Goal: Task Accomplishment & Management: Complete application form

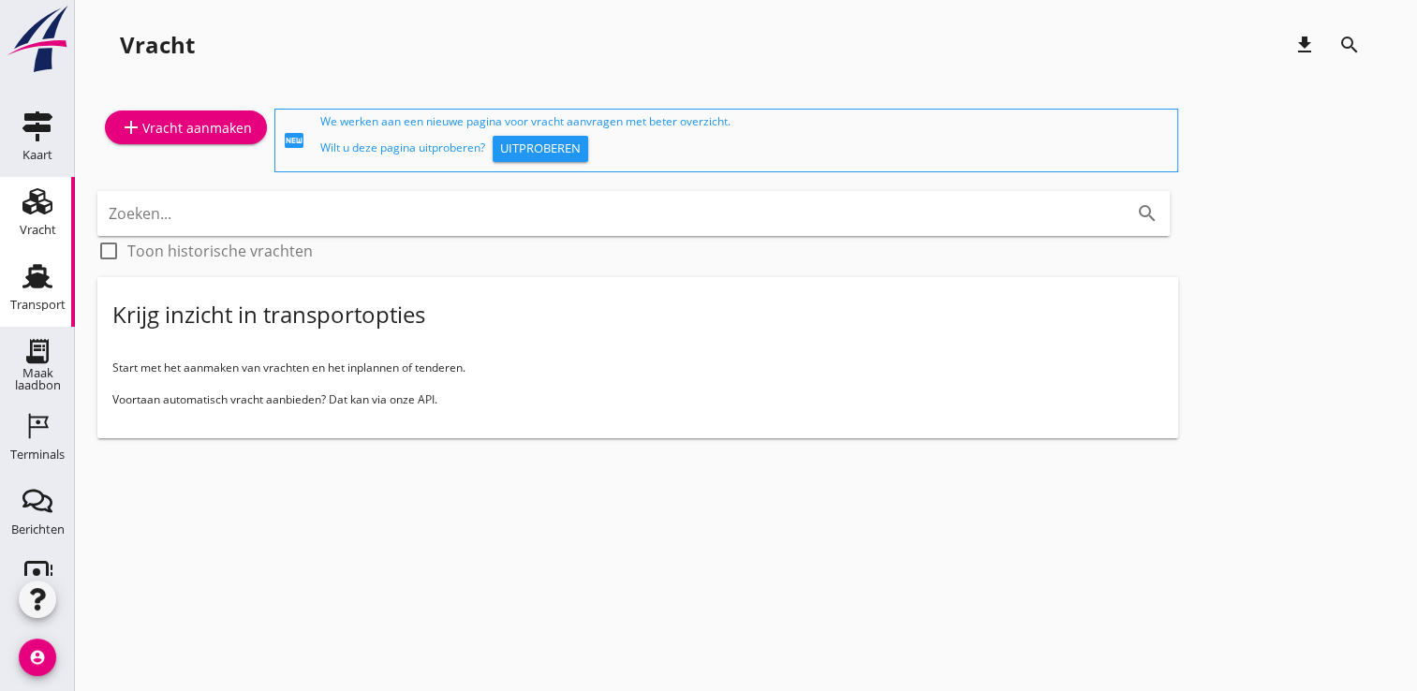
click at [15, 289] on div "Transport" at bounding box center [37, 276] width 45 height 30
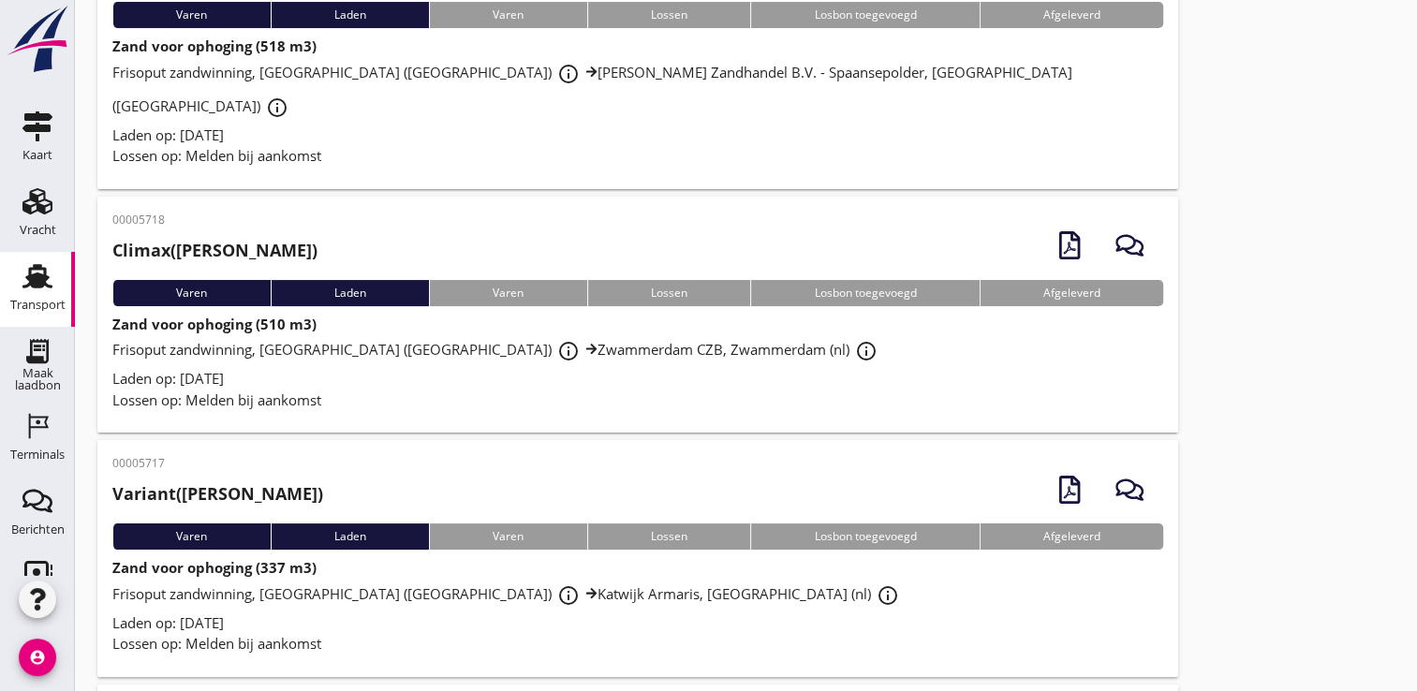
scroll to position [187, 0]
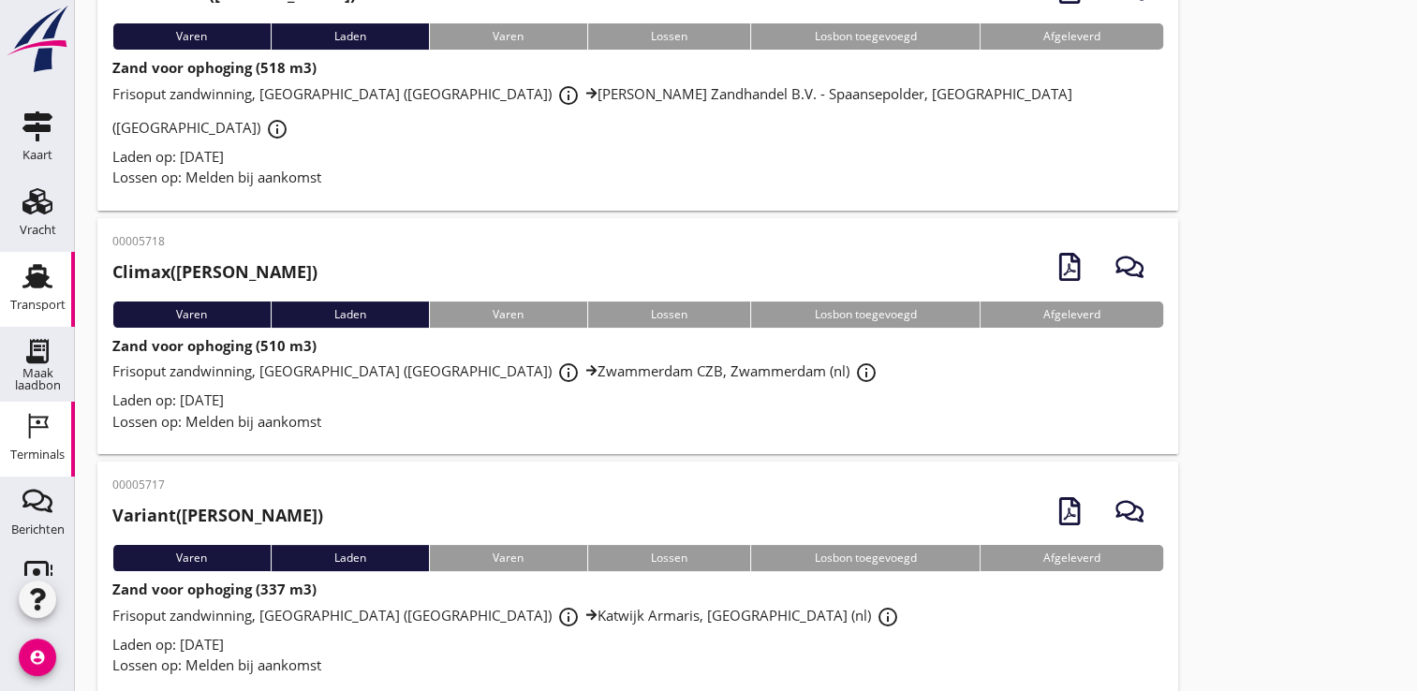
click at [48, 428] on div "Terminals" at bounding box center [37, 426] width 45 height 30
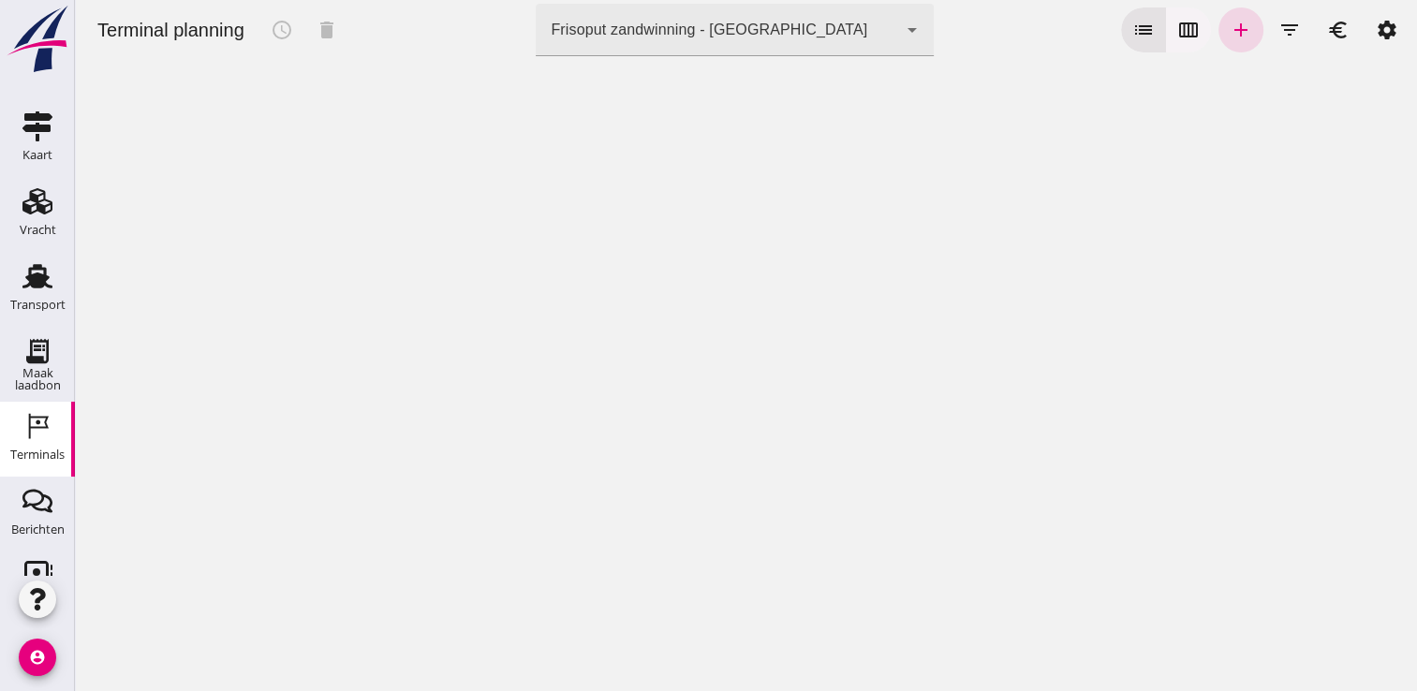
click at [1185, 32] on button "calendar_view_week" at bounding box center [1188, 29] width 45 height 45
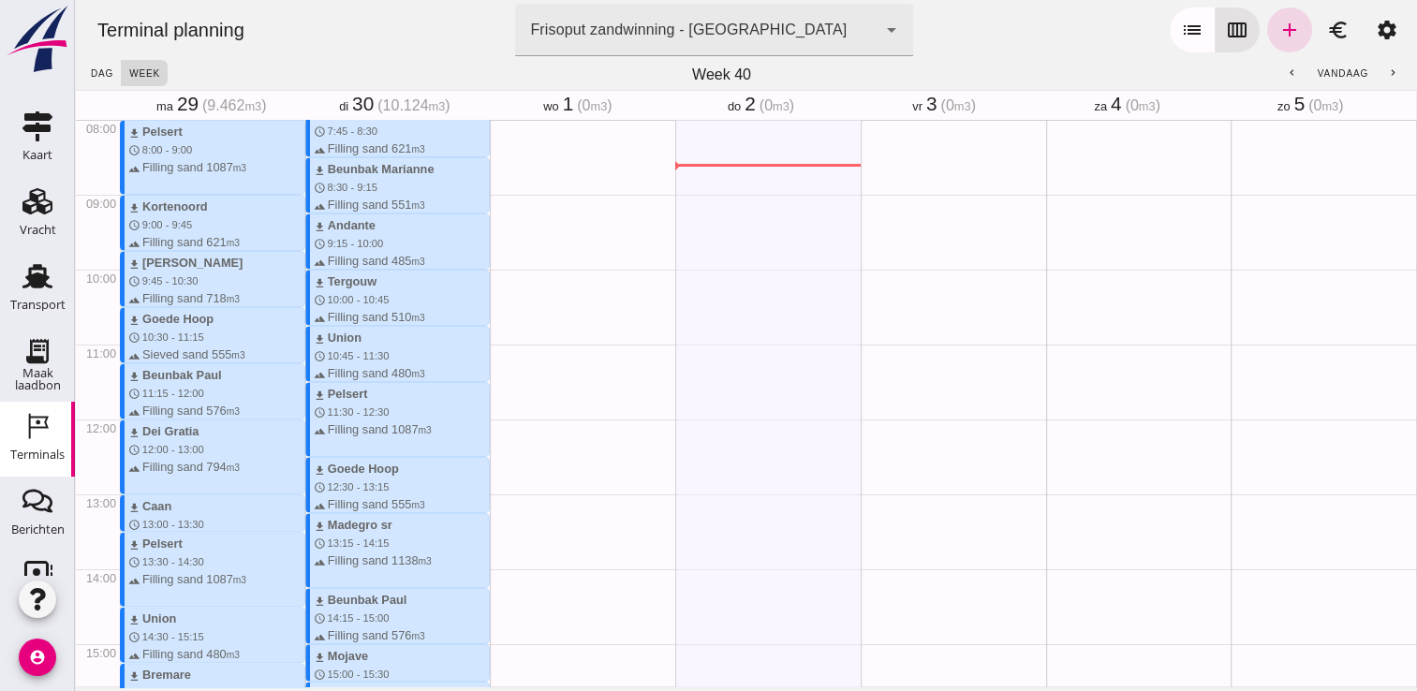
scroll to position [693, 0]
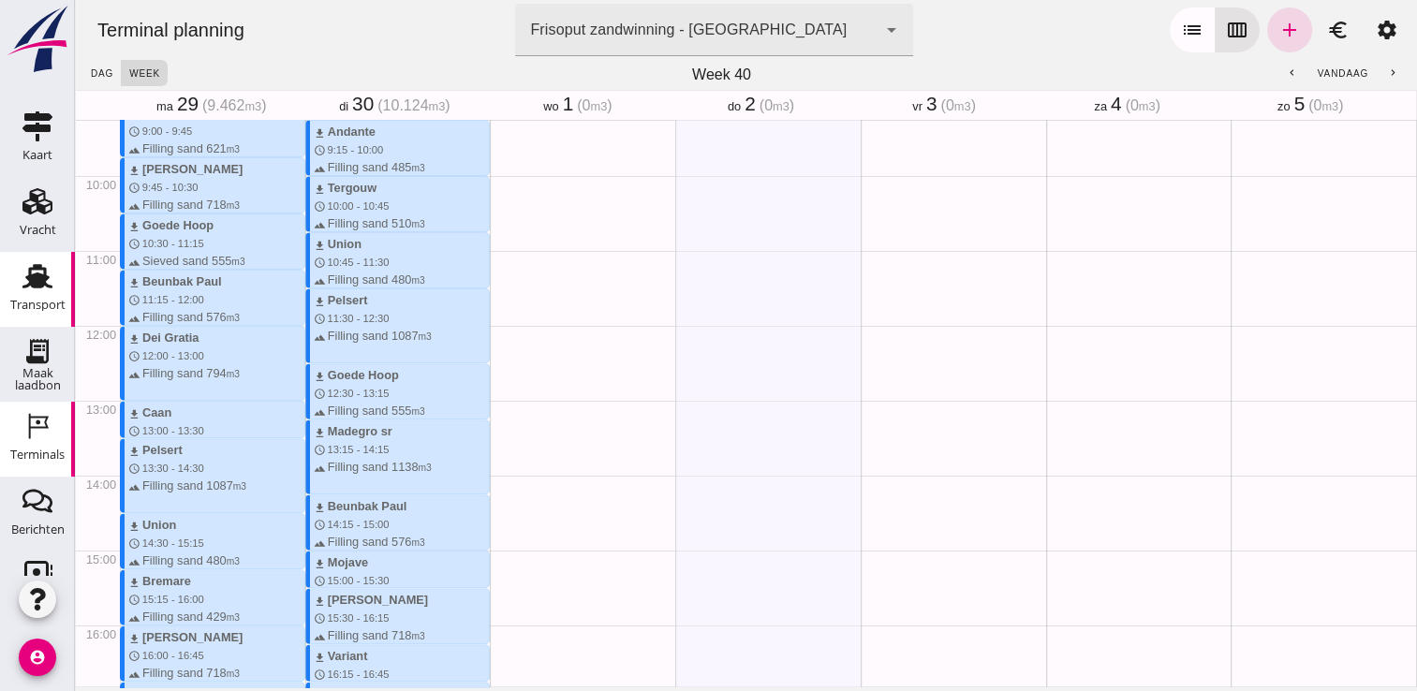
click at [10, 305] on div "Transport" at bounding box center [37, 305] width 55 height 12
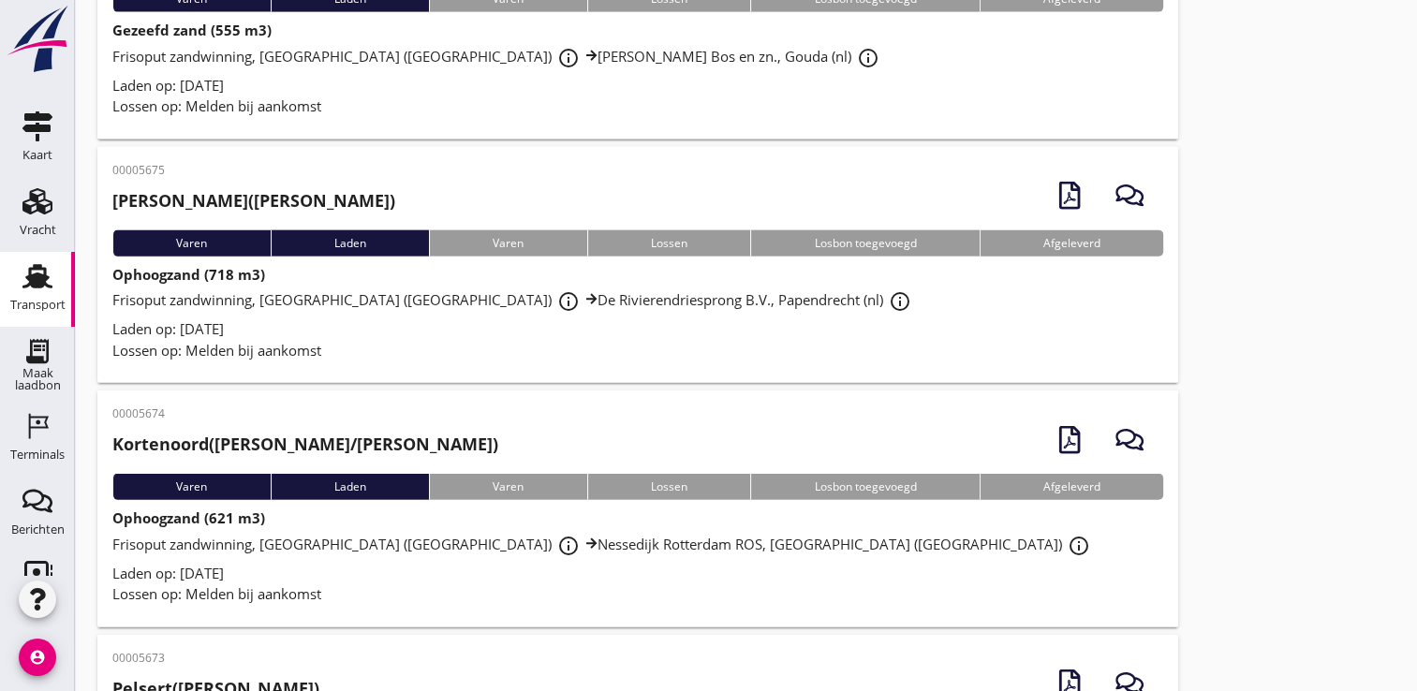
scroll to position [11333, 0]
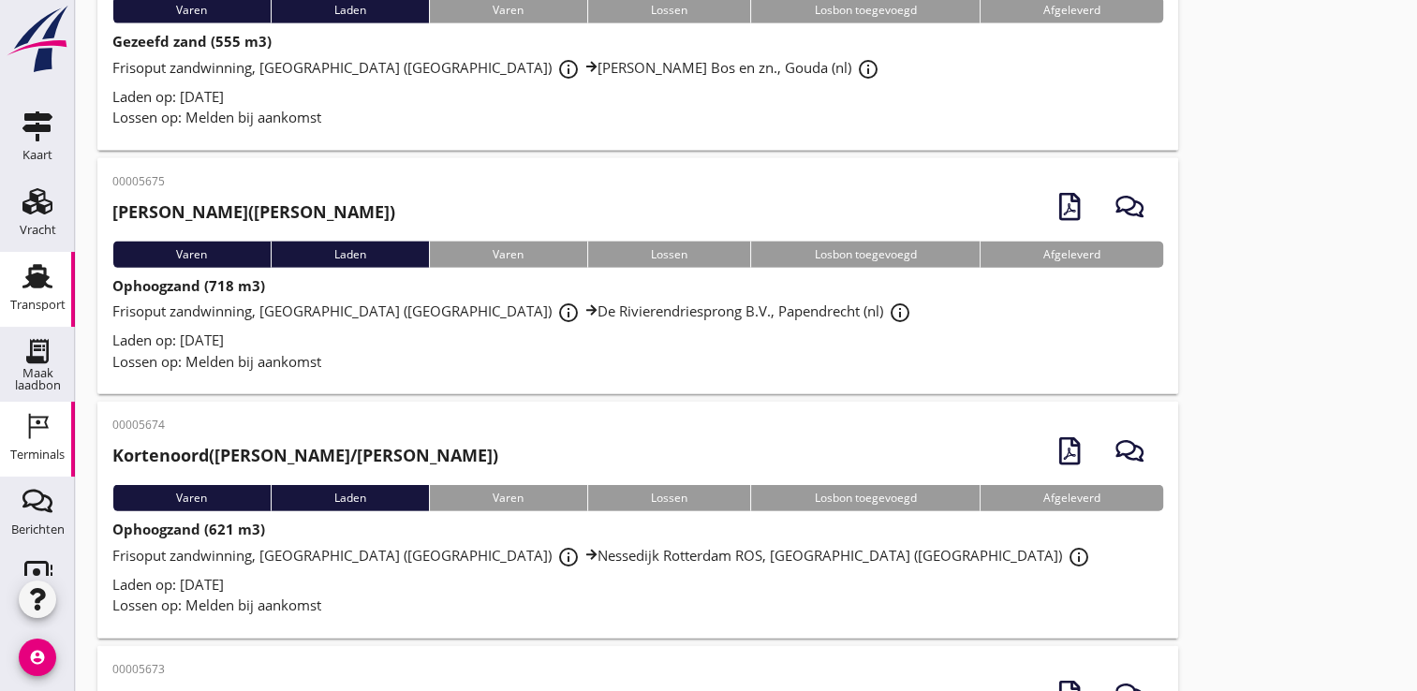
drag, startPoint x: 37, startPoint y: 425, endPoint x: 191, endPoint y: 344, distance: 174.7
click at [37, 425] on icon "Terminals" at bounding box center [37, 426] width 30 height 30
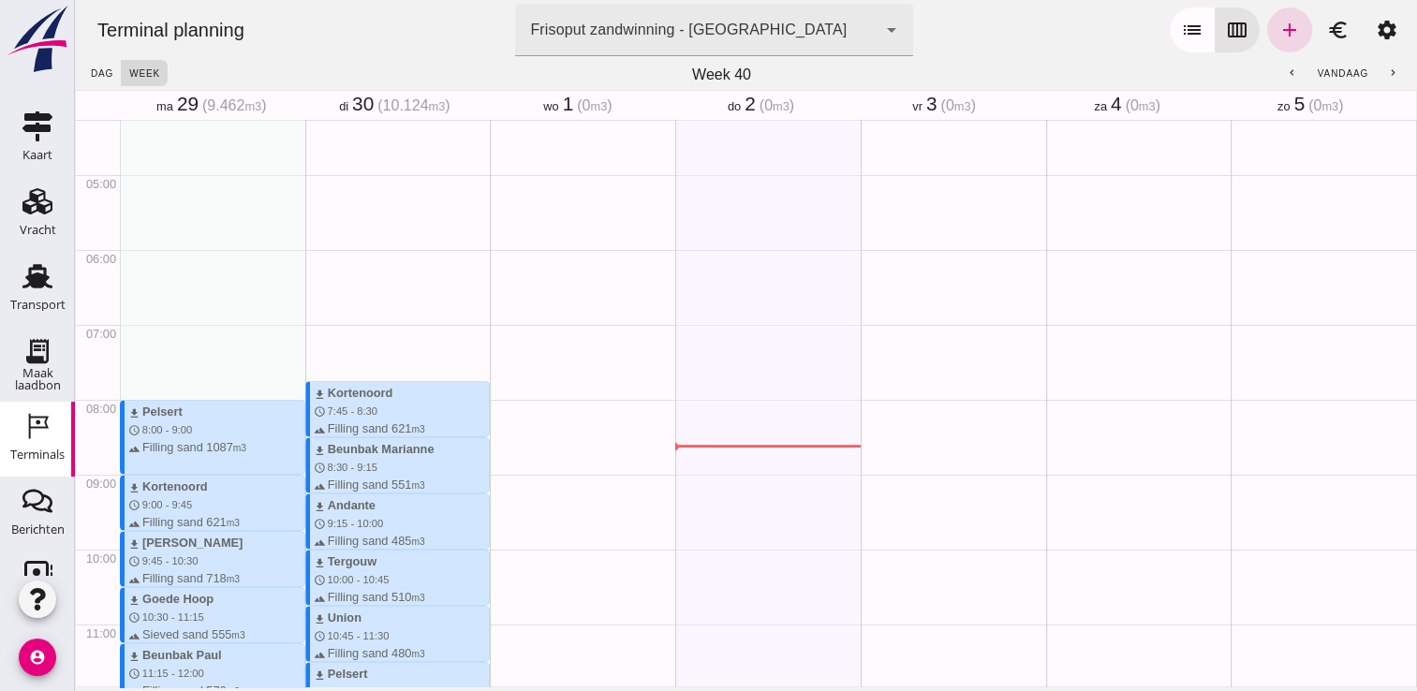
scroll to position [318, 0]
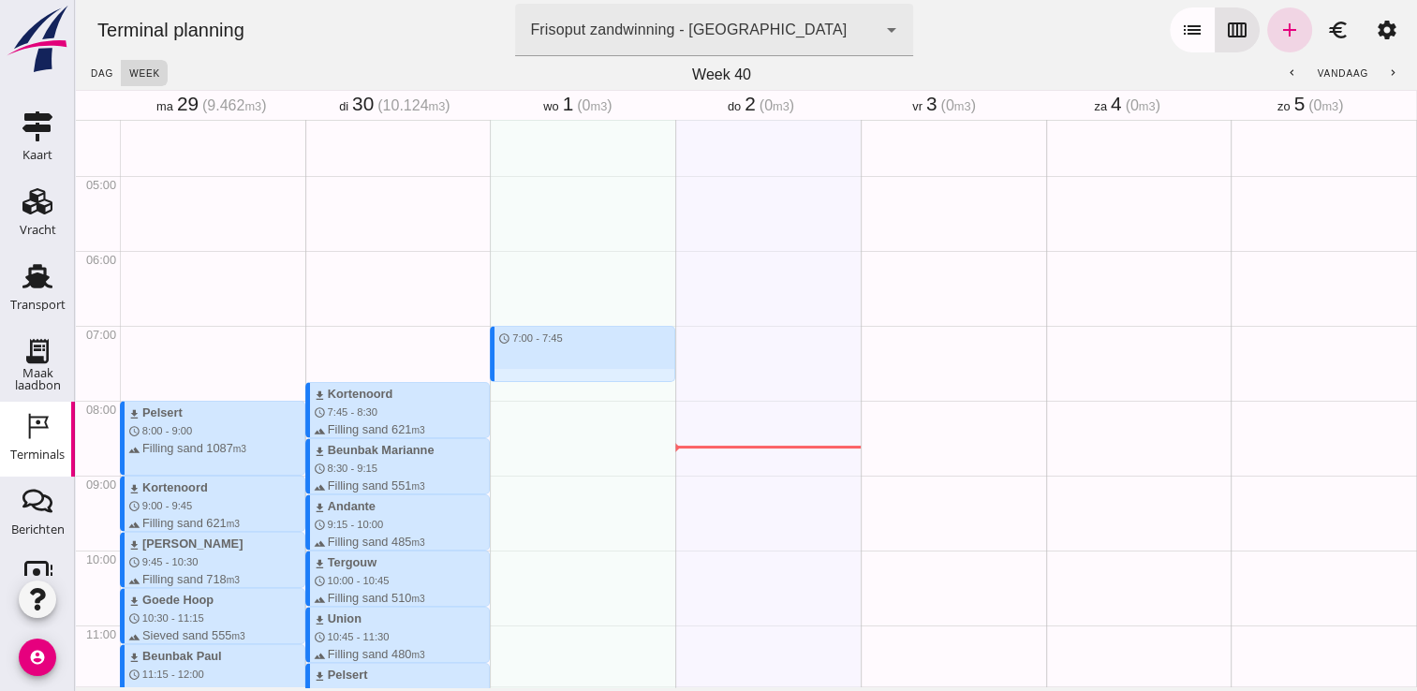
drag, startPoint x: 518, startPoint y: 328, endPoint x: 521, endPoint y: 374, distance: 46.0
click at [521, 374] on div "schedule 7:00 - 7:45" at bounding box center [582, 699] width 185 height 1797
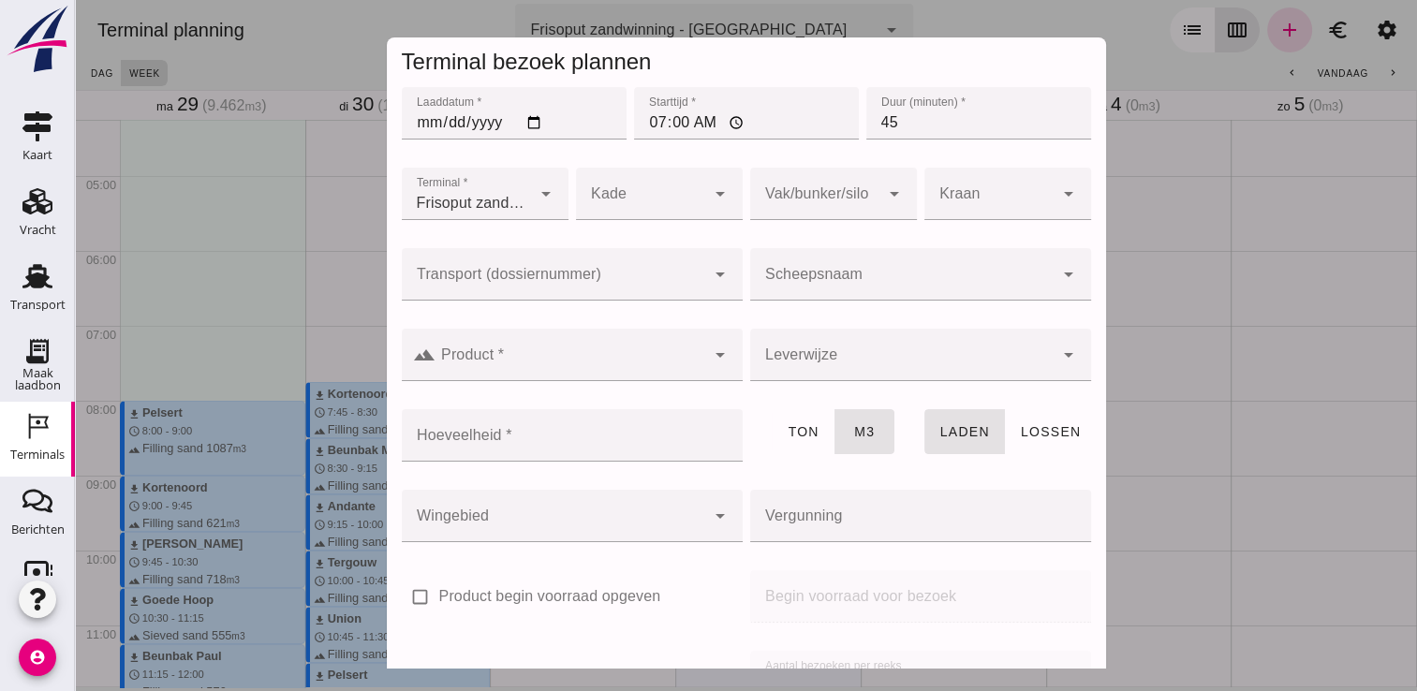
click at [873, 261] on div at bounding box center [901, 274] width 303 height 52
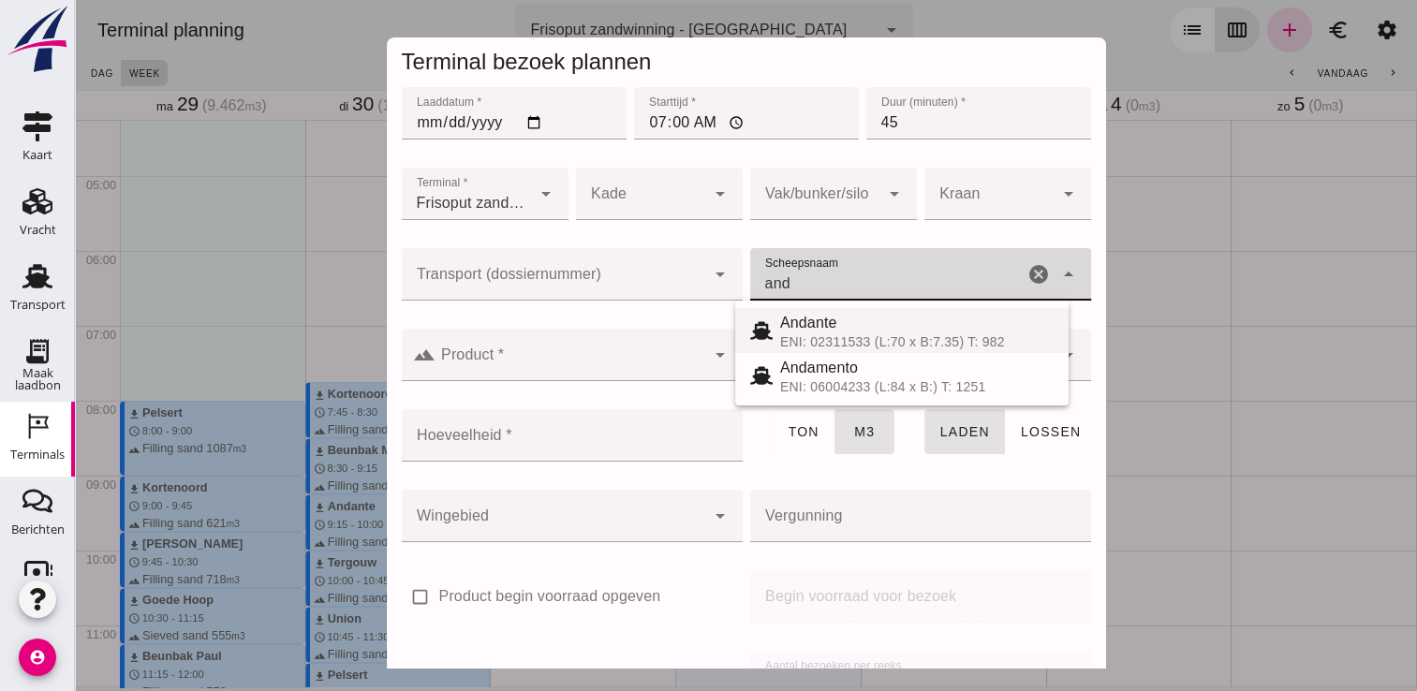
click at [829, 339] on div "ENI: 02311533 (L:70 x B:7.35) T: 982" at bounding box center [916, 341] width 273 height 15
type input "Andante"
type input "485"
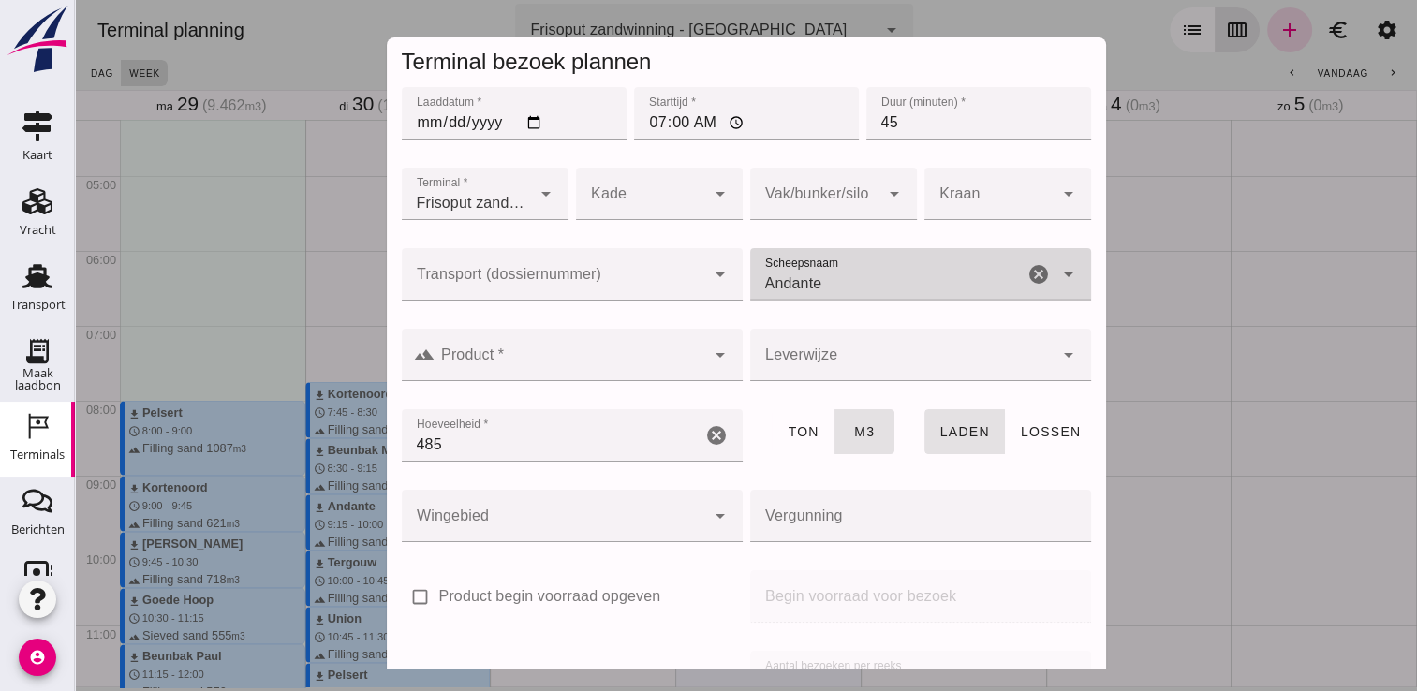
type input "Andante"
click at [614, 375] on div at bounding box center [570, 355] width 270 height 52
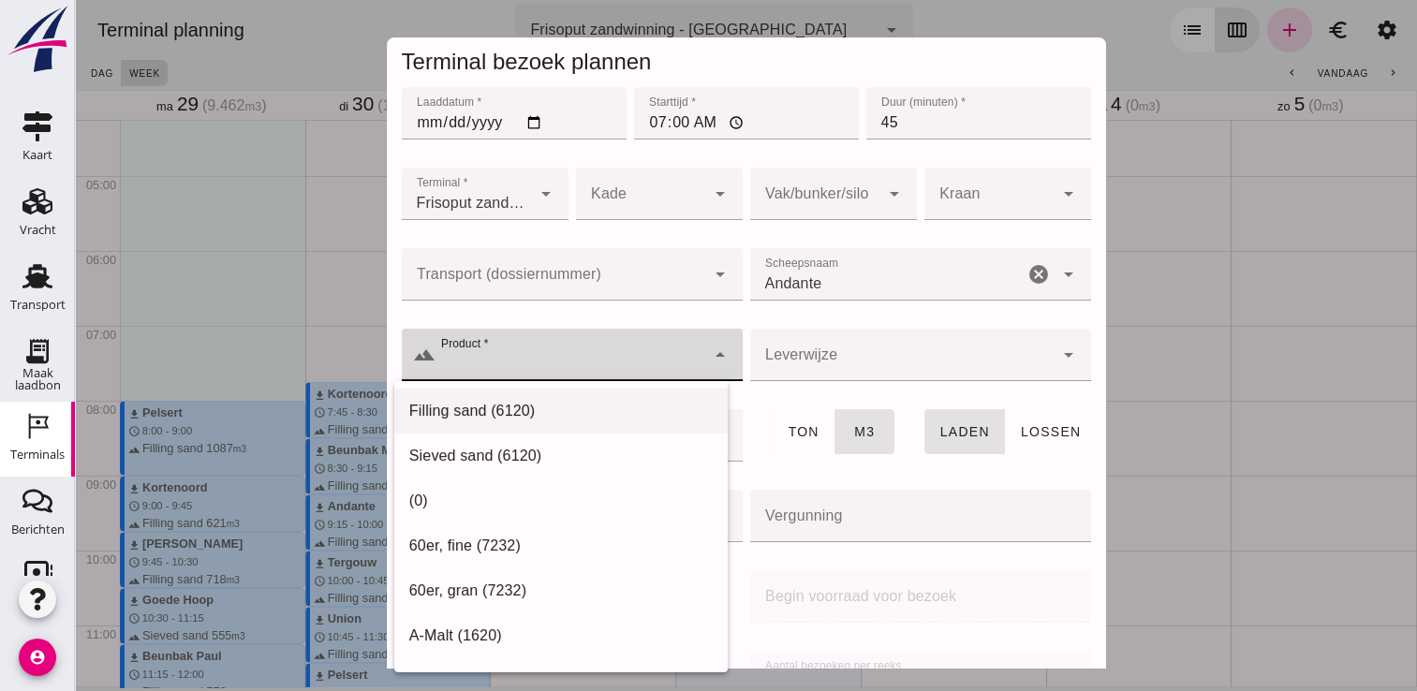
click at [603, 406] on div "Filling sand (6120)" at bounding box center [560, 411] width 303 height 22
type input "Filling sand (6120)"
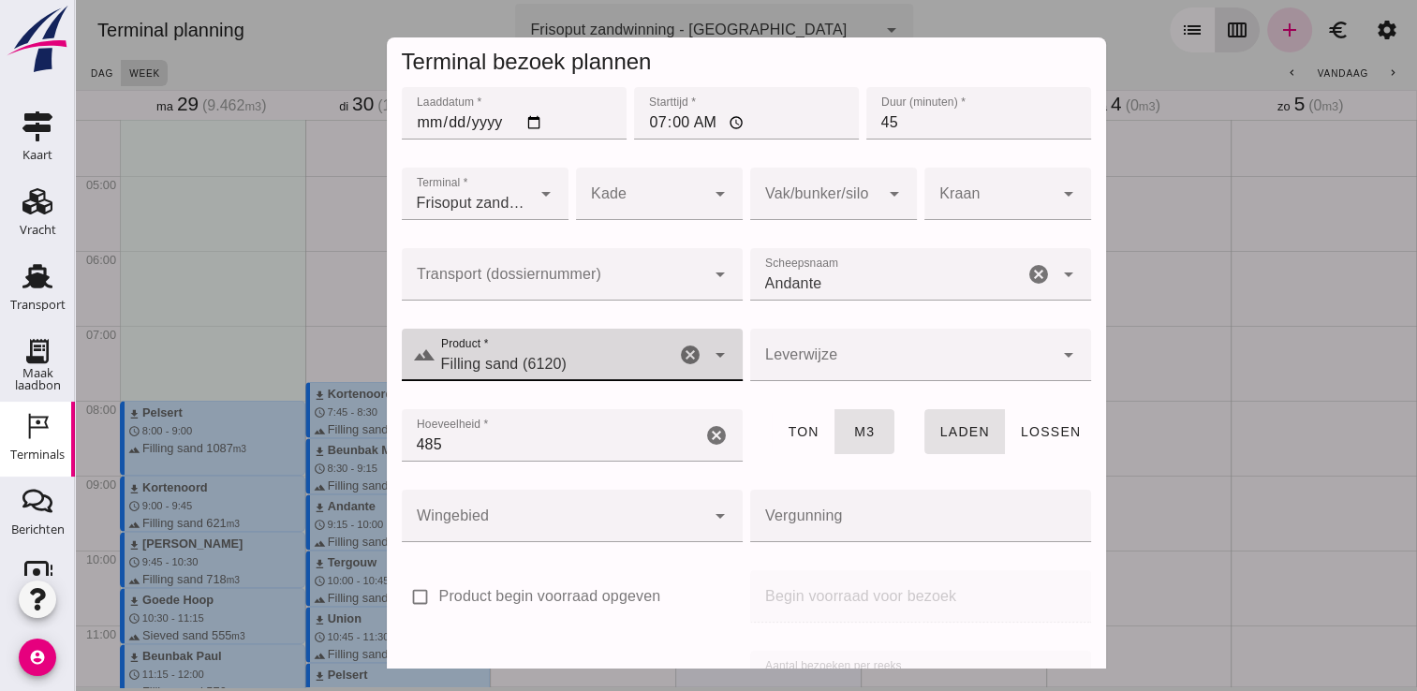
scroll to position [213, 0]
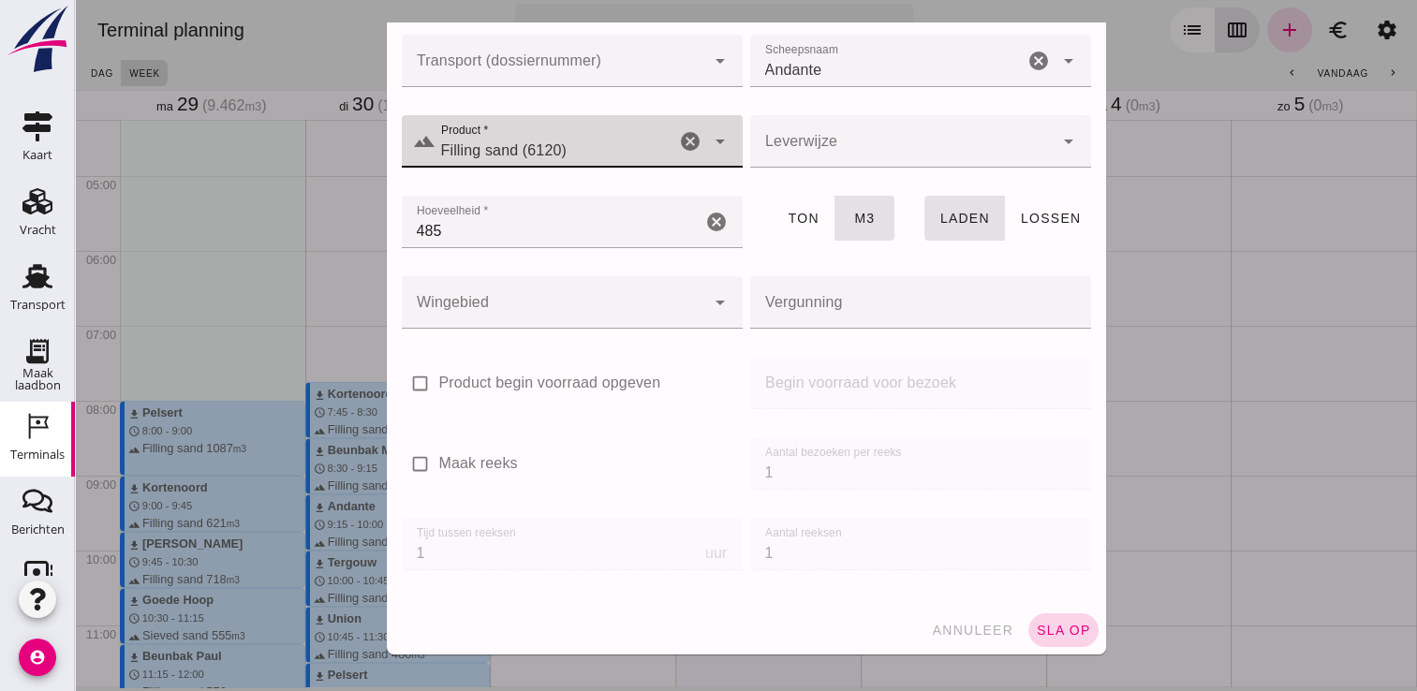
click at [1041, 623] on span "sla op" at bounding box center [1063, 630] width 55 height 15
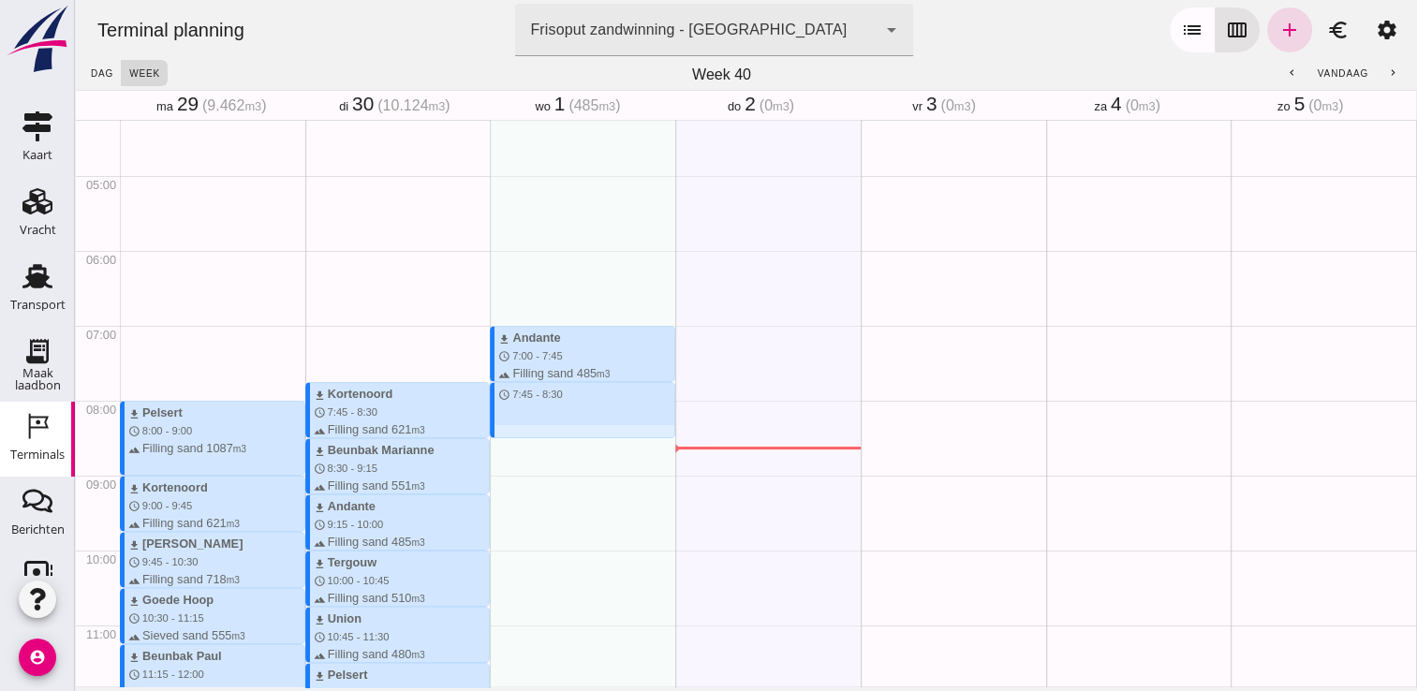
drag, startPoint x: 549, startPoint y: 383, endPoint x: 548, endPoint y: 432, distance: 48.7
click at [548, 432] on div "download Andante schedule 7:00 - 7:45 terrain Filling sand 485 m3 schedule 7:45…" at bounding box center [582, 699] width 185 height 1797
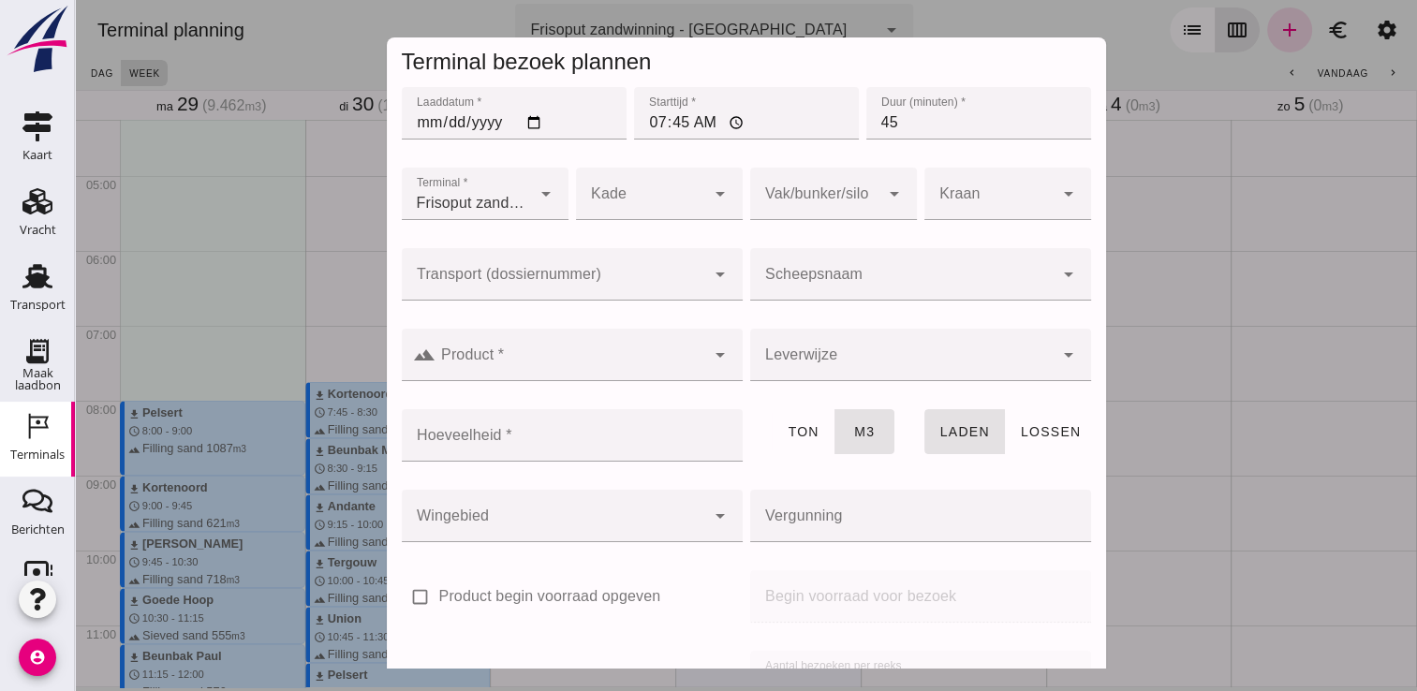
click at [904, 287] on input "Scheepsnaam" at bounding box center [901, 283] width 303 height 22
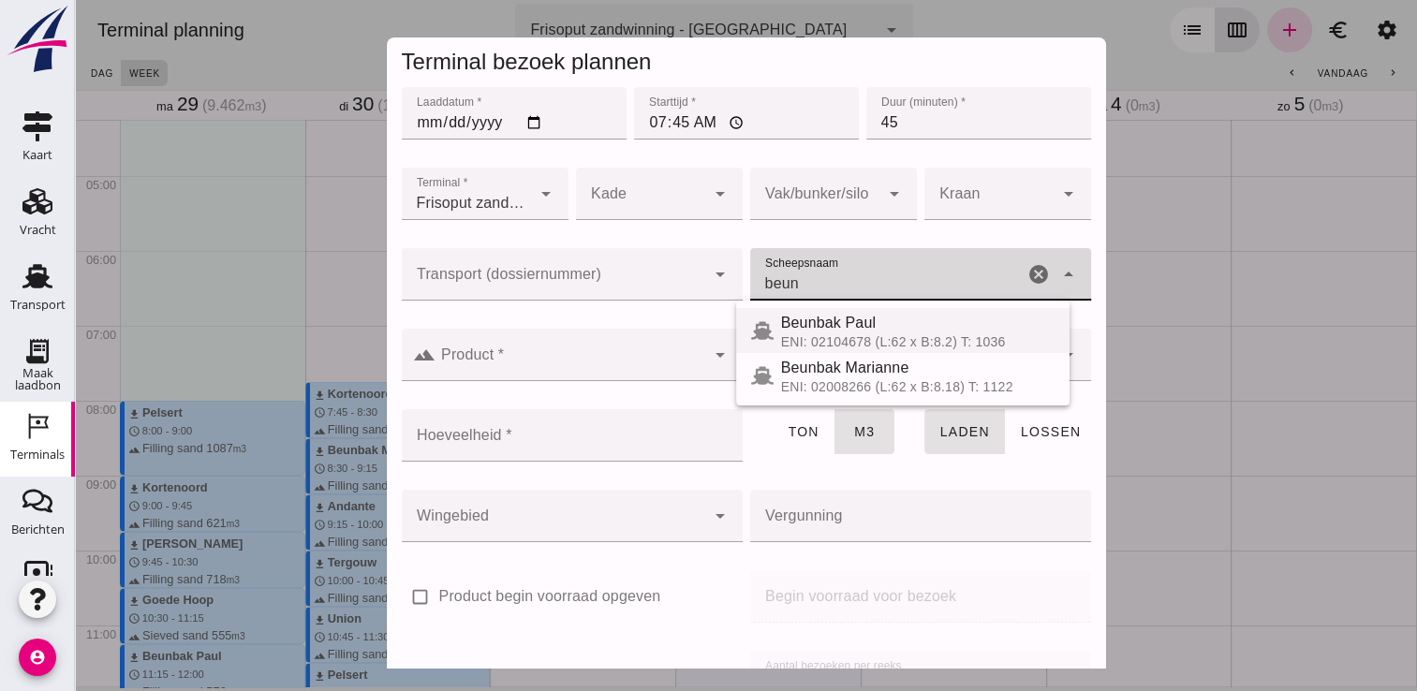
click at [913, 314] on div "Beunbak Paul" at bounding box center [917, 323] width 273 height 22
type input "Beunbak Paul"
type input "576"
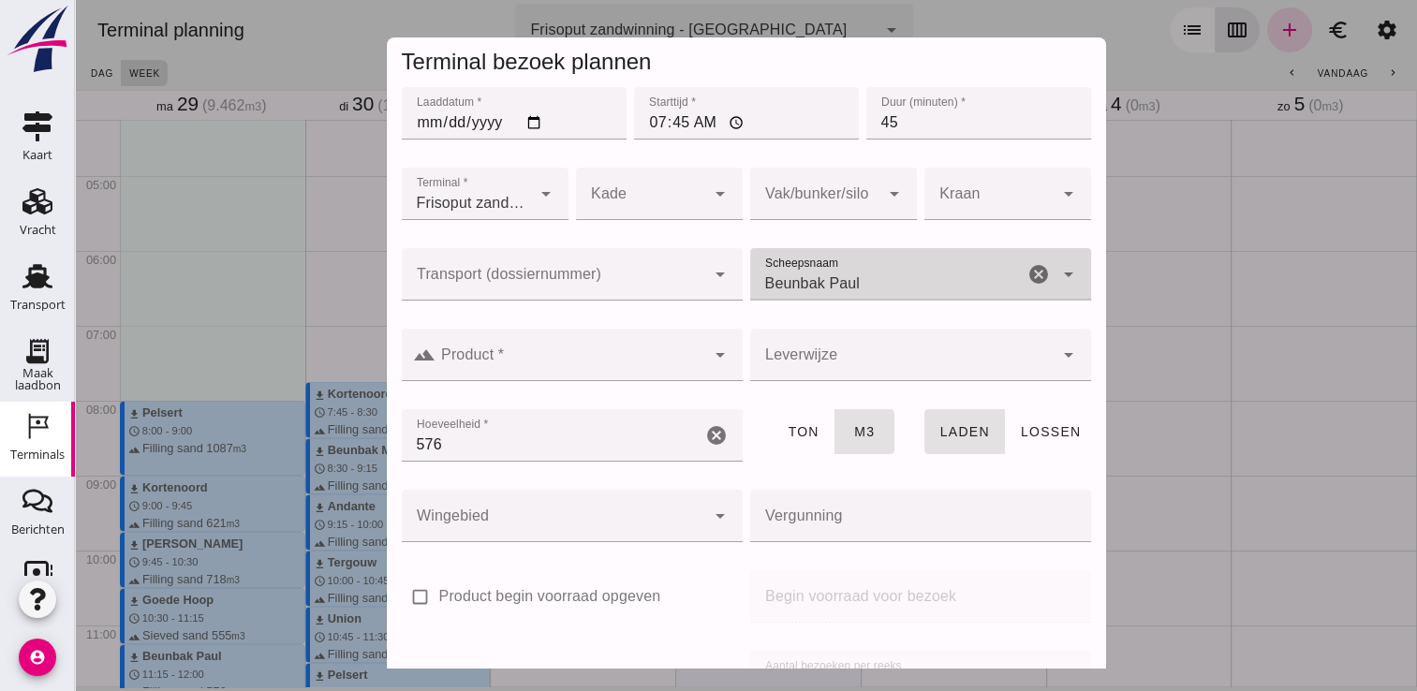
type input "Beunbak Paul"
click at [762, 344] on div at bounding box center [901, 355] width 303 height 52
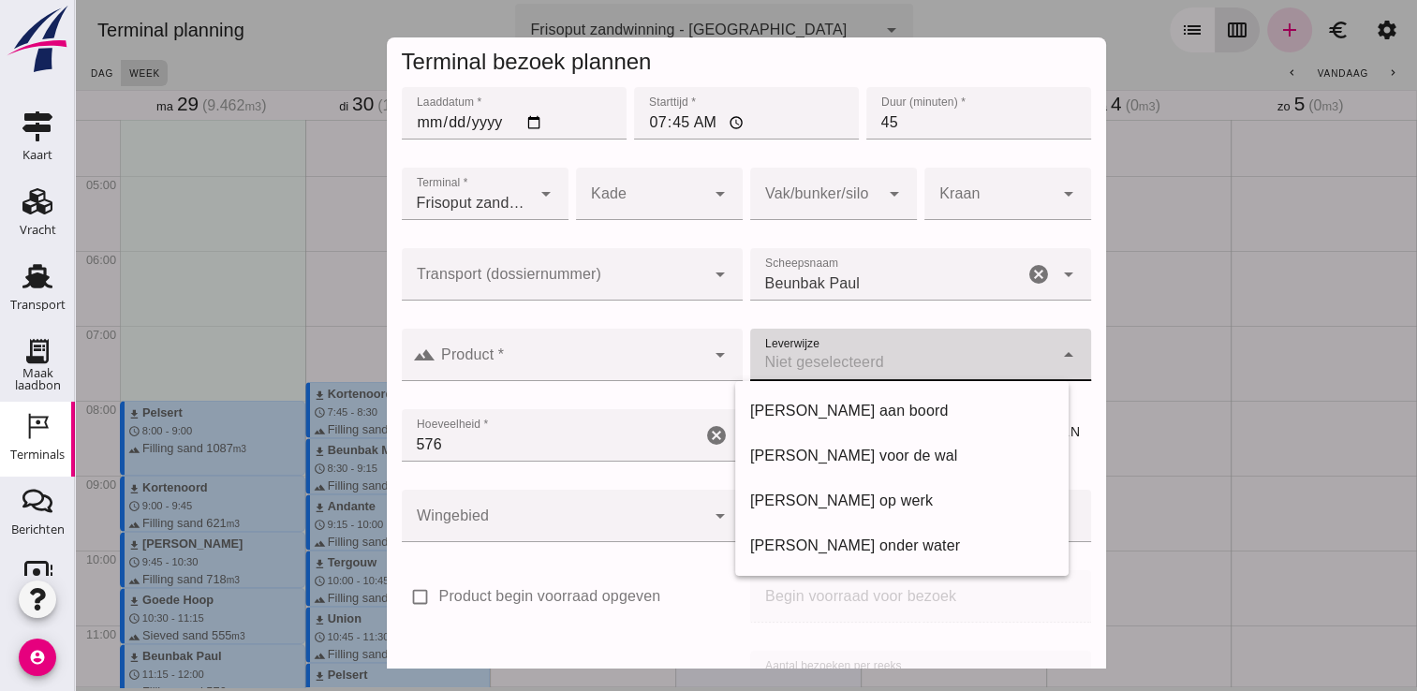
click at [729, 374] on div "landscape Product * Product * cancel arrow_drop_down" at bounding box center [572, 365] width 348 height 81
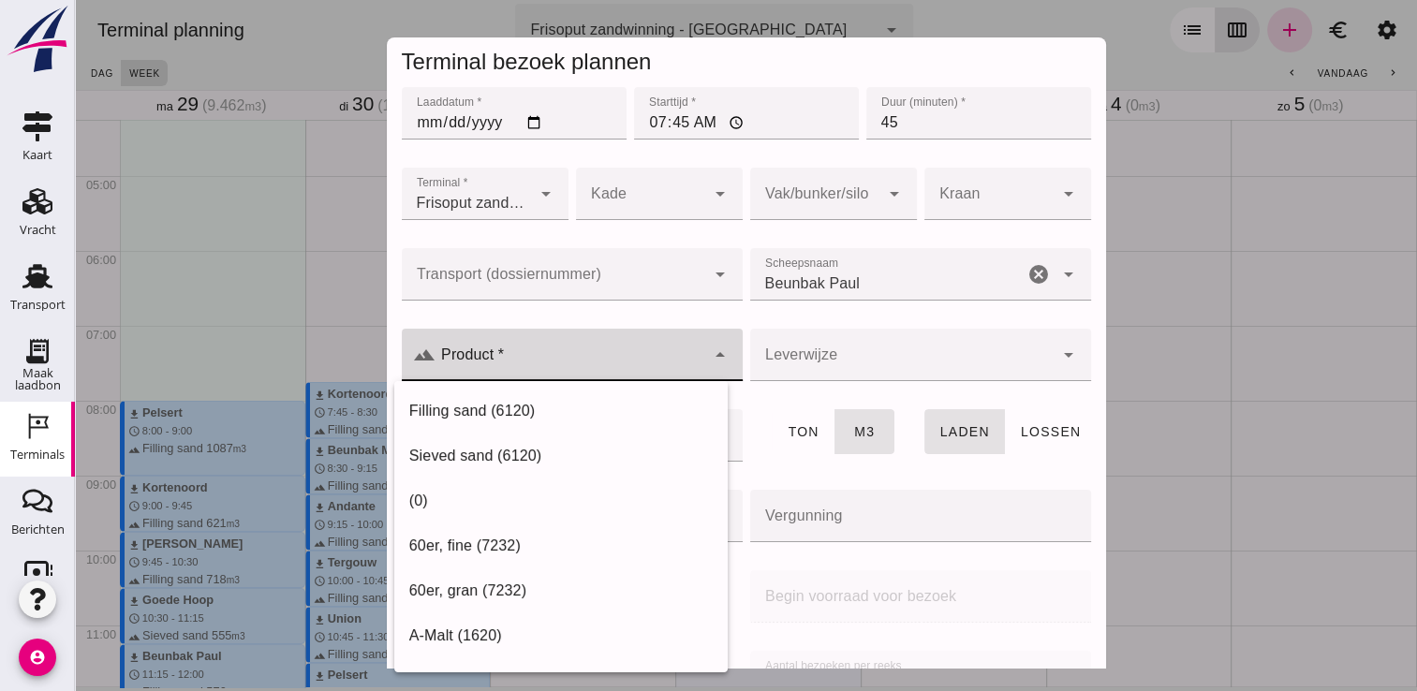
click at [708, 372] on div "arrow_drop_down" at bounding box center [718, 355] width 26 height 52
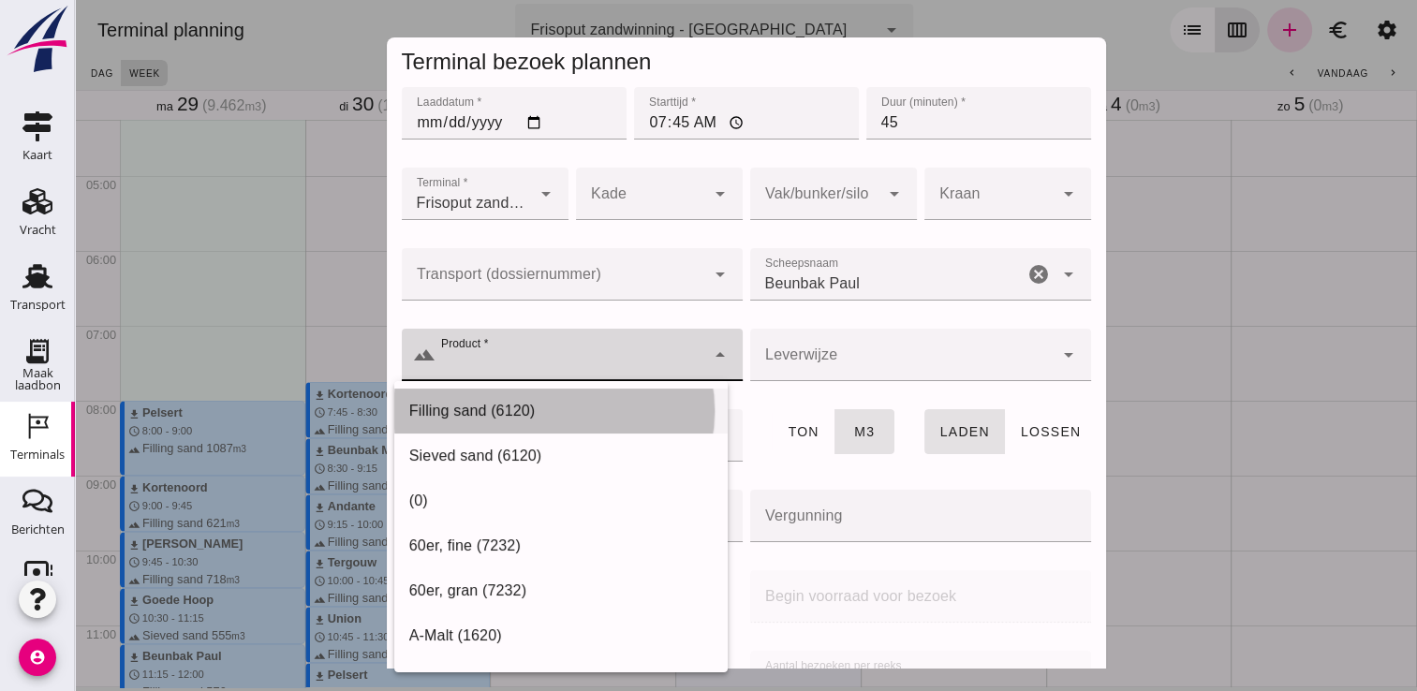
click at [667, 404] on div "Filling sand (6120)" at bounding box center [560, 411] width 303 height 22
type input "Filling sand (6120)"
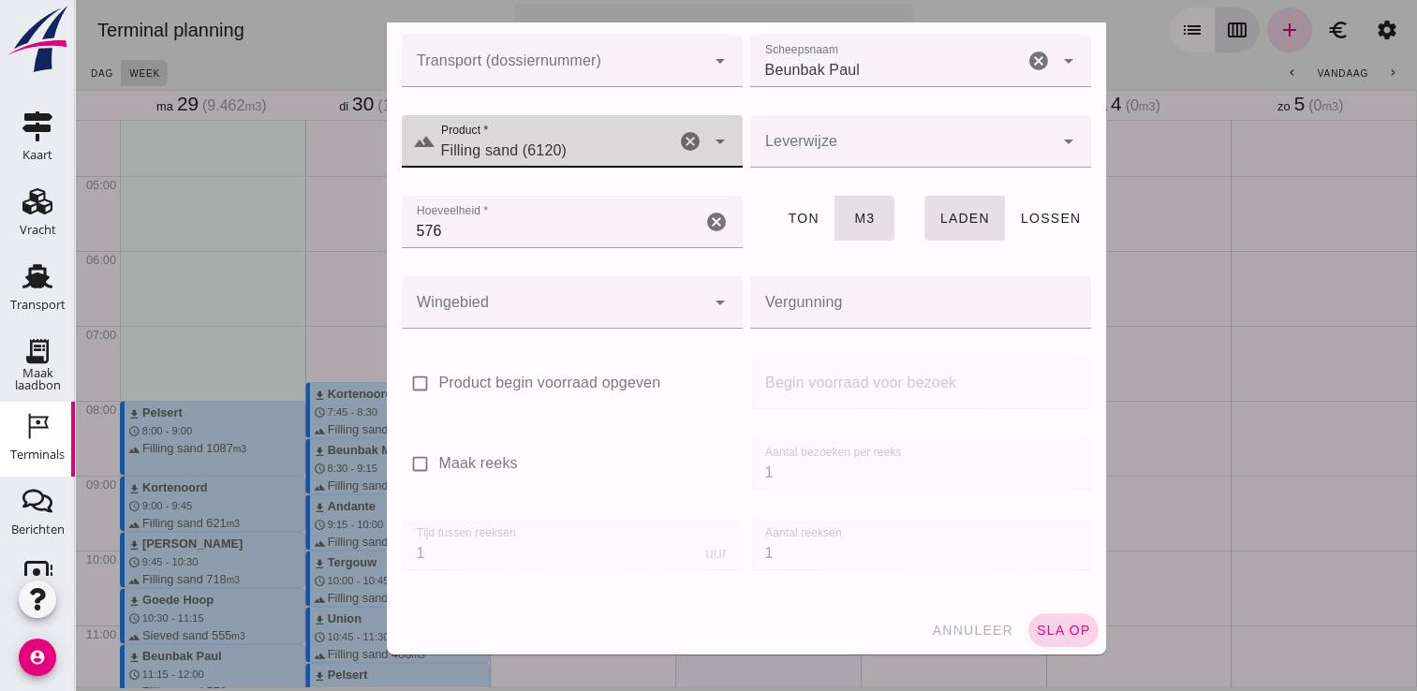
click at [1036, 625] on span "sla op" at bounding box center [1063, 630] width 55 height 15
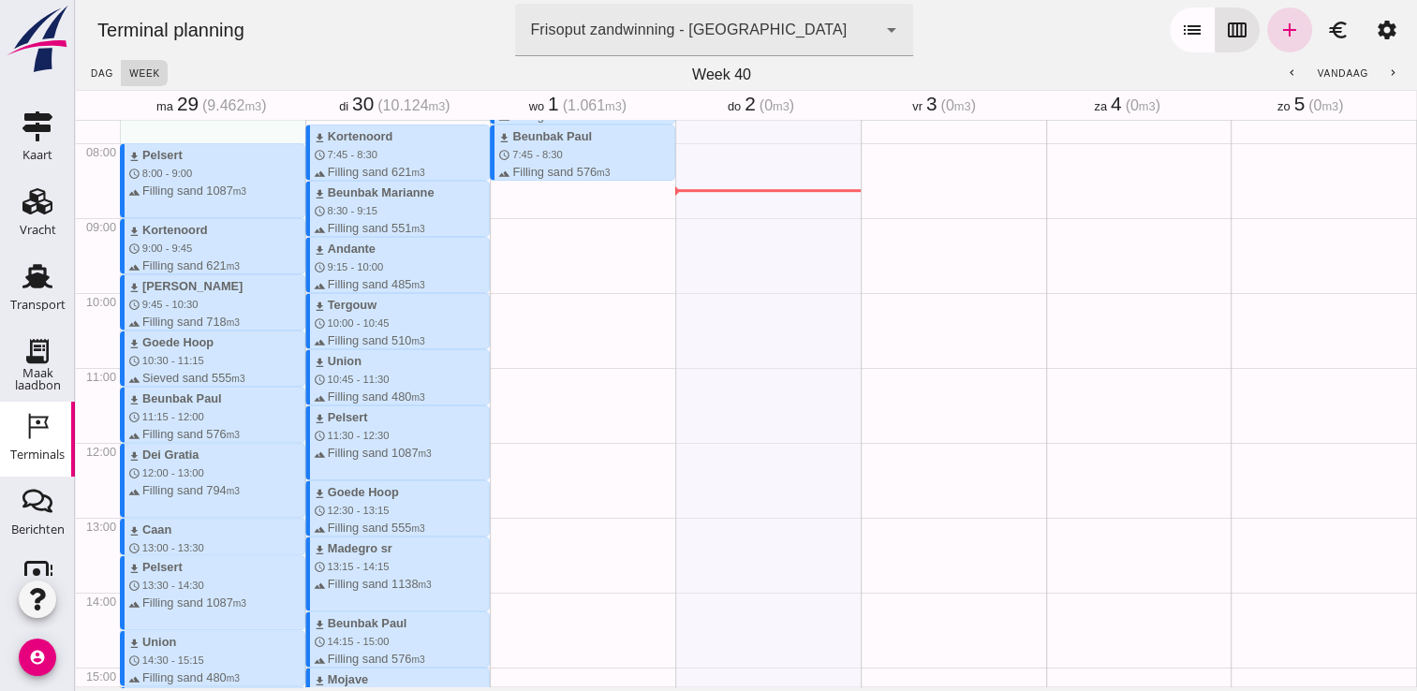
scroll to position [599, 0]
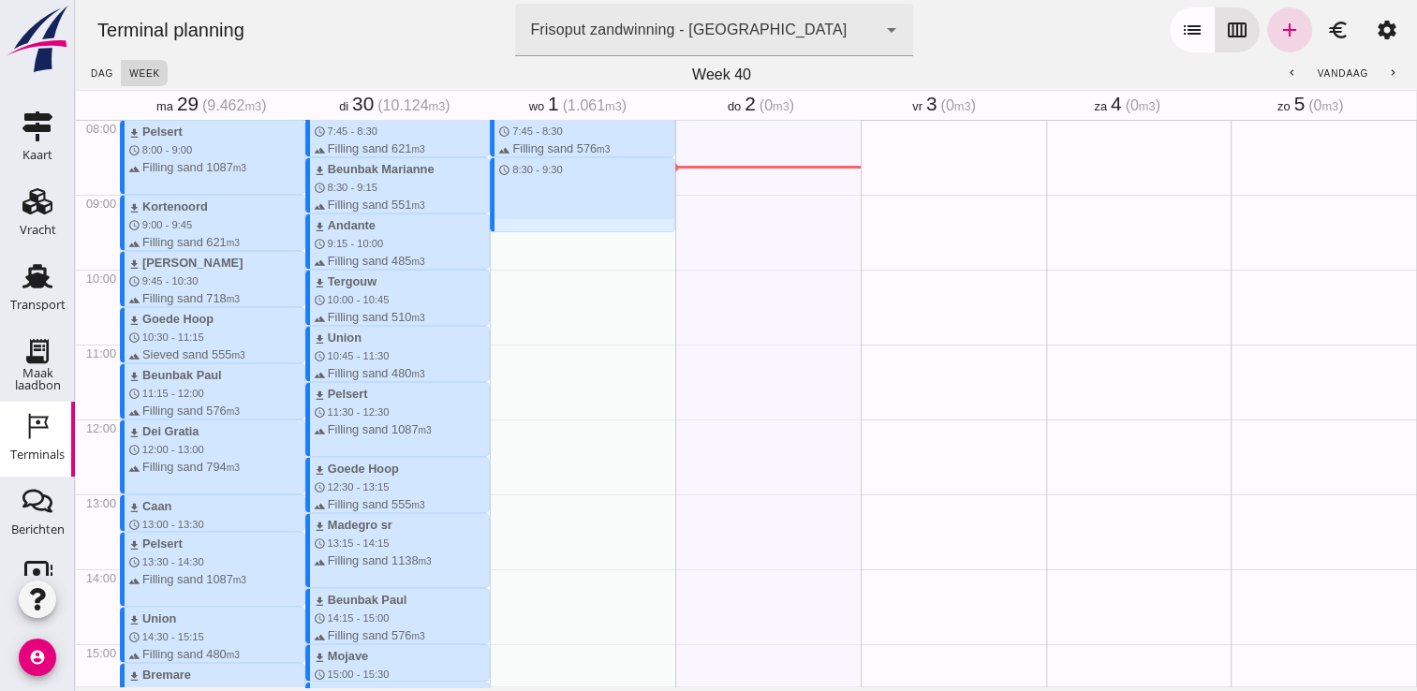
drag, startPoint x: 534, startPoint y: 162, endPoint x: 528, endPoint y: 227, distance: 64.9
click at [528, 227] on div "download Andante schedule 7:00 - 7:45 terrain Filling sand 485 m3 download Beun…" at bounding box center [582, 419] width 185 height 1797
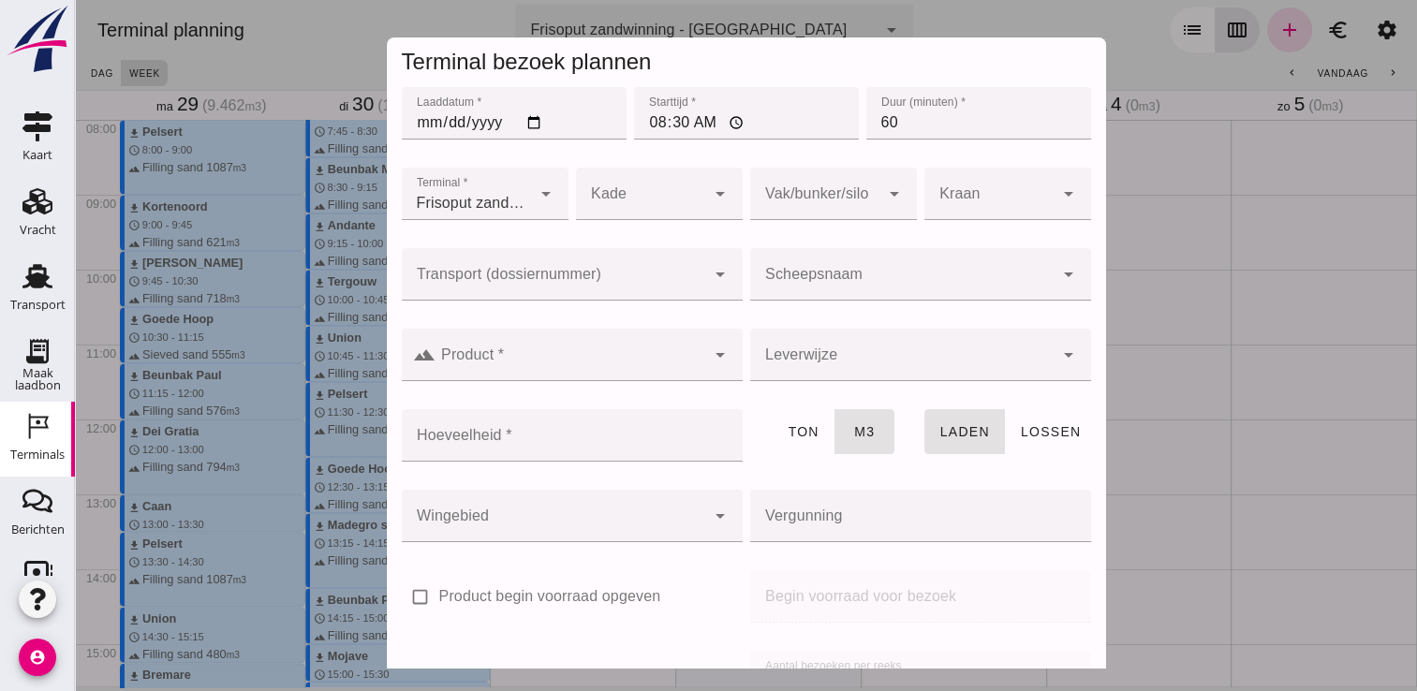
click at [843, 259] on div at bounding box center [901, 274] width 303 height 52
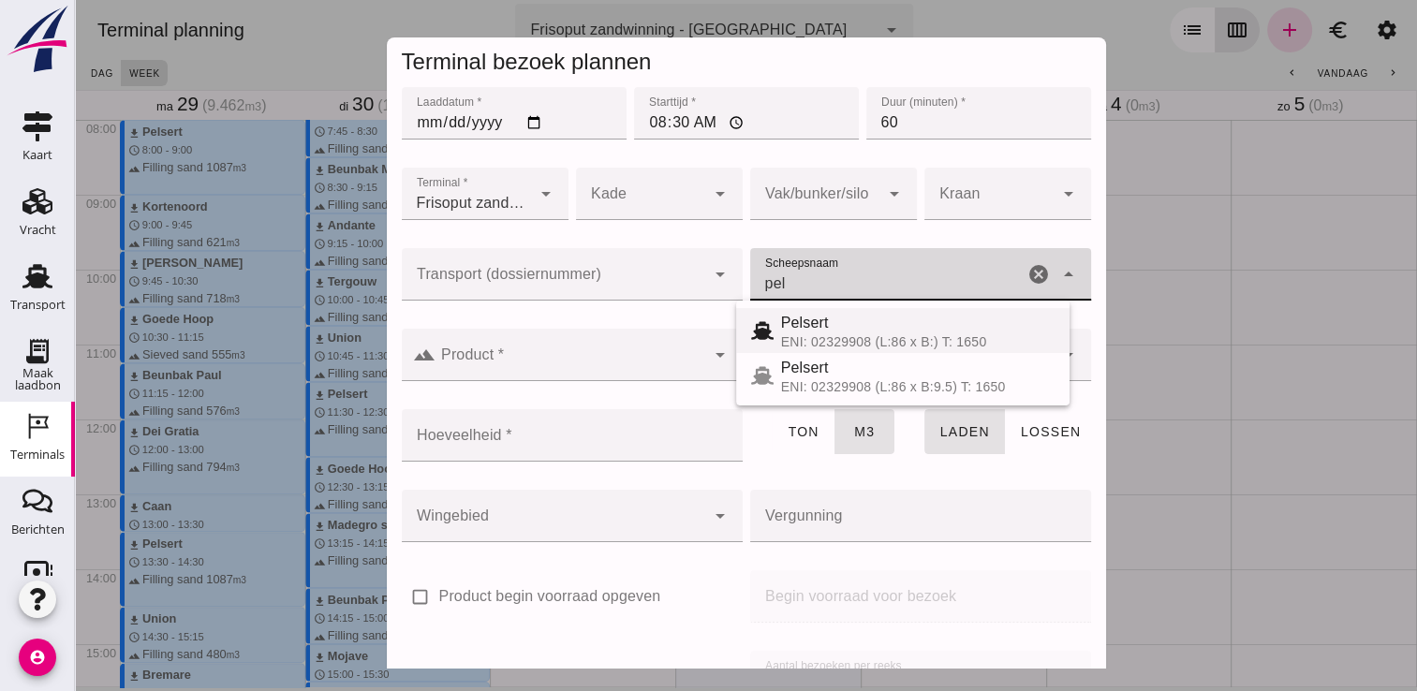
click at [865, 334] on div "ENI: 02329908 (L:86 x B:) T: 1650" at bounding box center [917, 341] width 273 height 15
type input "Pelsert"
type input "1087"
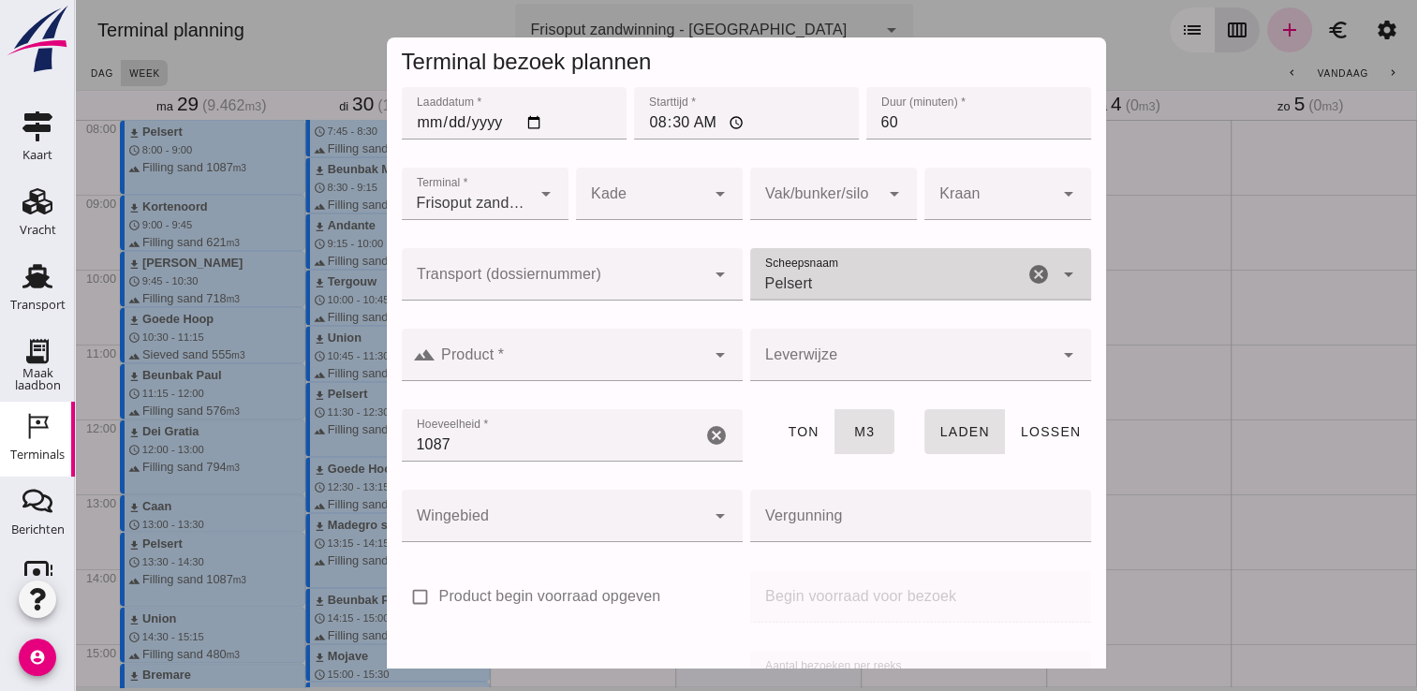
type input "Pelsert"
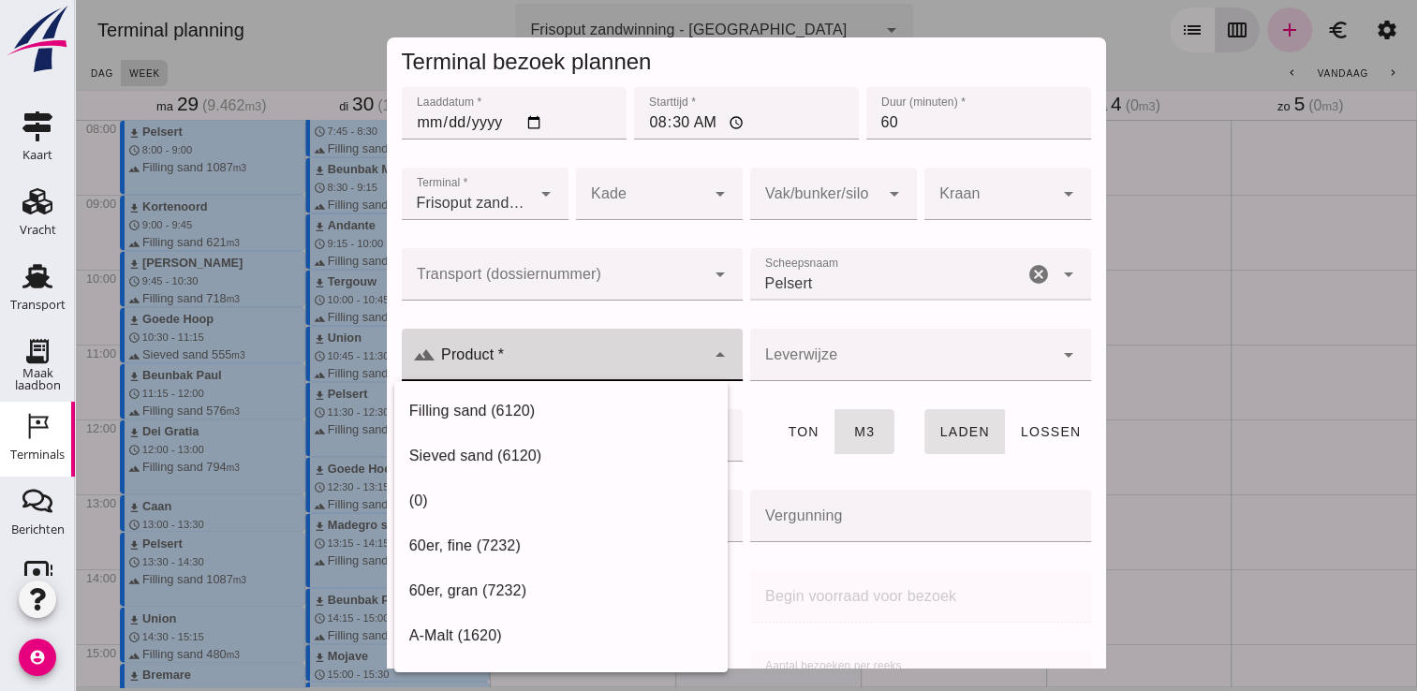
click at [652, 349] on div at bounding box center [570, 355] width 270 height 52
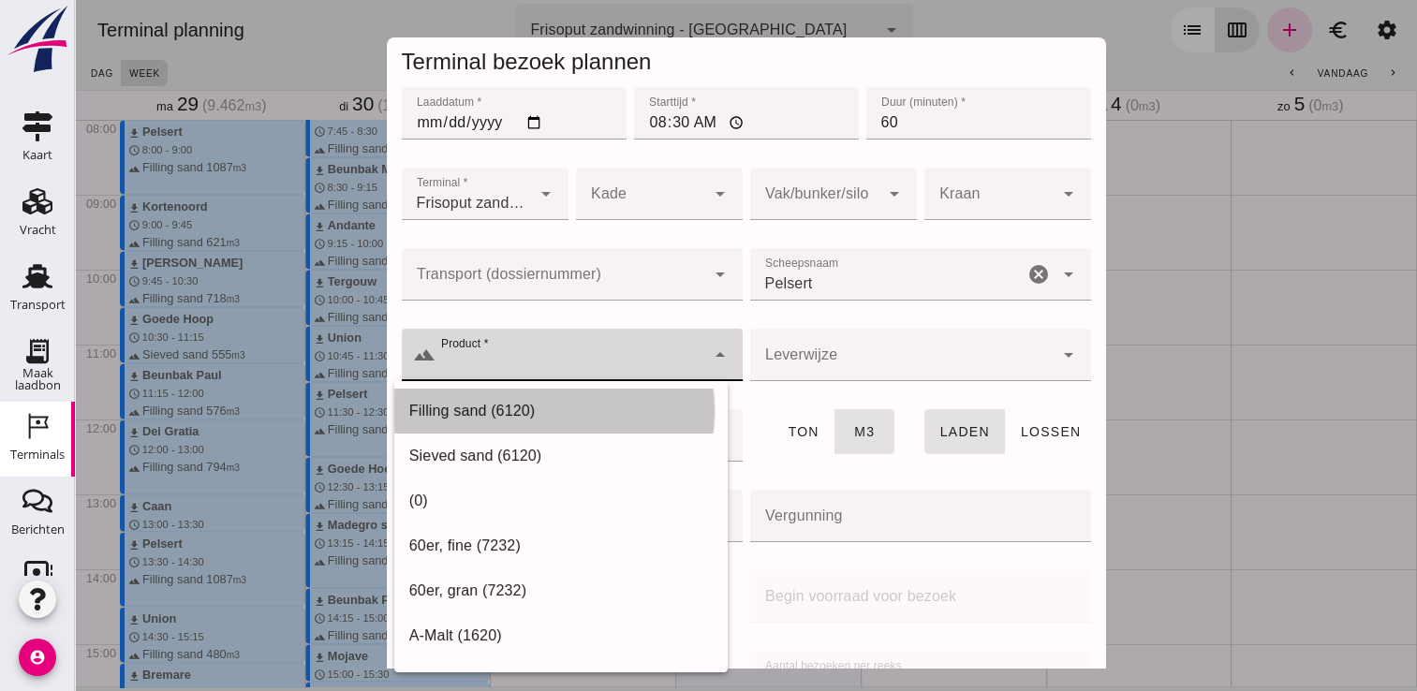
click at [636, 406] on div "Filling sand (6120)" at bounding box center [560, 411] width 303 height 22
type input "Filling sand (6120)"
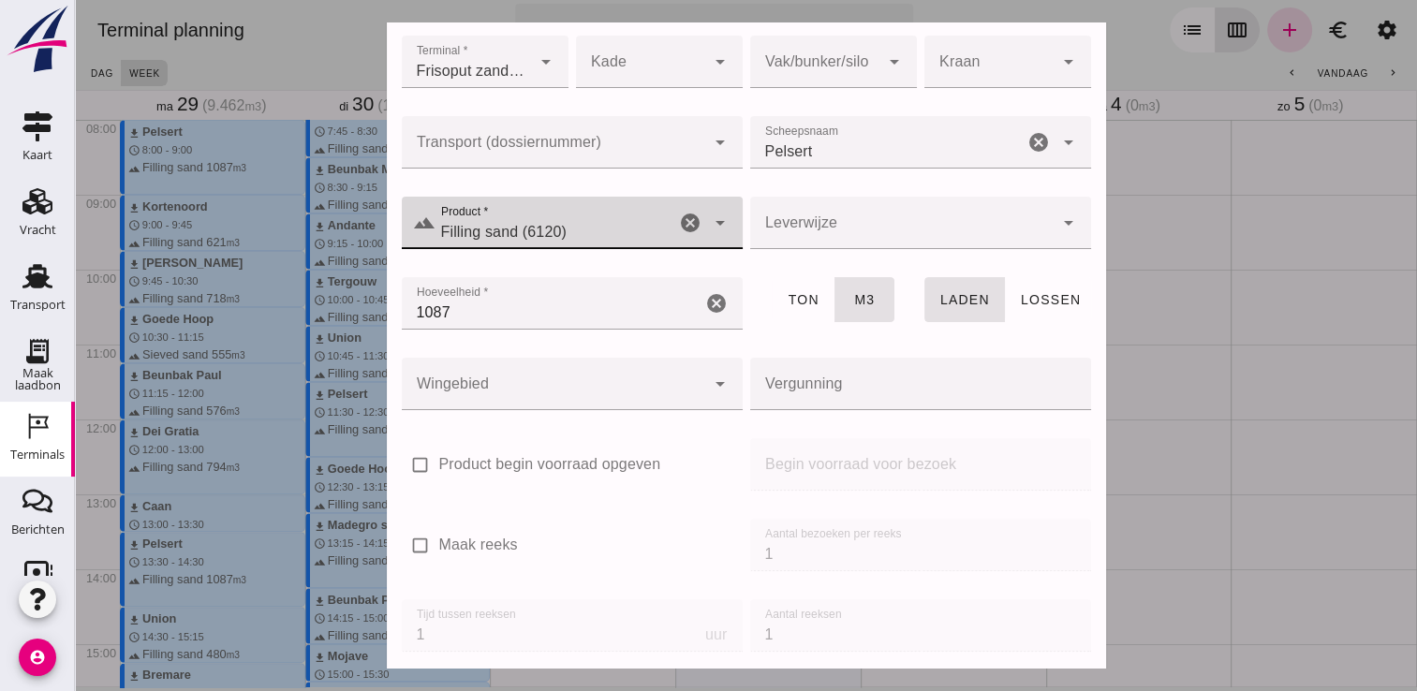
scroll to position [213, 0]
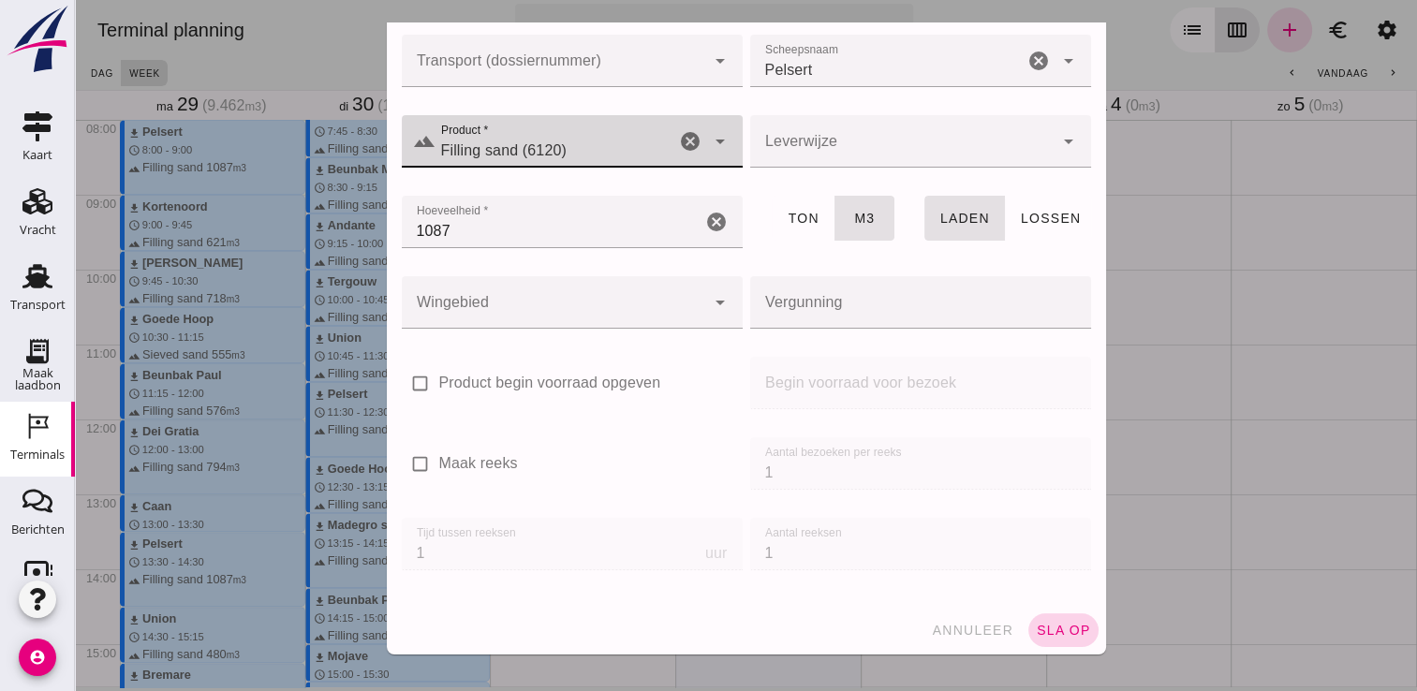
click at [1050, 625] on span "sla op" at bounding box center [1063, 630] width 55 height 15
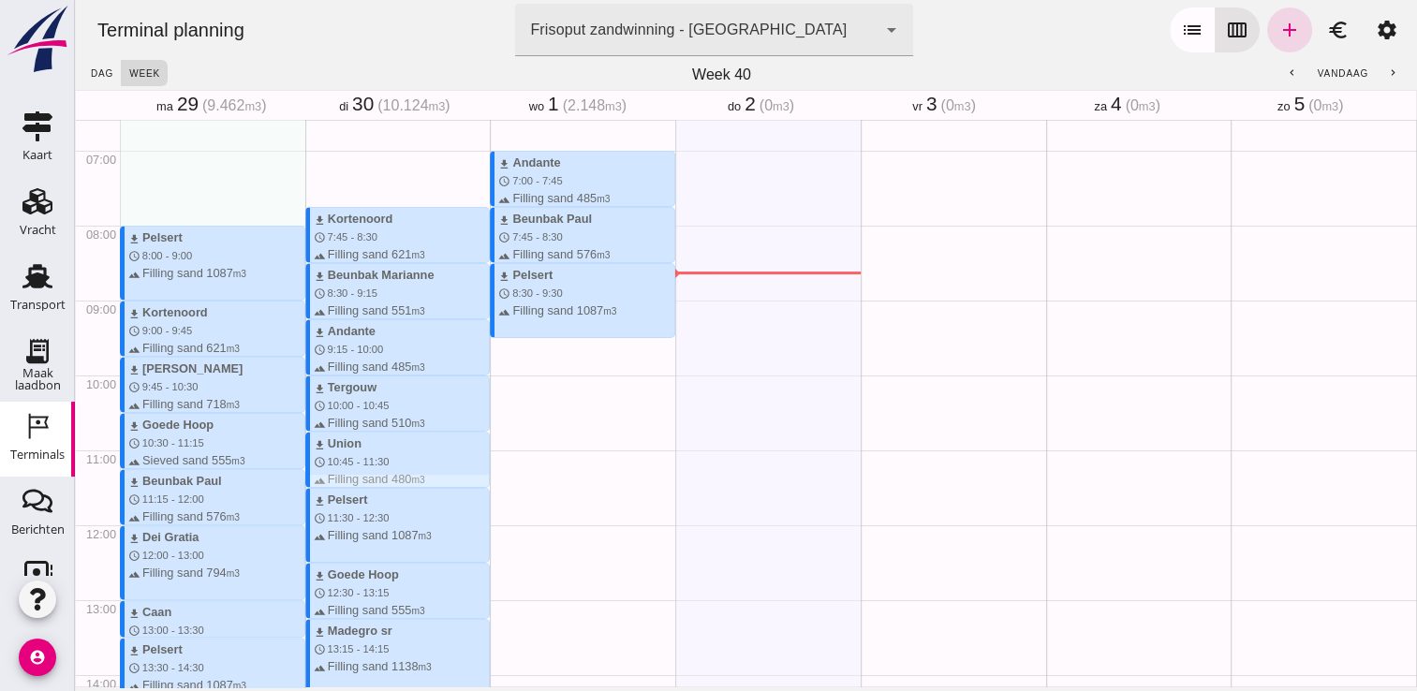
scroll to position [599, 0]
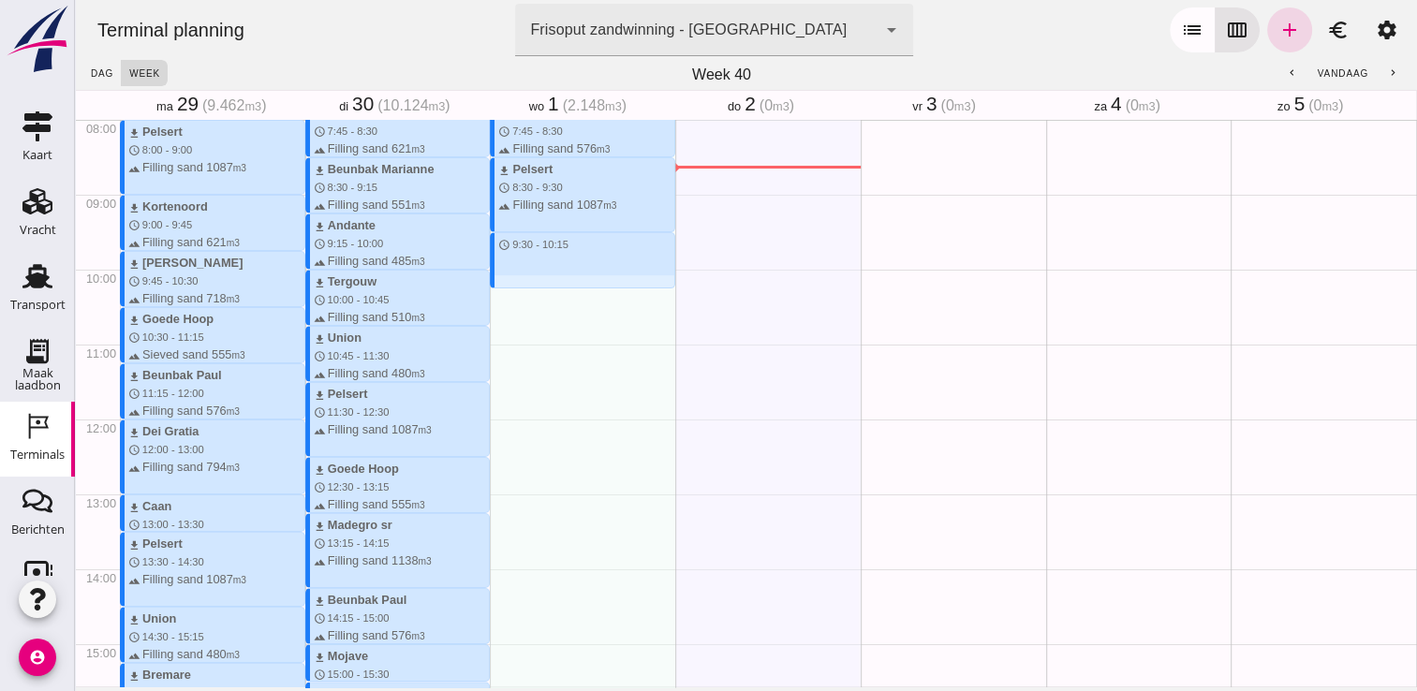
drag, startPoint x: 537, startPoint y: 236, endPoint x: 532, endPoint y: 283, distance: 47.2
click at [532, 283] on div "download Andante schedule 7:00 - 7:45 terrain Filling sand 485 m3 download Beun…" at bounding box center [582, 419] width 185 height 1797
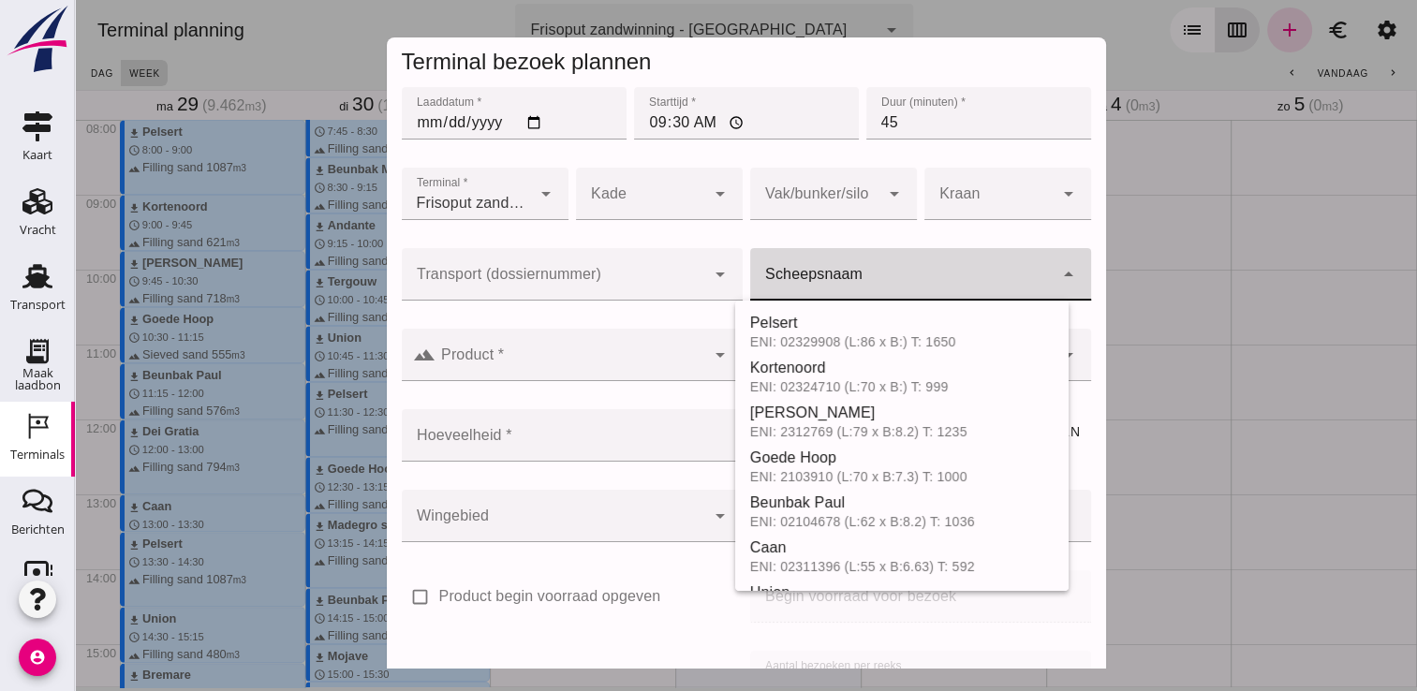
click at [840, 268] on div at bounding box center [901, 274] width 303 height 52
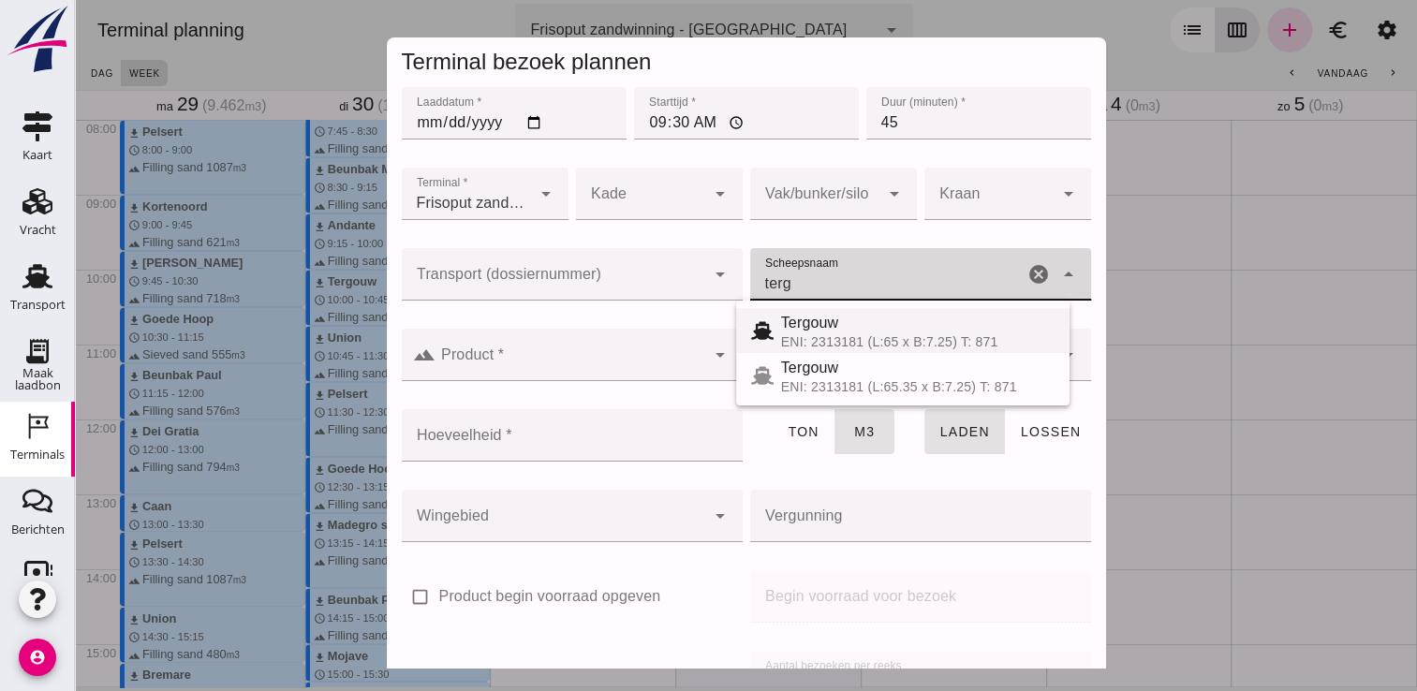
click at [799, 316] on span "Tergouw" at bounding box center [810, 323] width 58 height 16
type input "Tergouw"
type input "510"
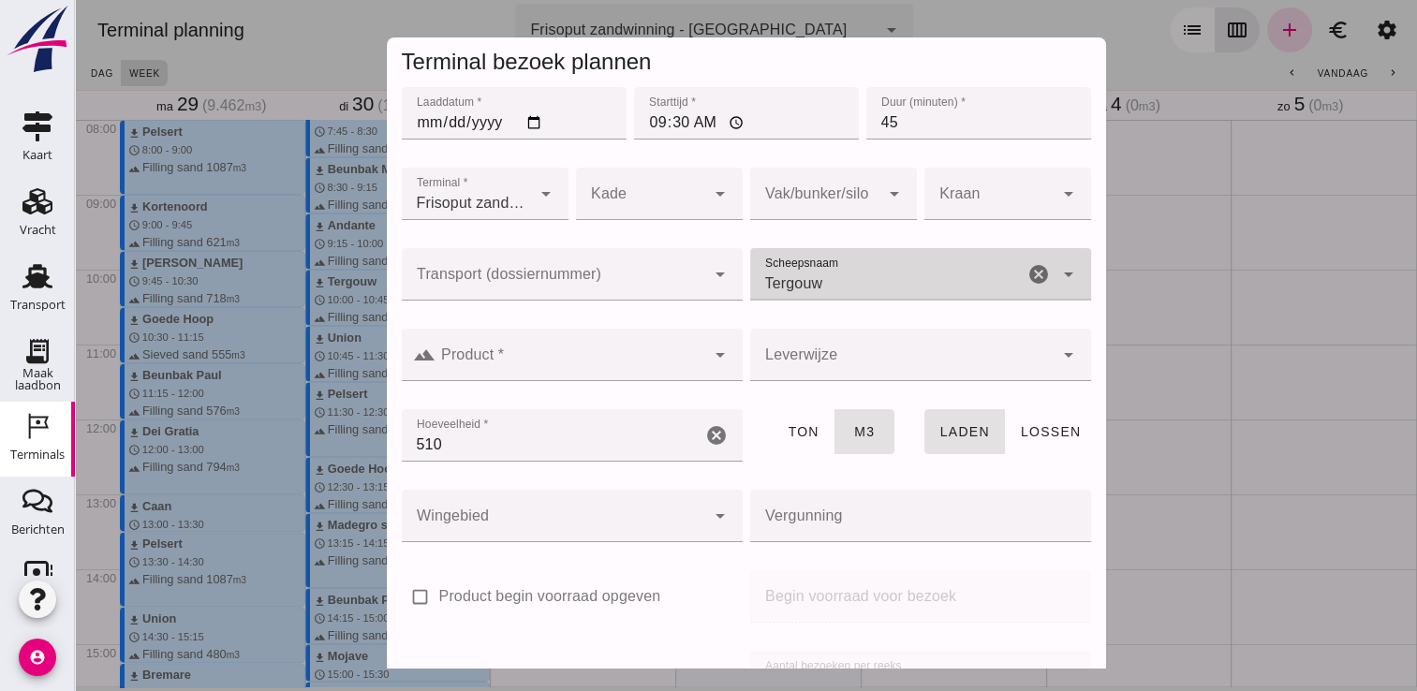
type input "Tergouw"
click at [637, 371] on input "Product *" at bounding box center [570, 364] width 270 height 22
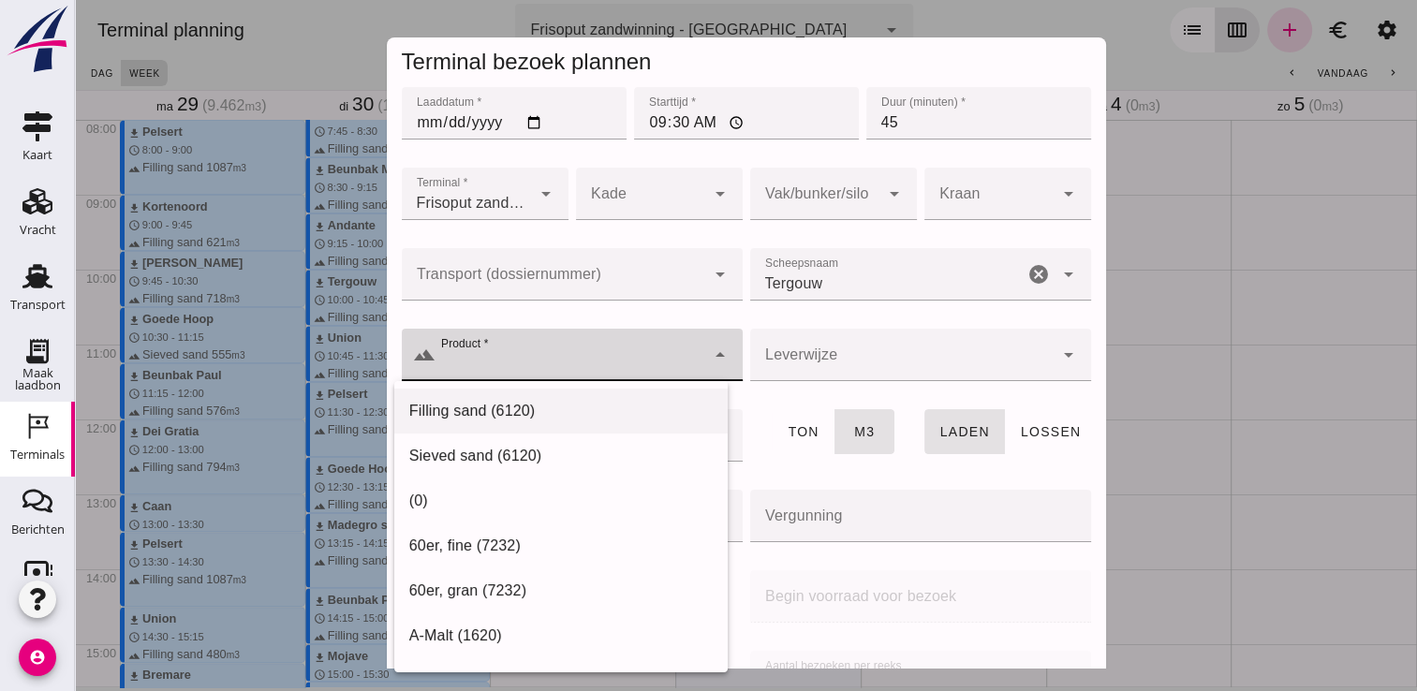
click at [618, 395] on div "Filling sand (6120)" at bounding box center [560, 411] width 333 height 45
type input "Filling sand (6120)"
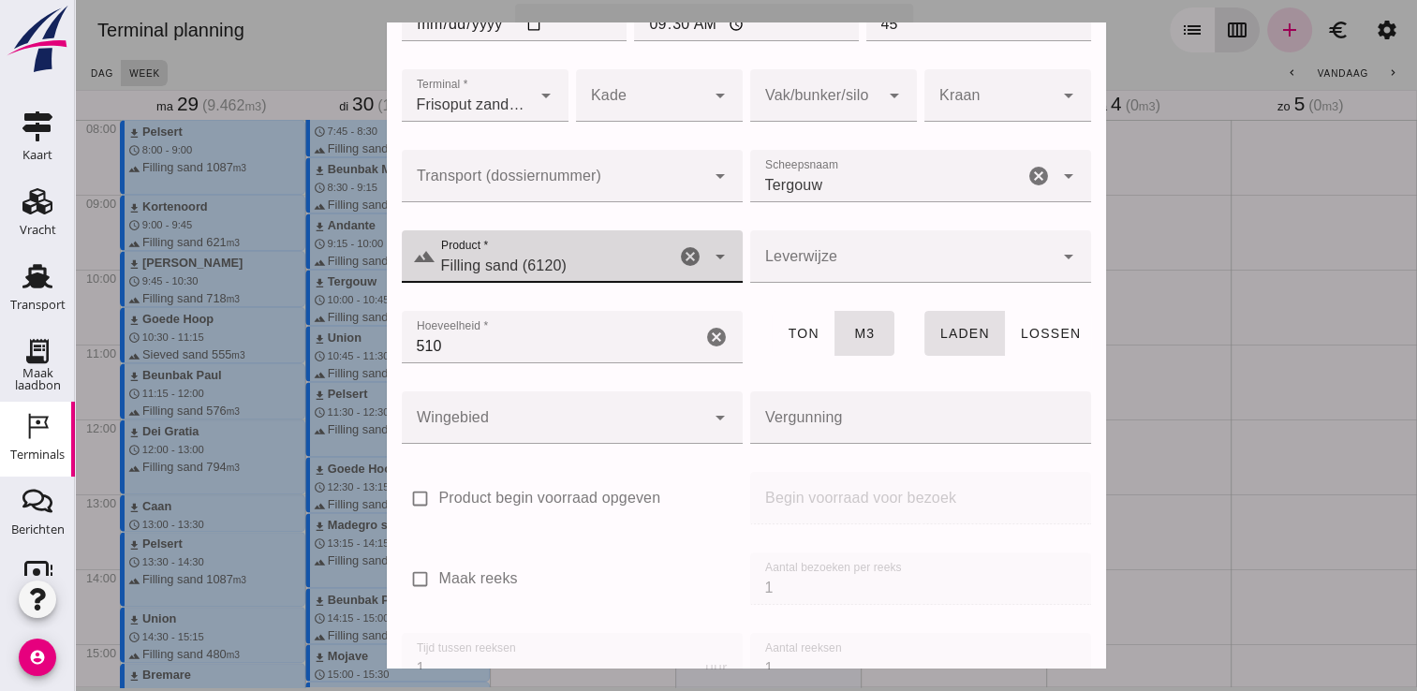
scroll to position [213, 0]
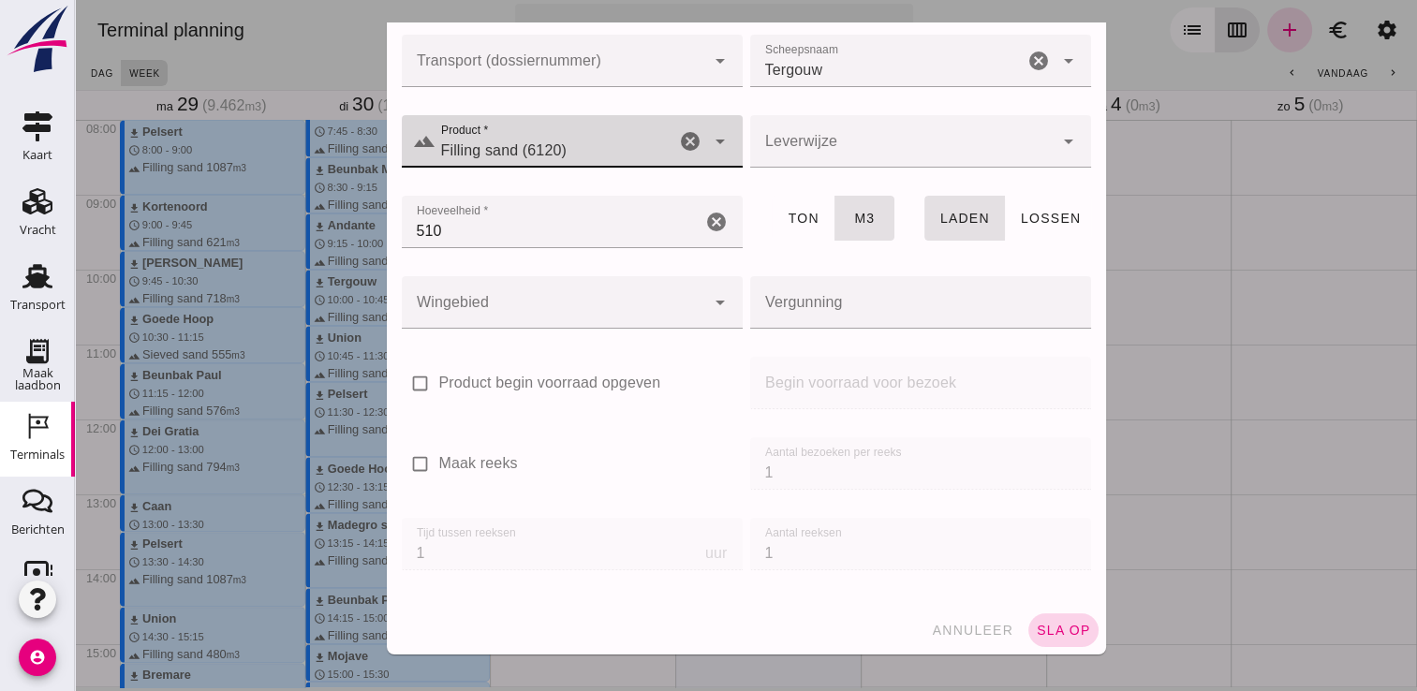
click at [1036, 625] on span "sla op" at bounding box center [1063, 630] width 55 height 15
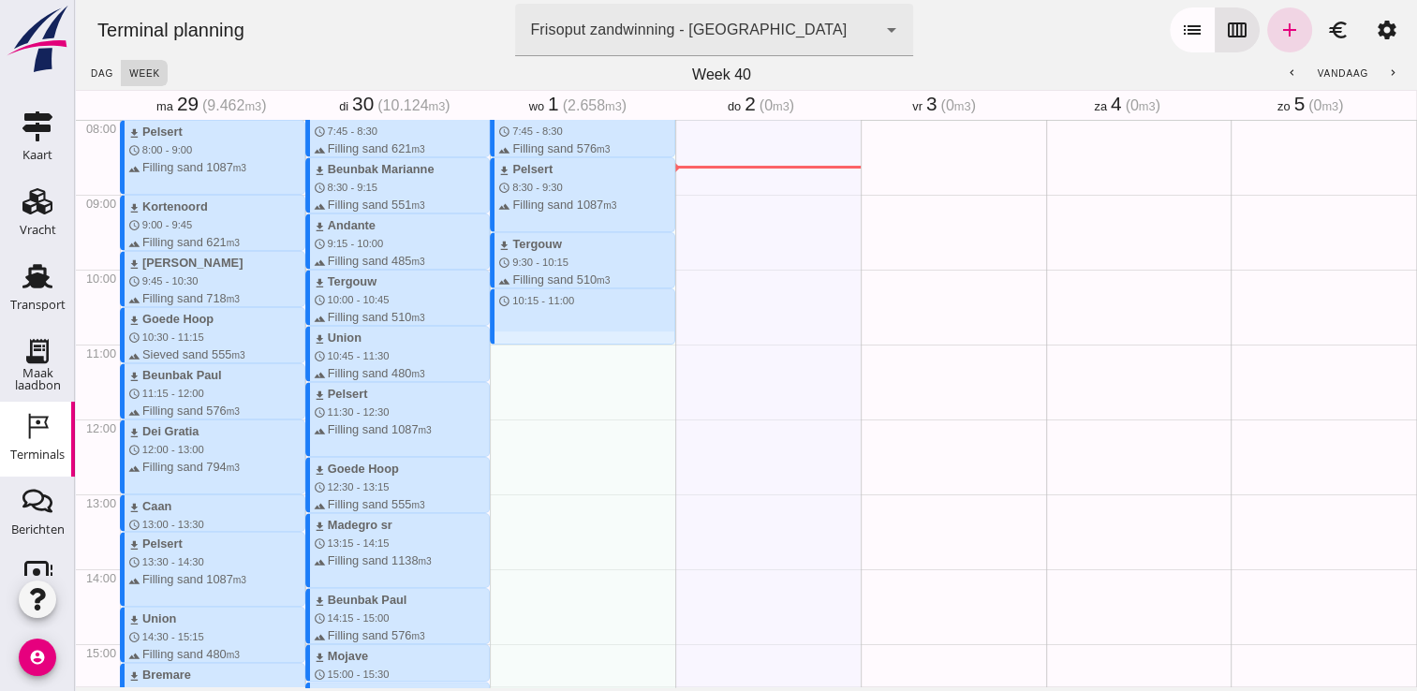
drag, startPoint x: 554, startPoint y: 292, endPoint x: 558, endPoint y: 350, distance: 58.2
click at [558, 350] on div "download Andante schedule 7:00 - 7:45 terrain Filling sand 485 m3 download Beun…" at bounding box center [582, 419] width 185 height 1797
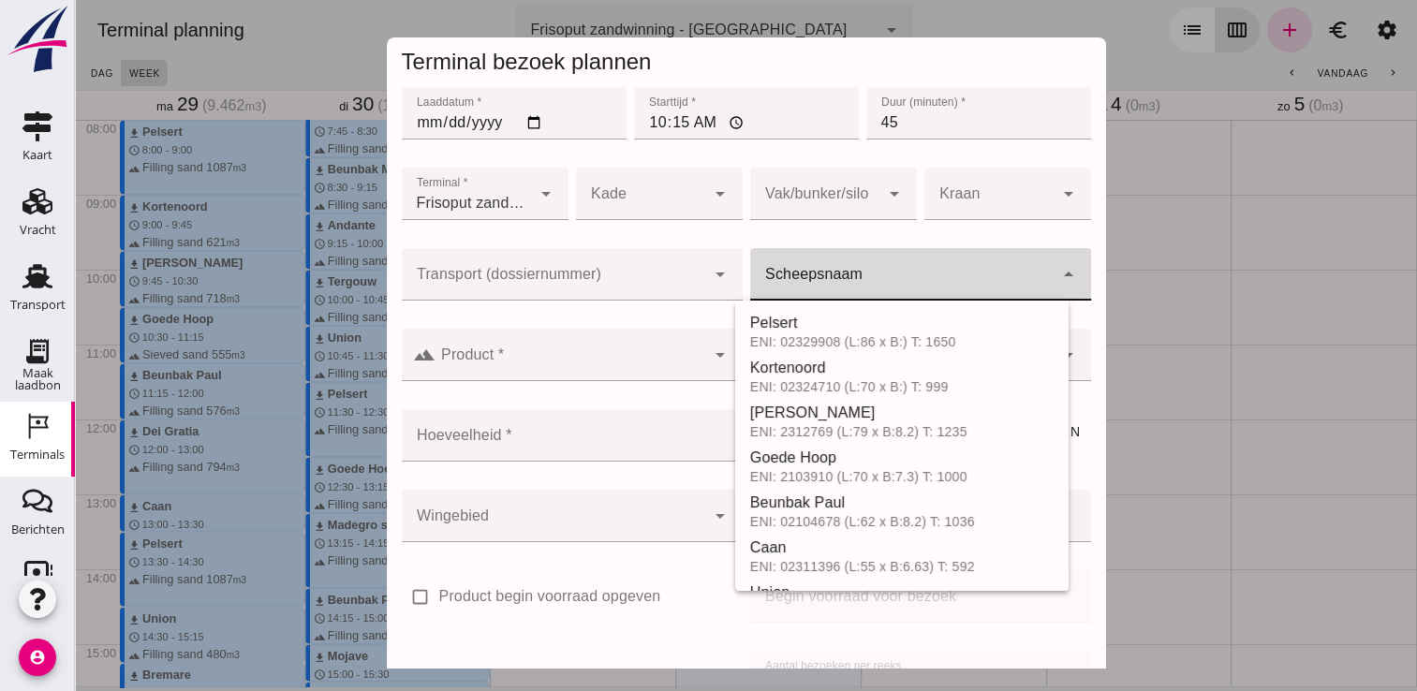
click at [844, 280] on input "Scheepsnaam" at bounding box center [901, 283] width 303 height 22
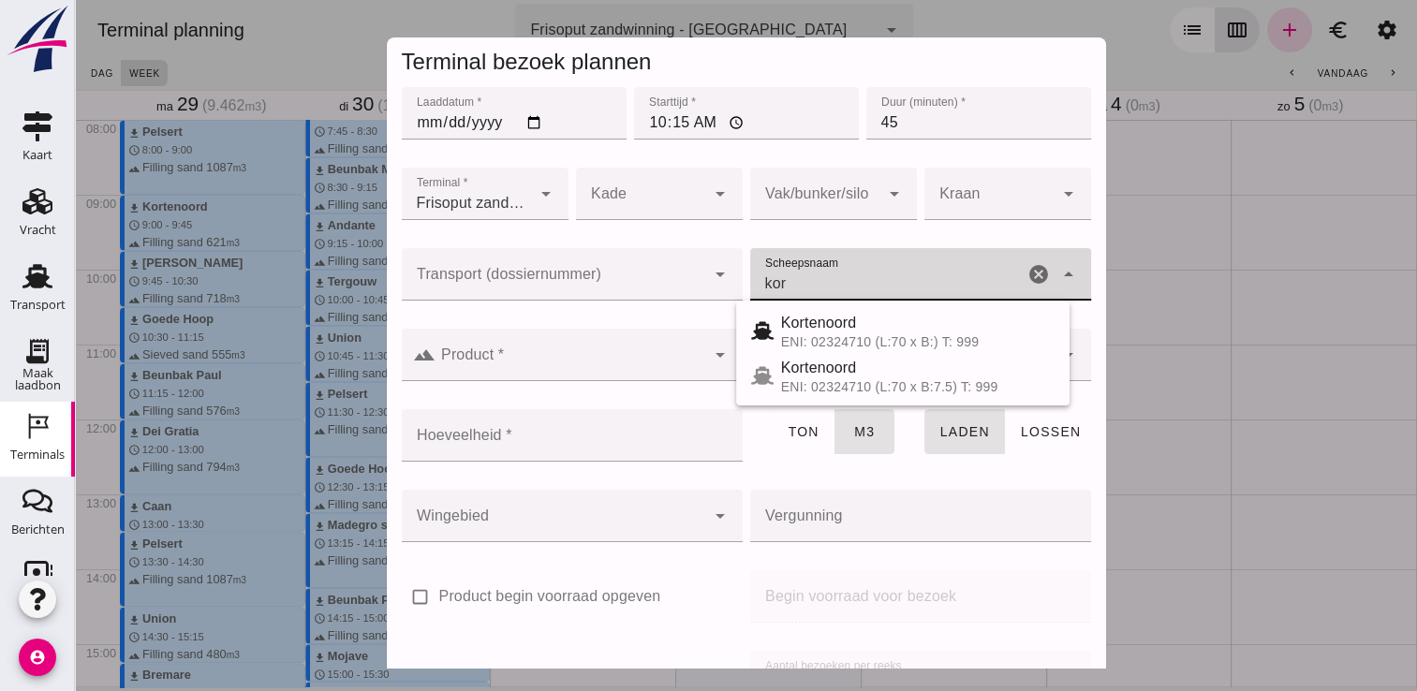
click at [860, 328] on div "Kortenoord" at bounding box center [917, 323] width 273 height 22
type input "Kortenoord"
type input "621"
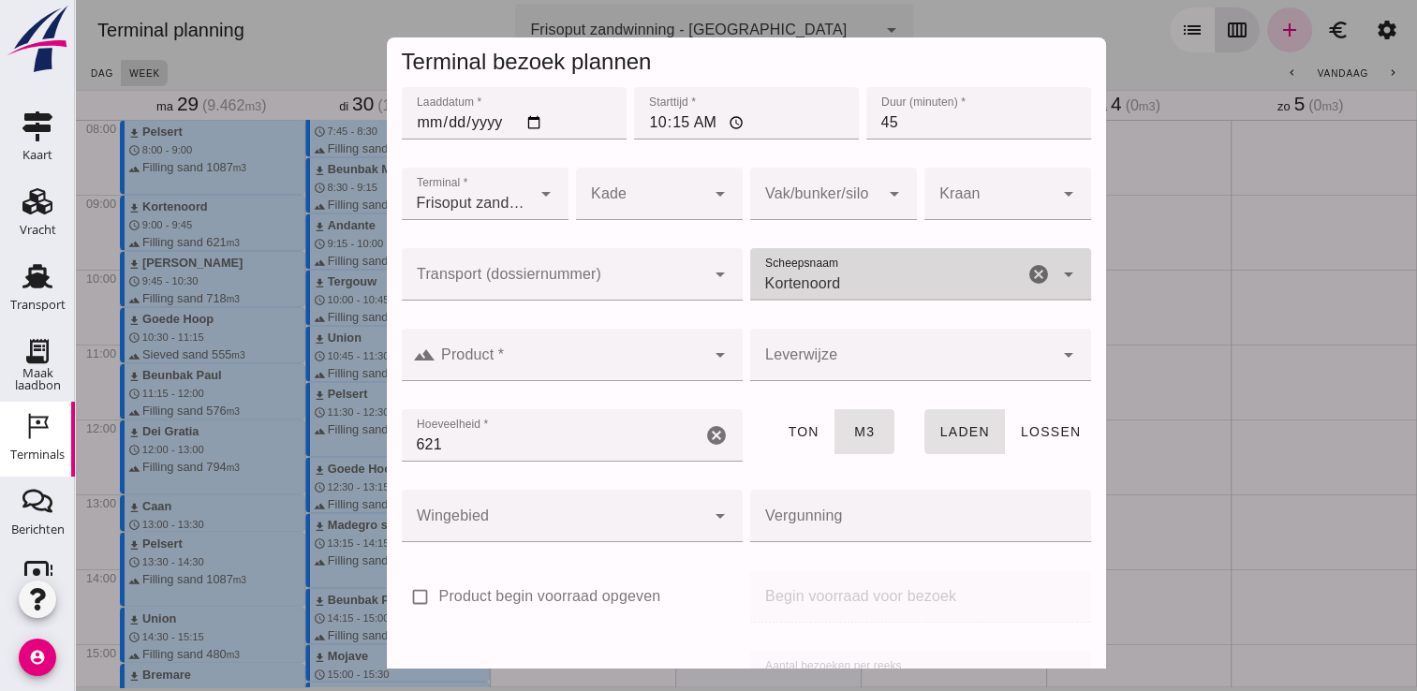
type input "Kortenoord"
click at [705, 340] on div "arrow_drop_down" at bounding box center [718, 355] width 26 height 52
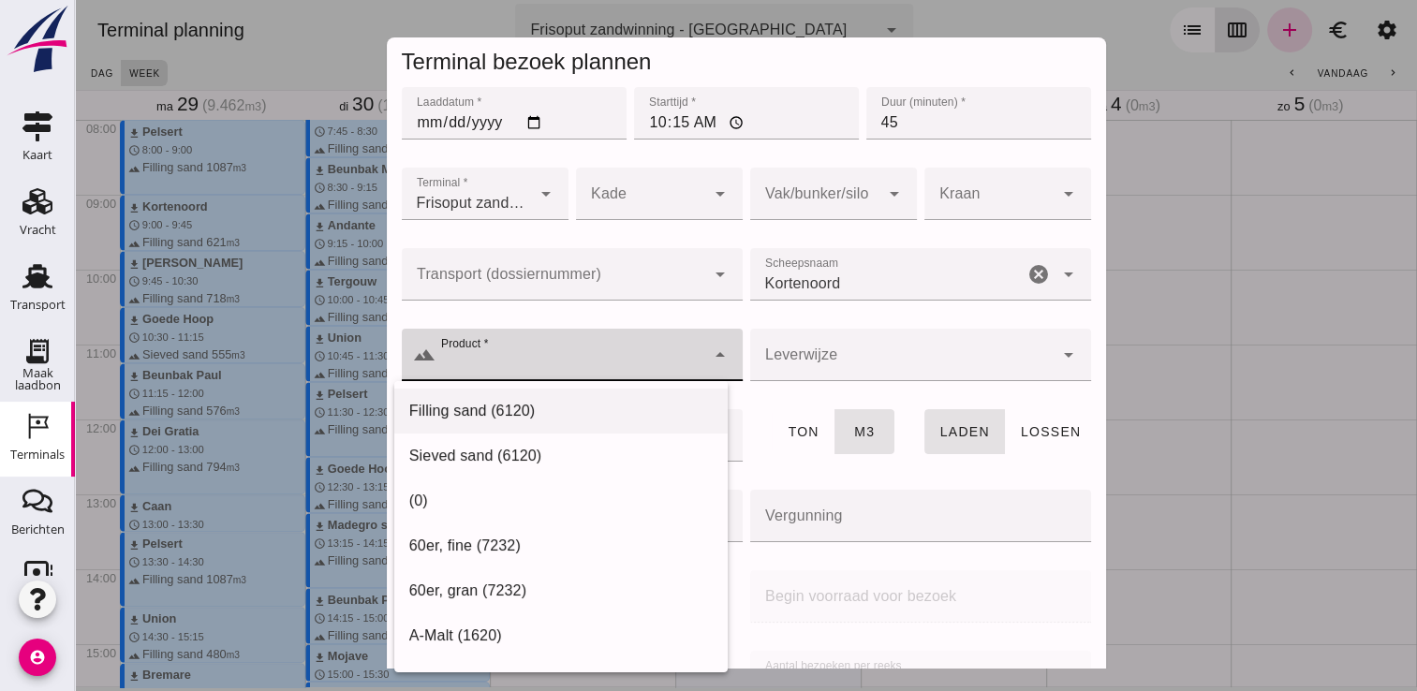
click at [664, 409] on div "Filling sand (6120)" at bounding box center [560, 411] width 303 height 22
type input "Filling sand (6120)"
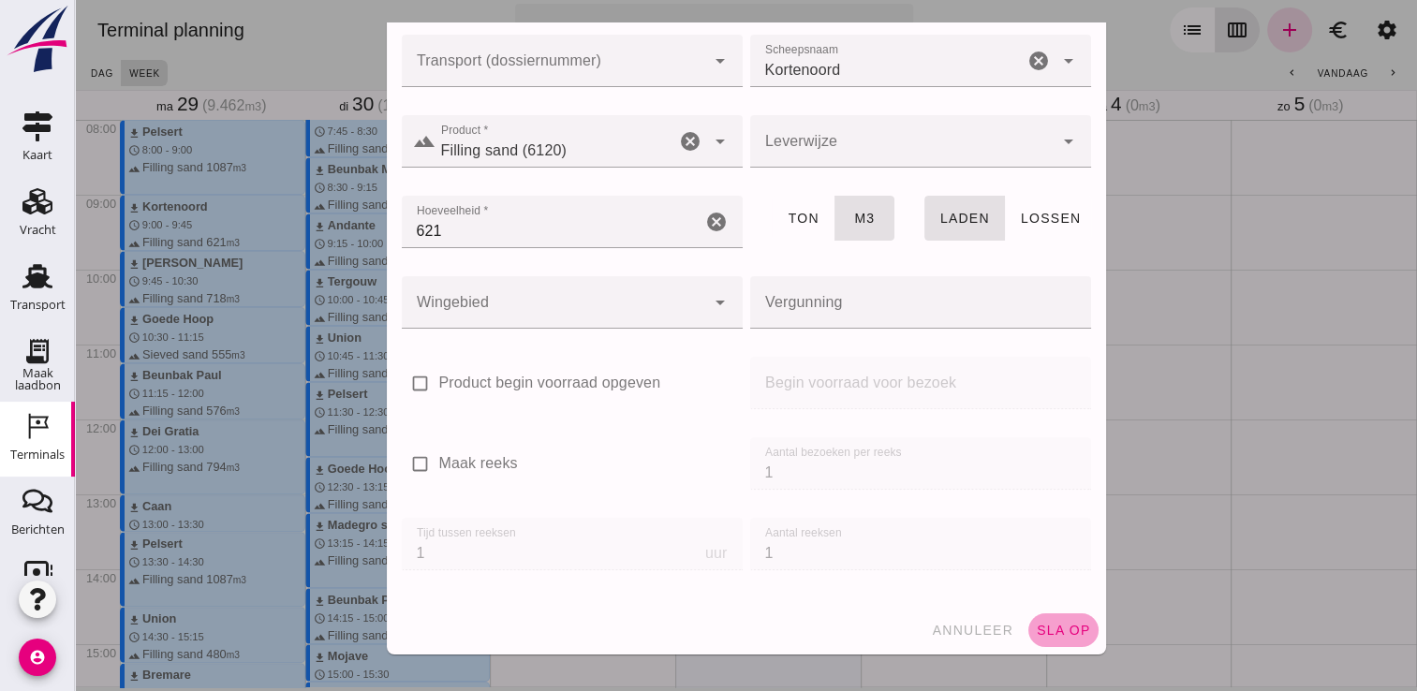
click at [1036, 625] on span "sla op" at bounding box center [1063, 630] width 55 height 15
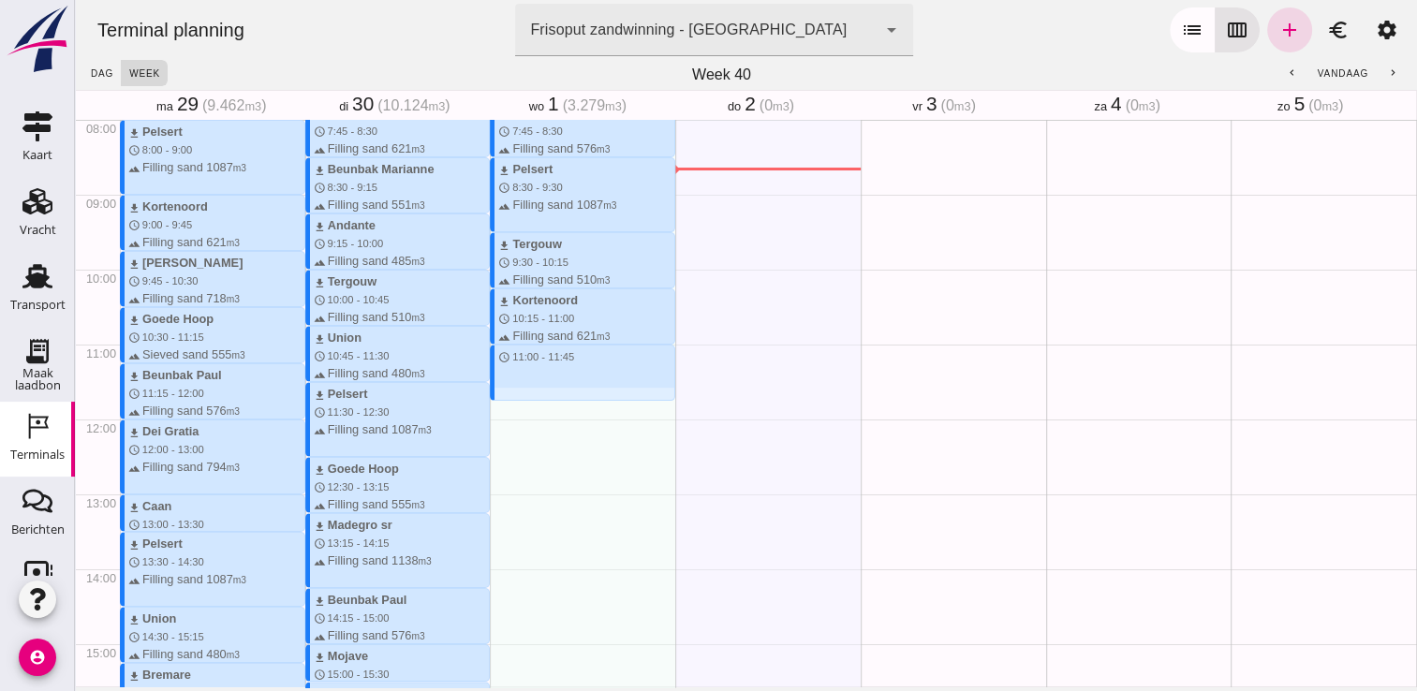
drag, startPoint x: 540, startPoint y: 346, endPoint x: 550, endPoint y: 403, distance: 57.0
click at [550, 403] on div "download Andante schedule 7:00 - 7:45 terrain Filling sand 485 m3 download Beun…" at bounding box center [582, 419] width 185 height 1797
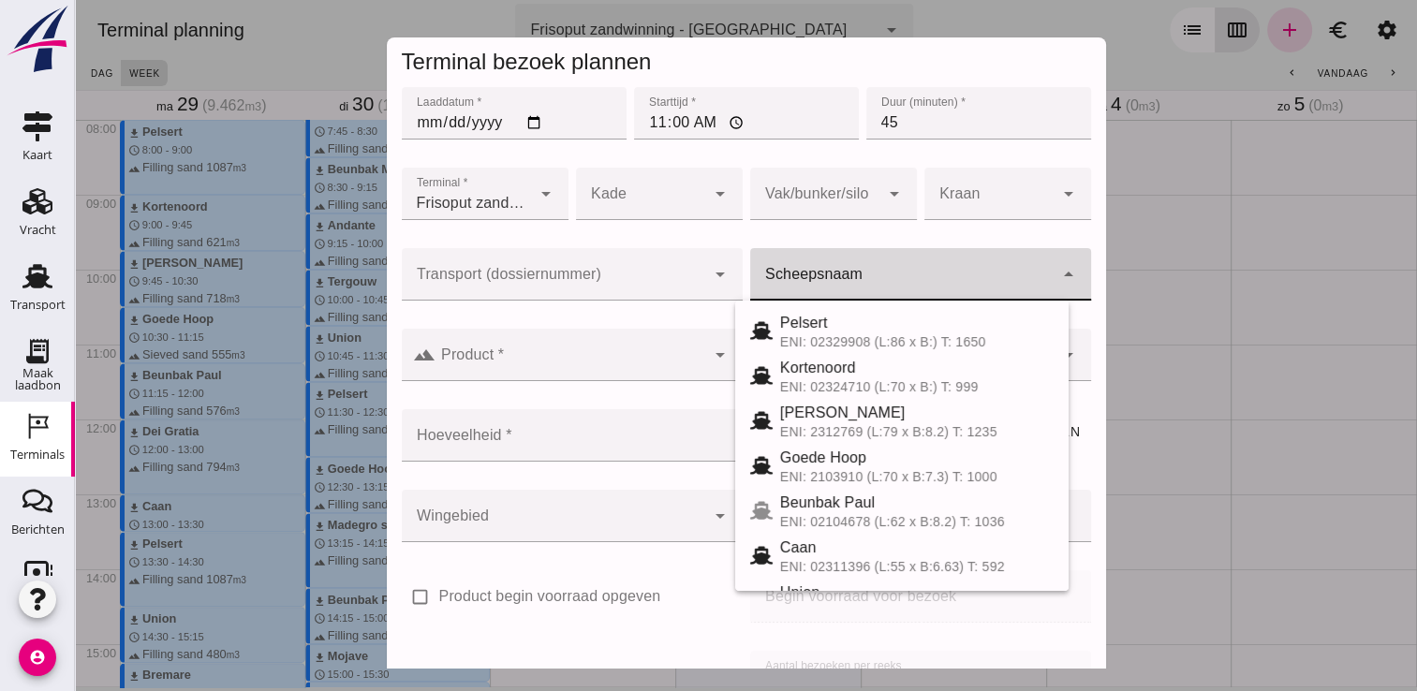
click at [793, 289] on input "Scheepsnaam" at bounding box center [901, 283] width 303 height 22
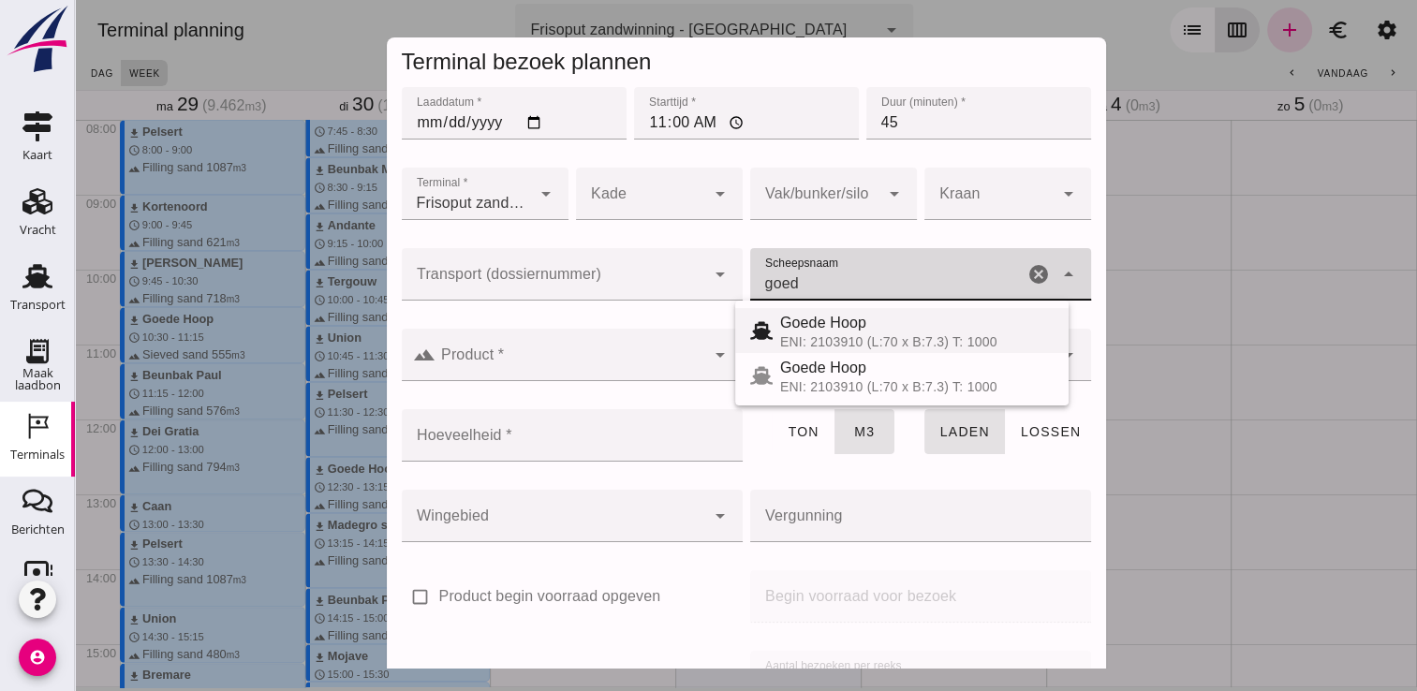
click at [866, 334] on div "ENI: 2103910 (L:70 x B:7.3) T: 1000" at bounding box center [916, 341] width 273 height 15
type input "Goede Hoop"
type input "555"
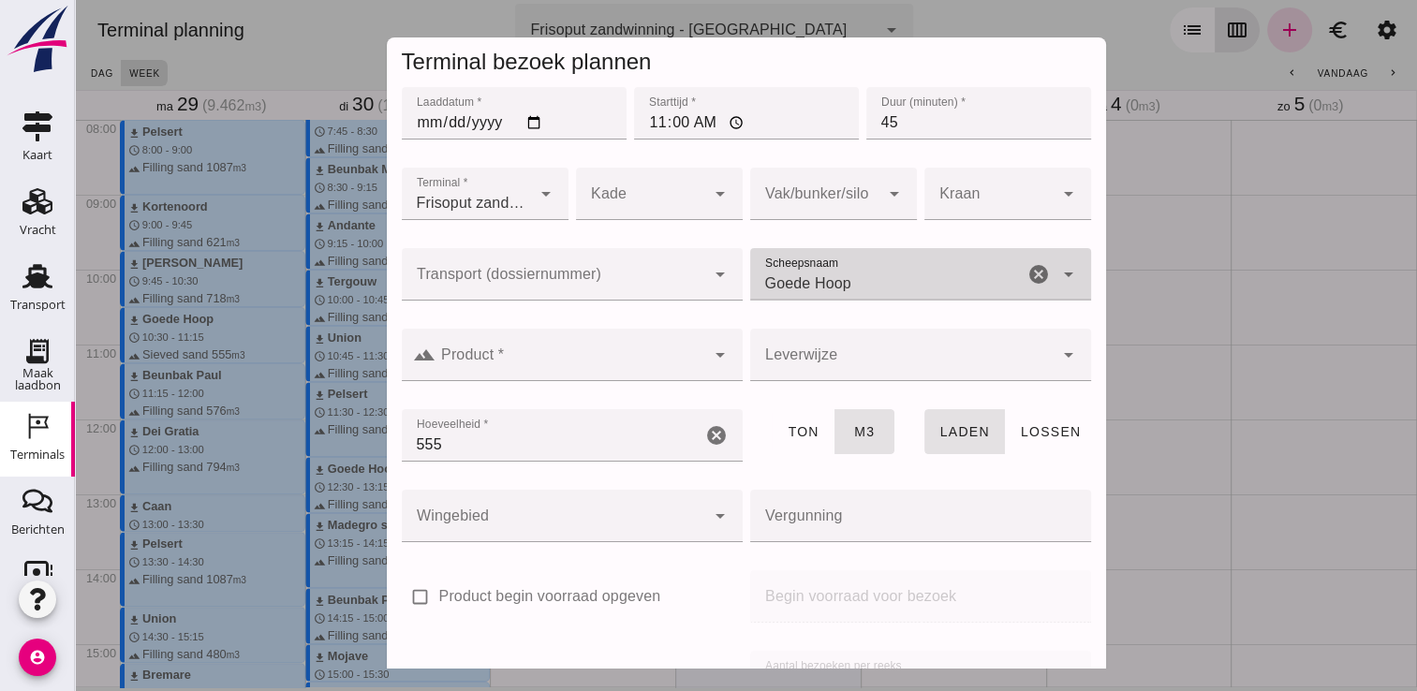
type input "Goede Hoop"
click at [590, 365] on input "Product *" at bounding box center [570, 364] width 270 height 22
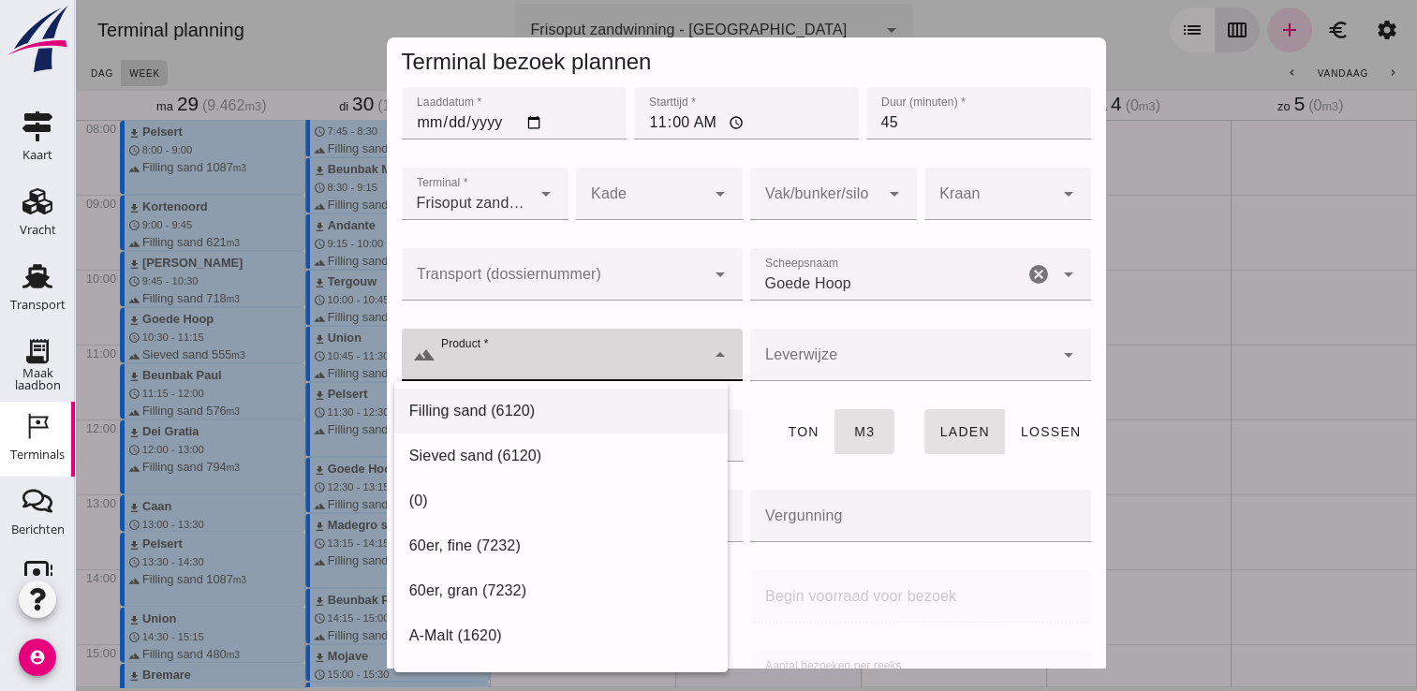
click at [581, 410] on div "Filling sand (6120)" at bounding box center [560, 411] width 303 height 22
type input "Filling sand (6120)"
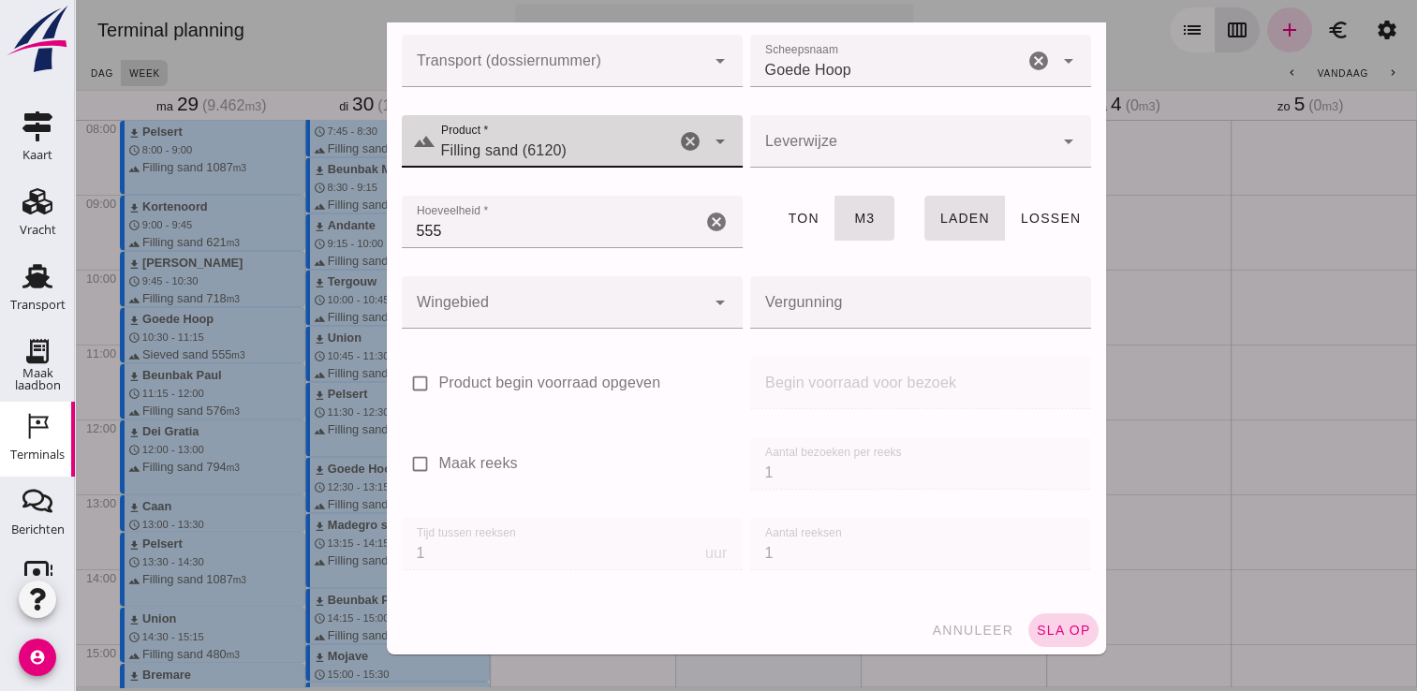
click at [1028, 613] on button "sla op" at bounding box center [1063, 630] width 70 height 34
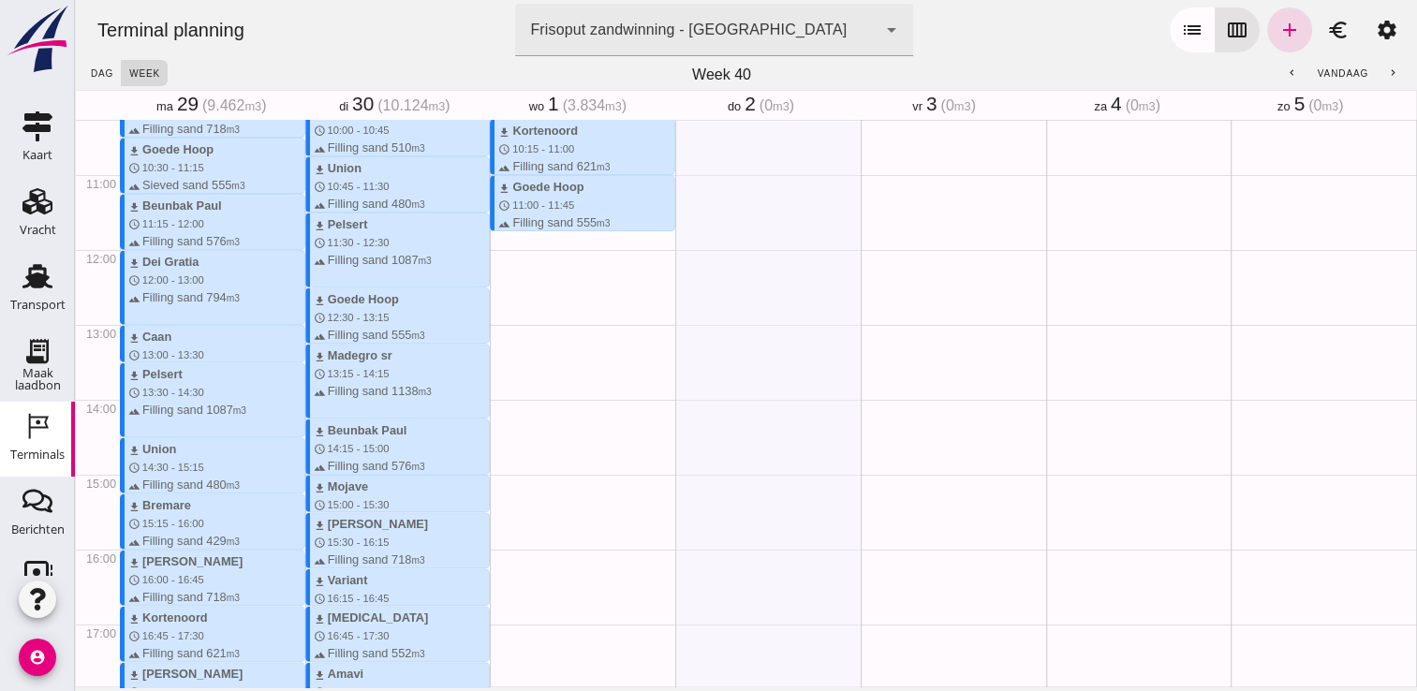
scroll to position [693, 0]
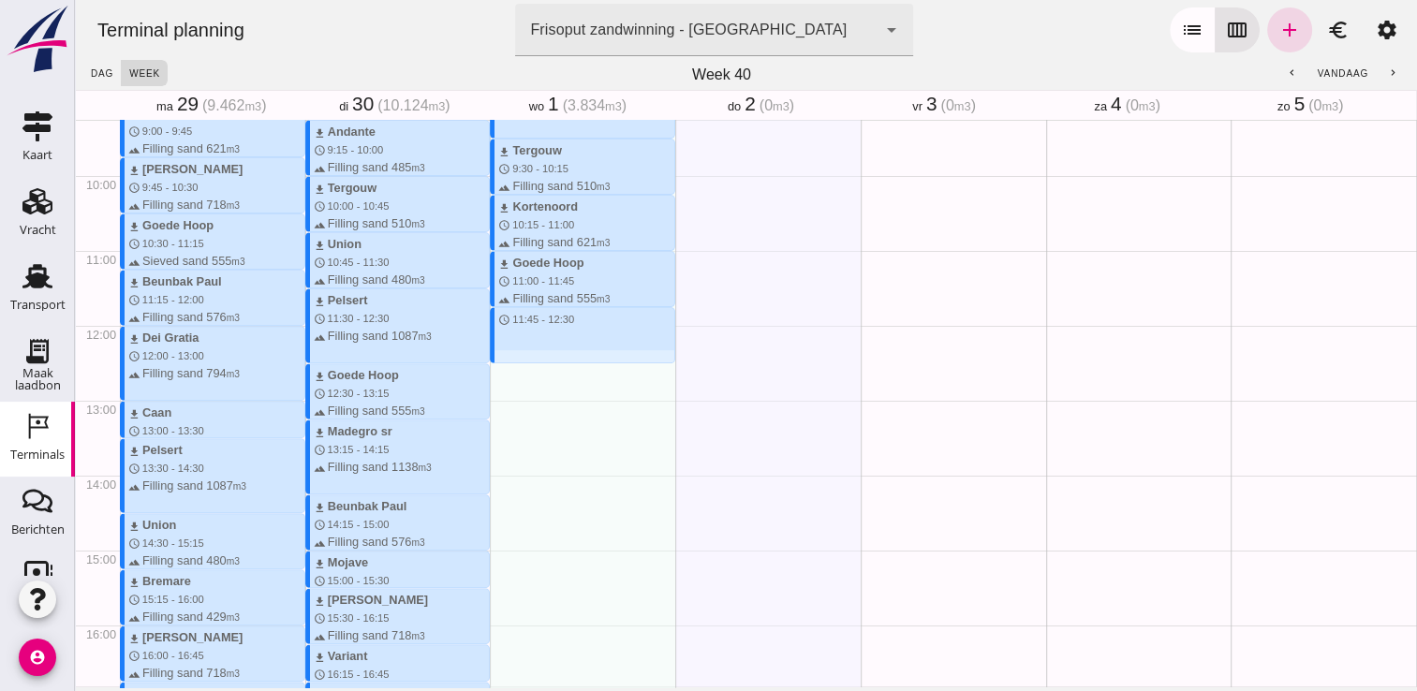
drag, startPoint x: 528, startPoint y: 309, endPoint x: 517, endPoint y: 365, distance: 57.3
click at [517, 365] on div "download Andante schedule 7:00 - 7:45 terrain Filling sand 485 m3 download Beun…" at bounding box center [582, 325] width 185 height 1797
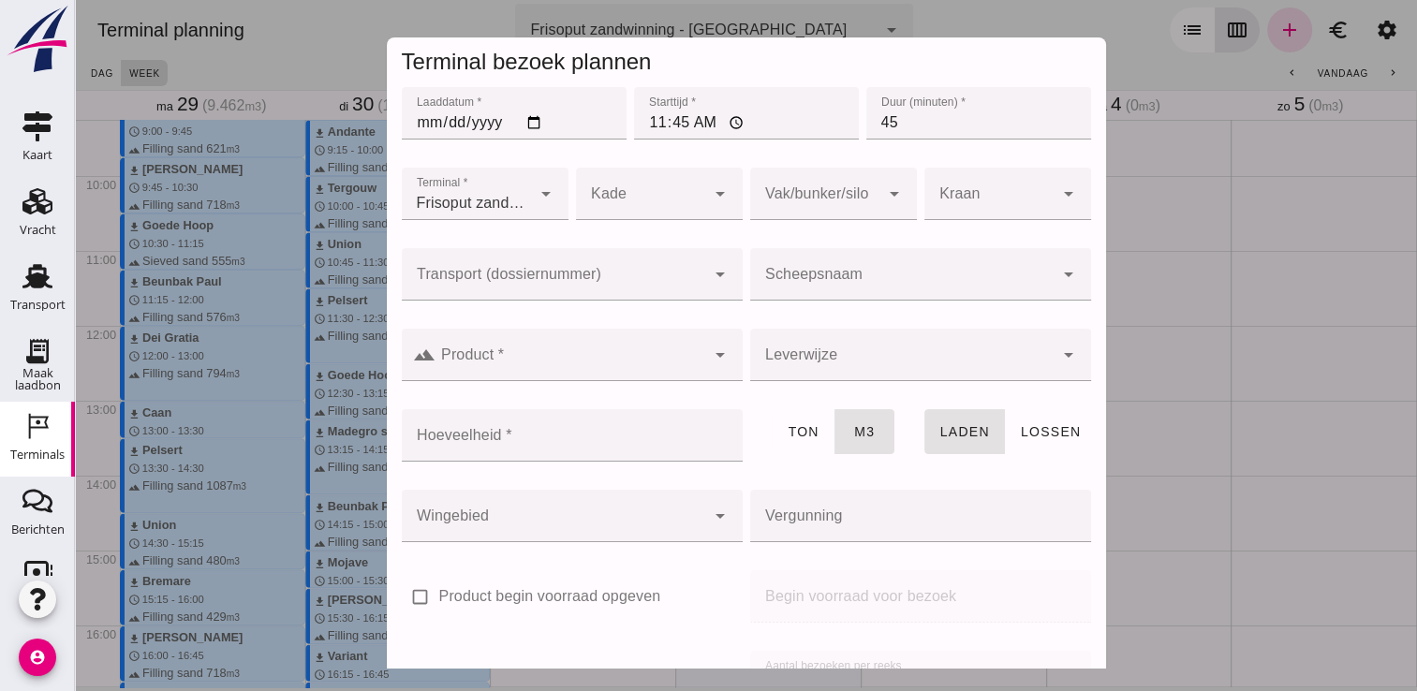
click at [807, 277] on input "Scheepsnaam" at bounding box center [901, 283] width 303 height 22
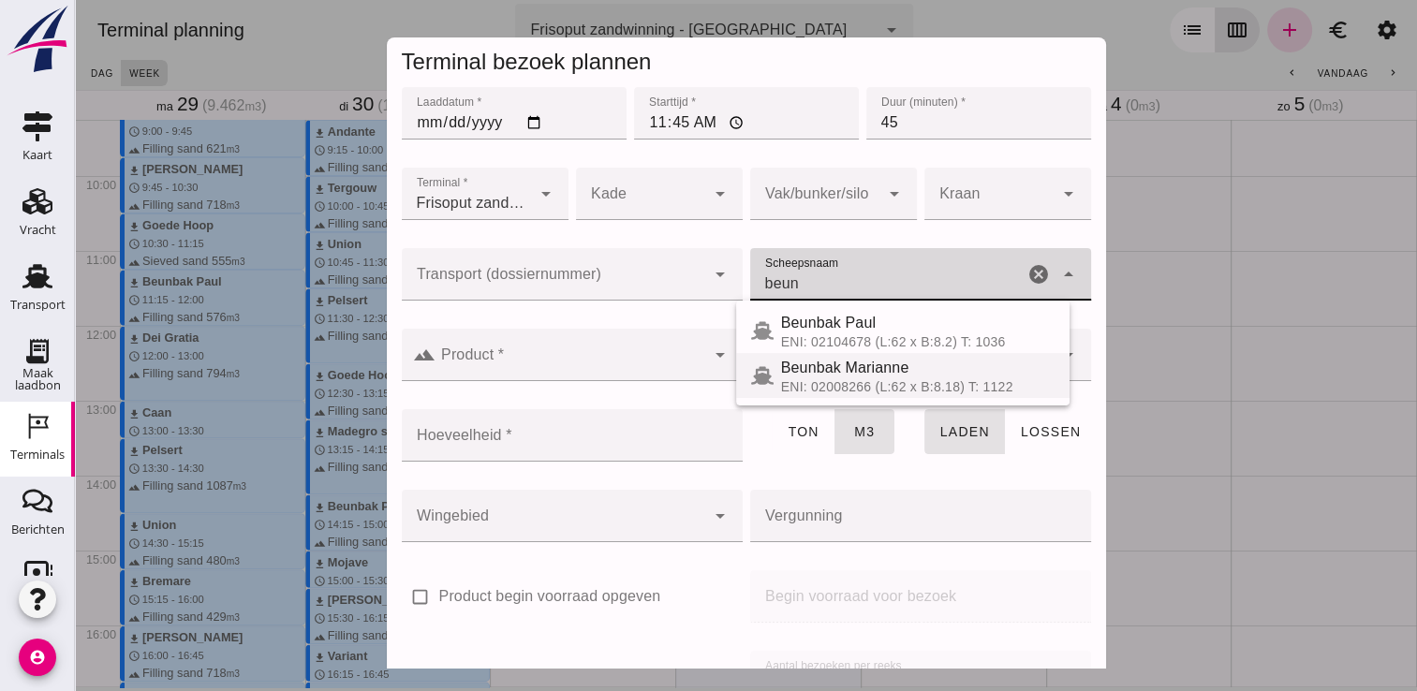
click at [809, 375] on span "Beunbak Marianne" at bounding box center [845, 368] width 128 height 16
type input "Beunbak Marianne"
type input "551"
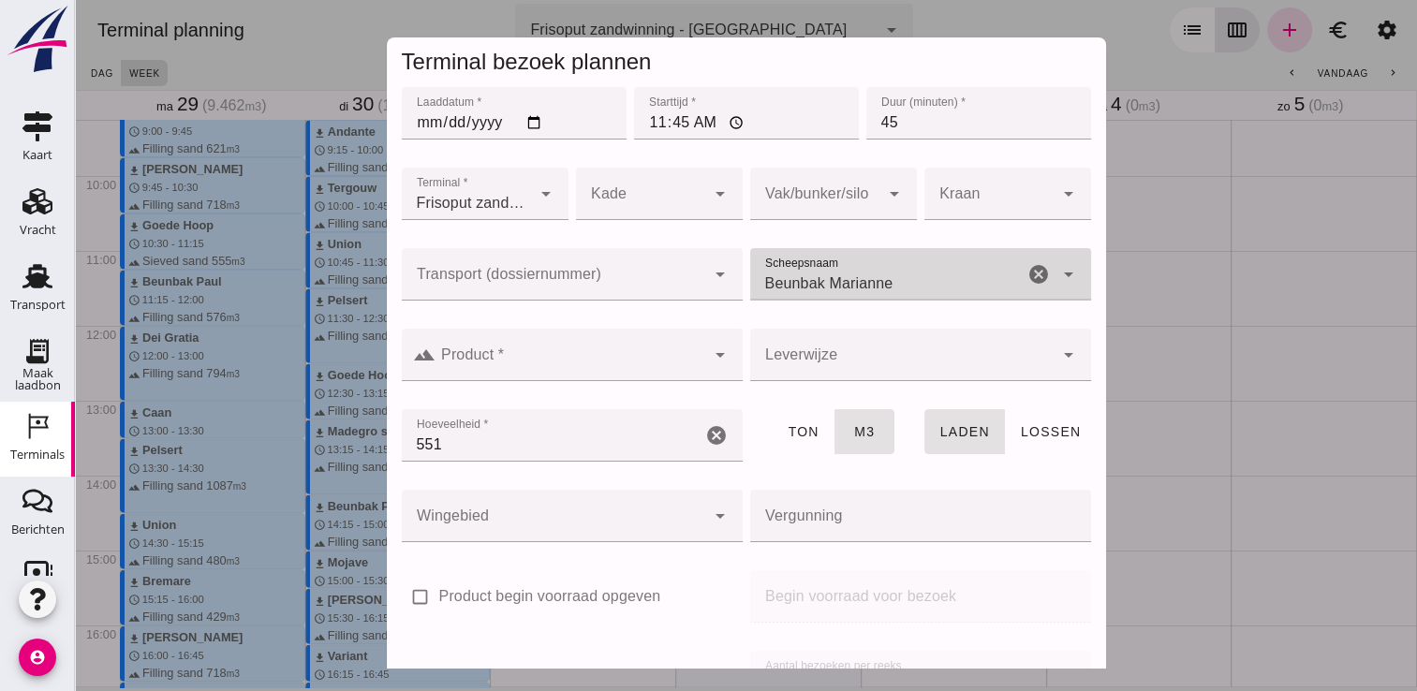
type input "Beunbak Marianne"
click at [475, 344] on div at bounding box center [570, 355] width 270 height 52
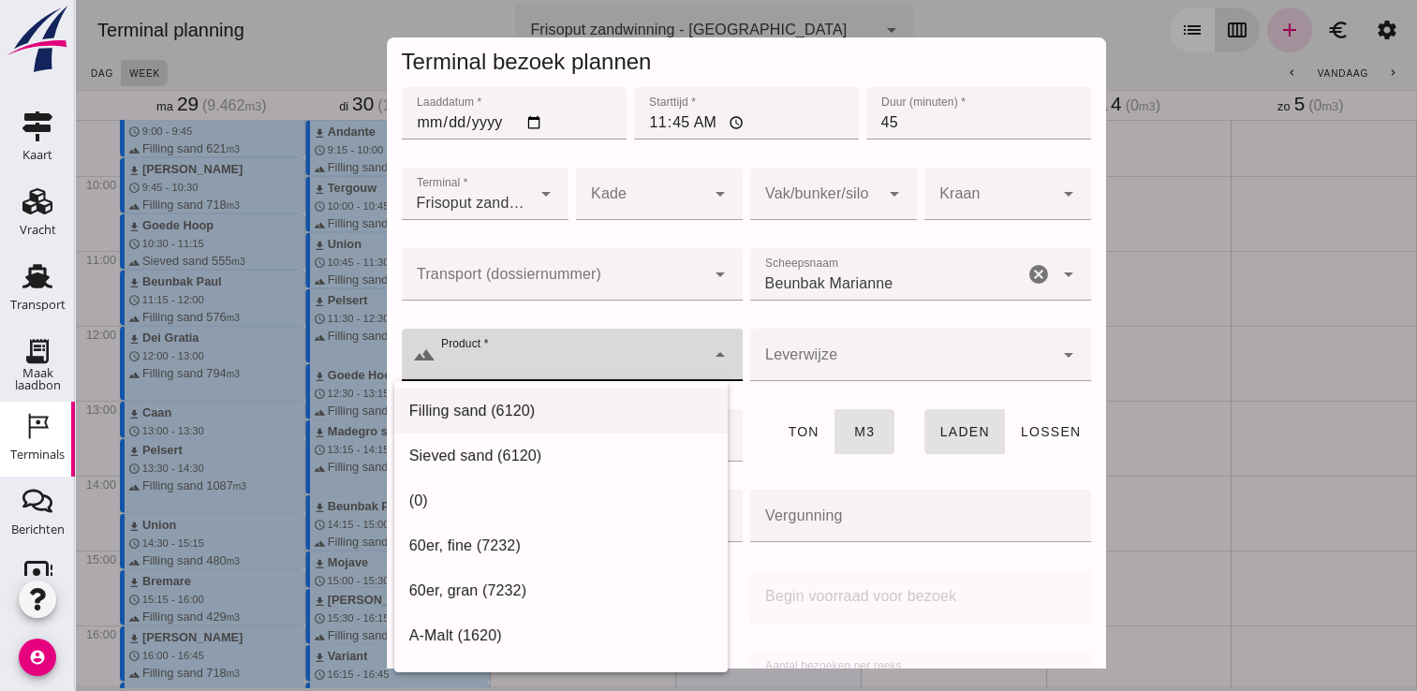
click at [503, 405] on div "Filling sand (6120)" at bounding box center [560, 411] width 303 height 22
type input "Filling sand (6120)"
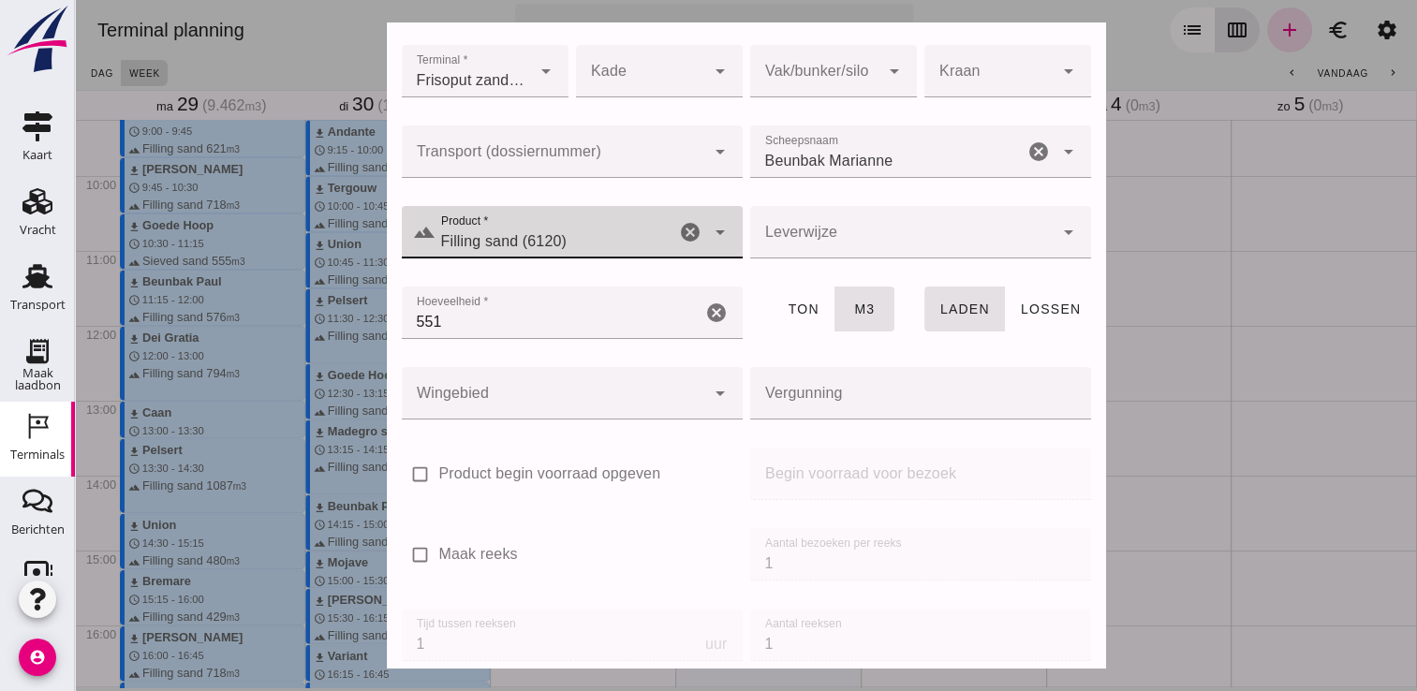
scroll to position [213, 0]
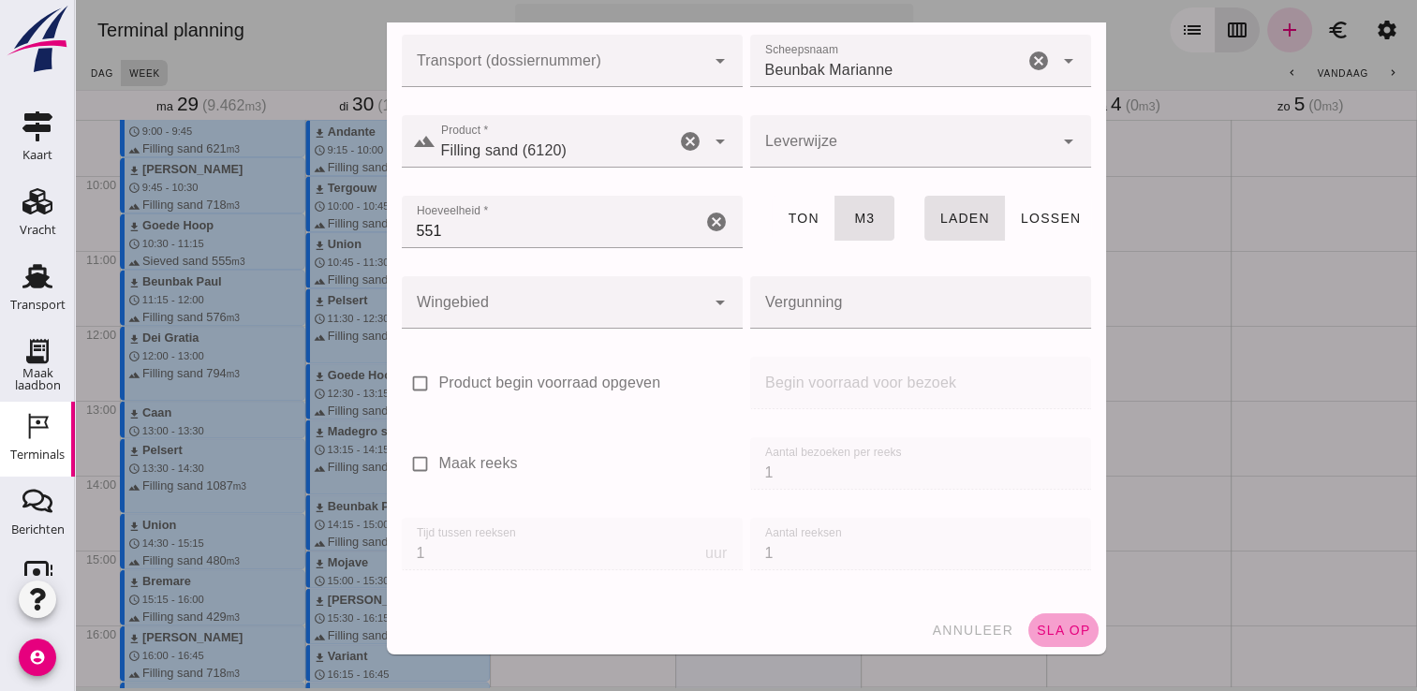
click at [1036, 631] on span "sla op" at bounding box center [1063, 630] width 55 height 15
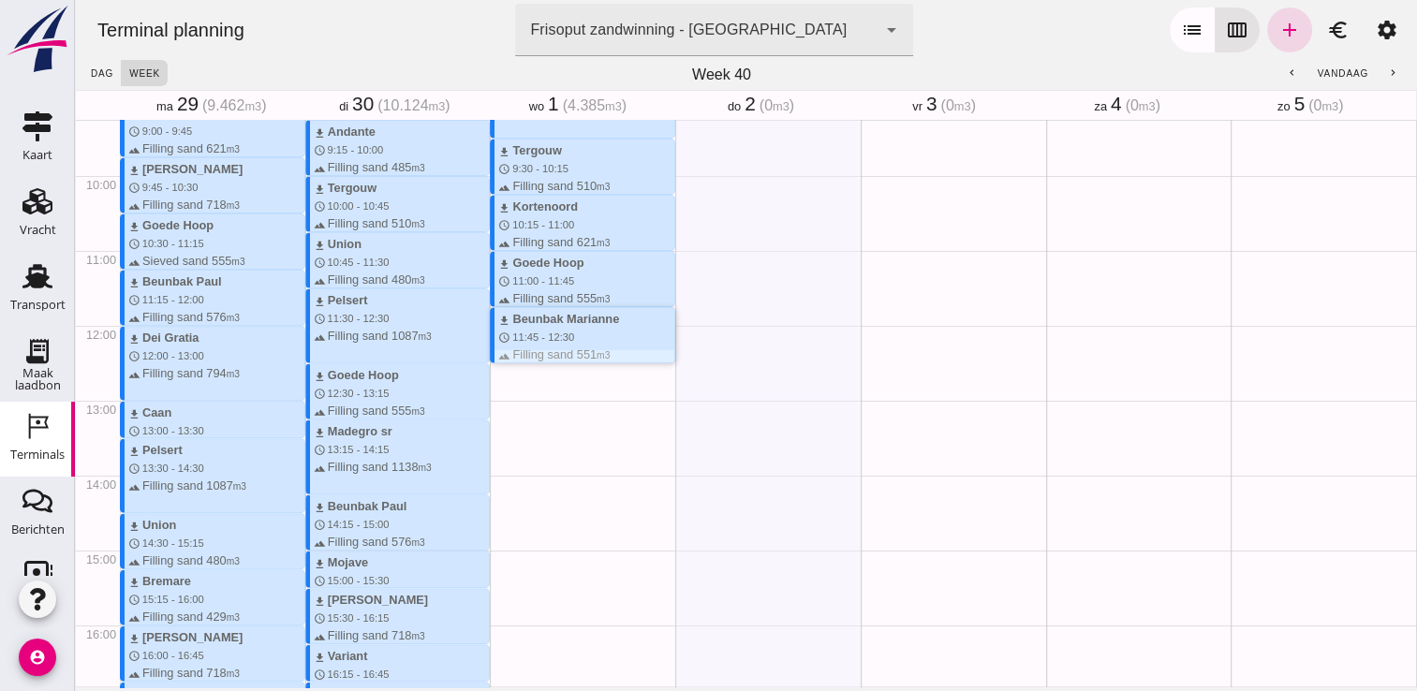
click at [572, 369] on div "download Andante schedule 7:00 - 7:45 terrain Filling sand 485 m3 download Beun…" at bounding box center [582, 325] width 185 height 1797
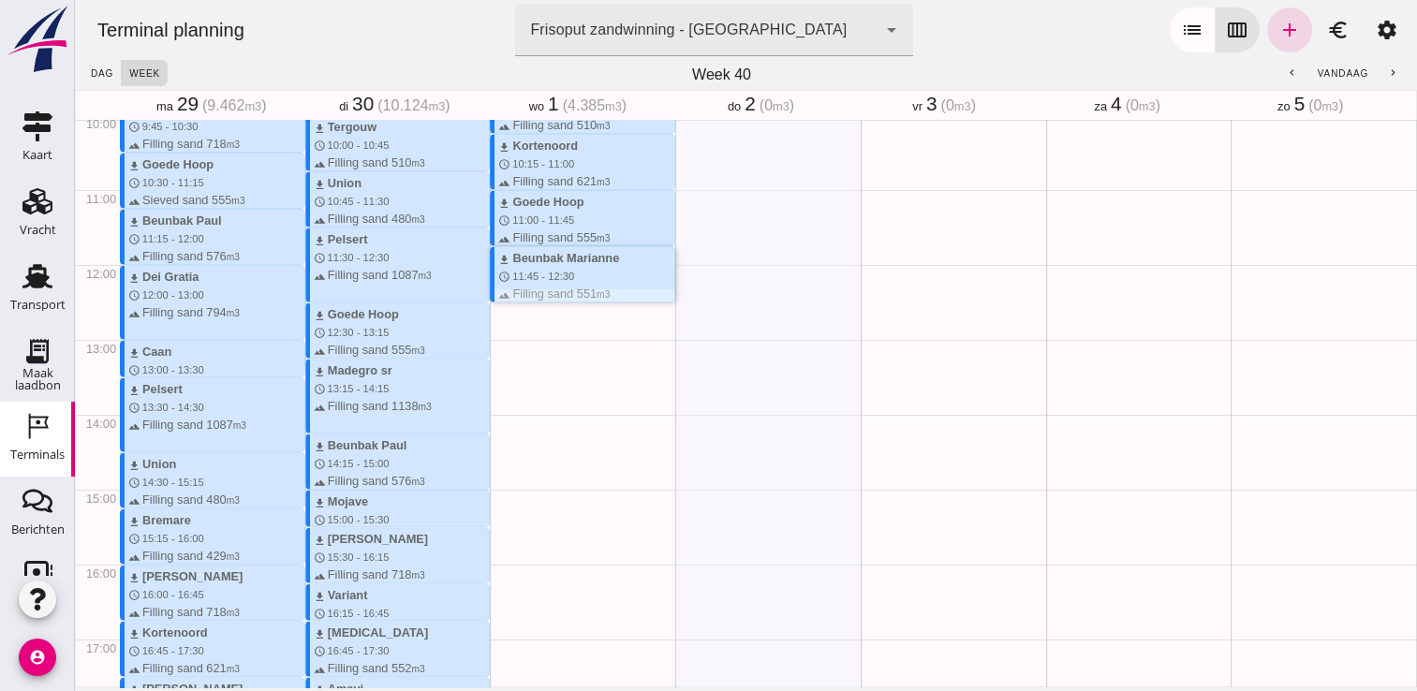
scroll to position [787, 0]
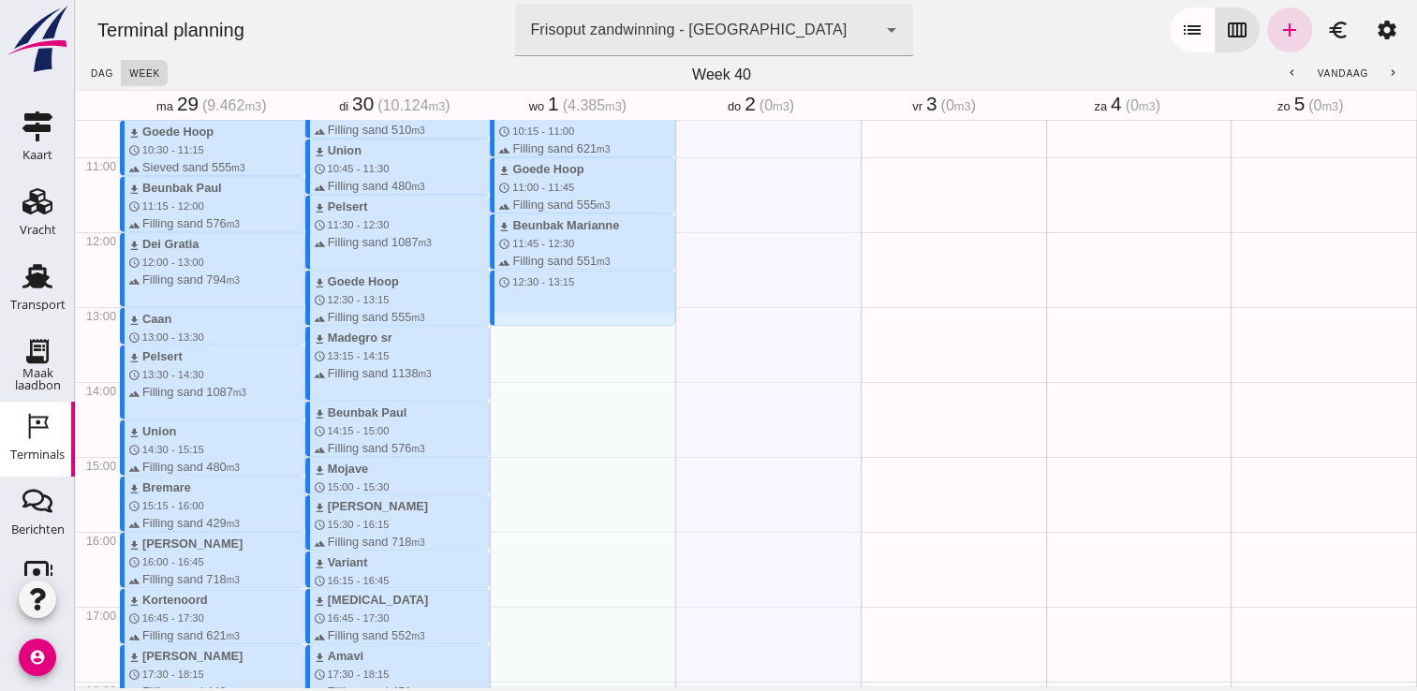
drag, startPoint x: 544, startPoint y: 272, endPoint x: 547, endPoint y: 328, distance: 55.3
click at [547, 328] on div "download Andante schedule 7:00 - 7:45 terrain Filling sand 485 m3 download Beun…" at bounding box center [582, 231] width 185 height 1797
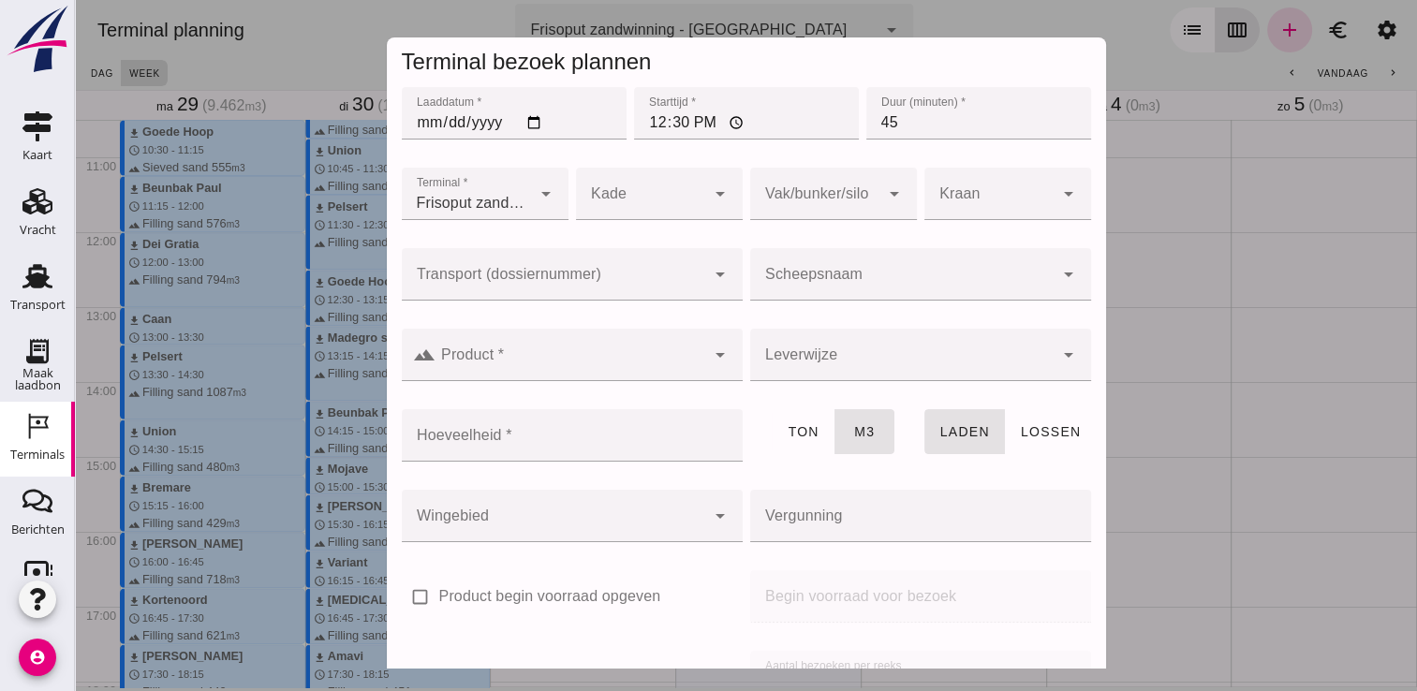
click at [781, 283] on input "Scheepsnaam" at bounding box center [901, 283] width 303 height 22
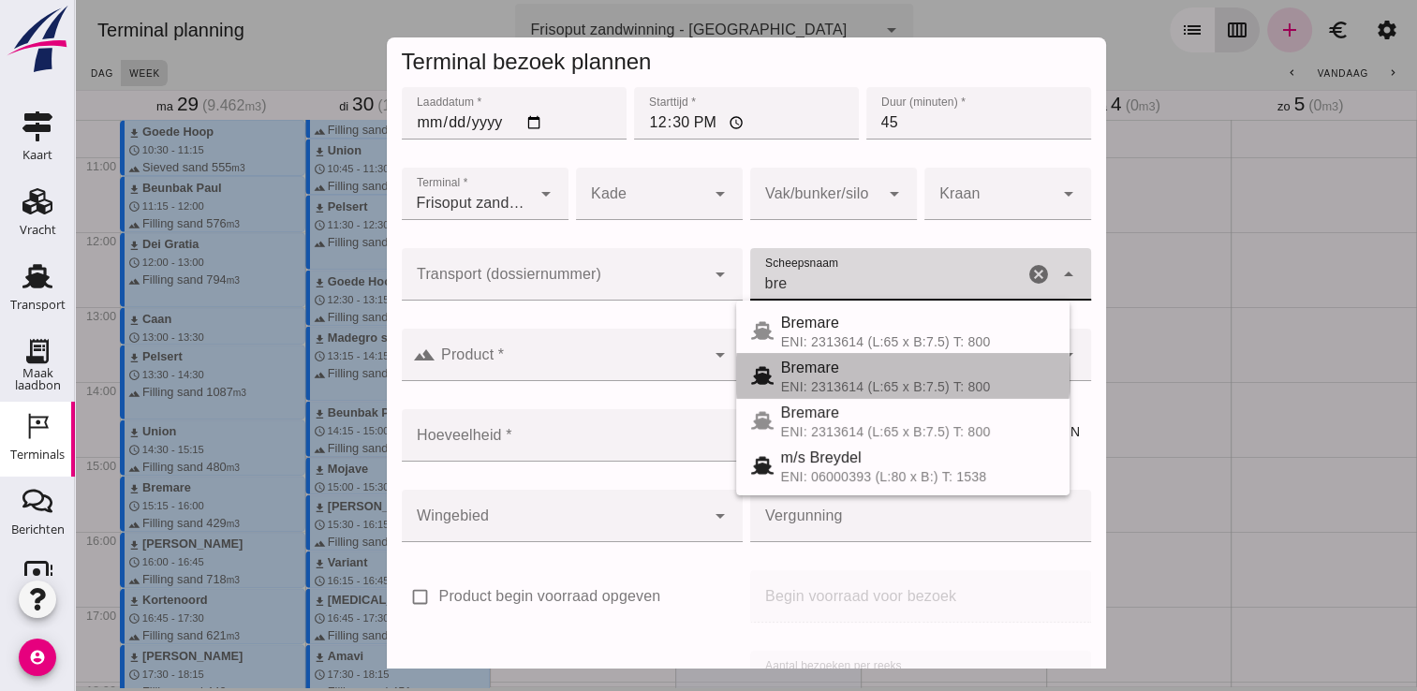
click at [820, 369] on span "Bremare" at bounding box center [810, 368] width 58 height 16
type input "Bremare"
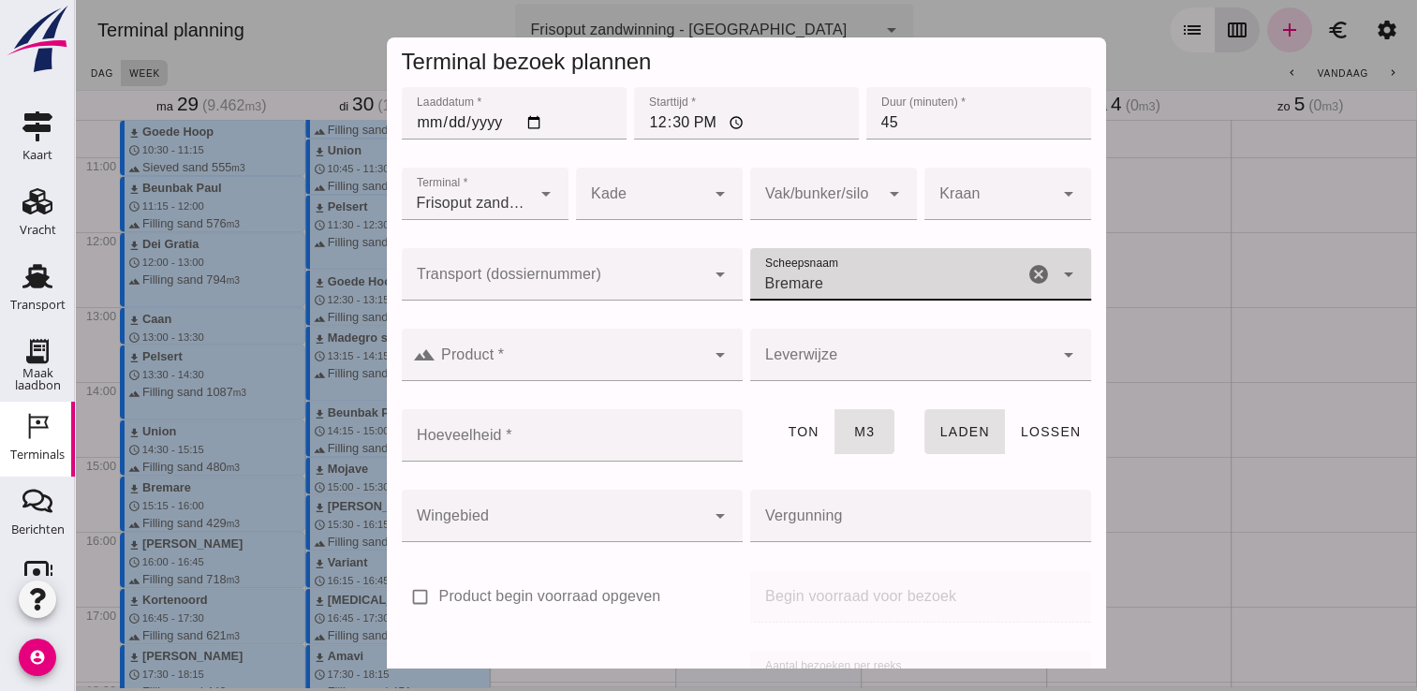
click at [932, 285] on input "Bremare" at bounding box center [886, 283] width 273 height 22
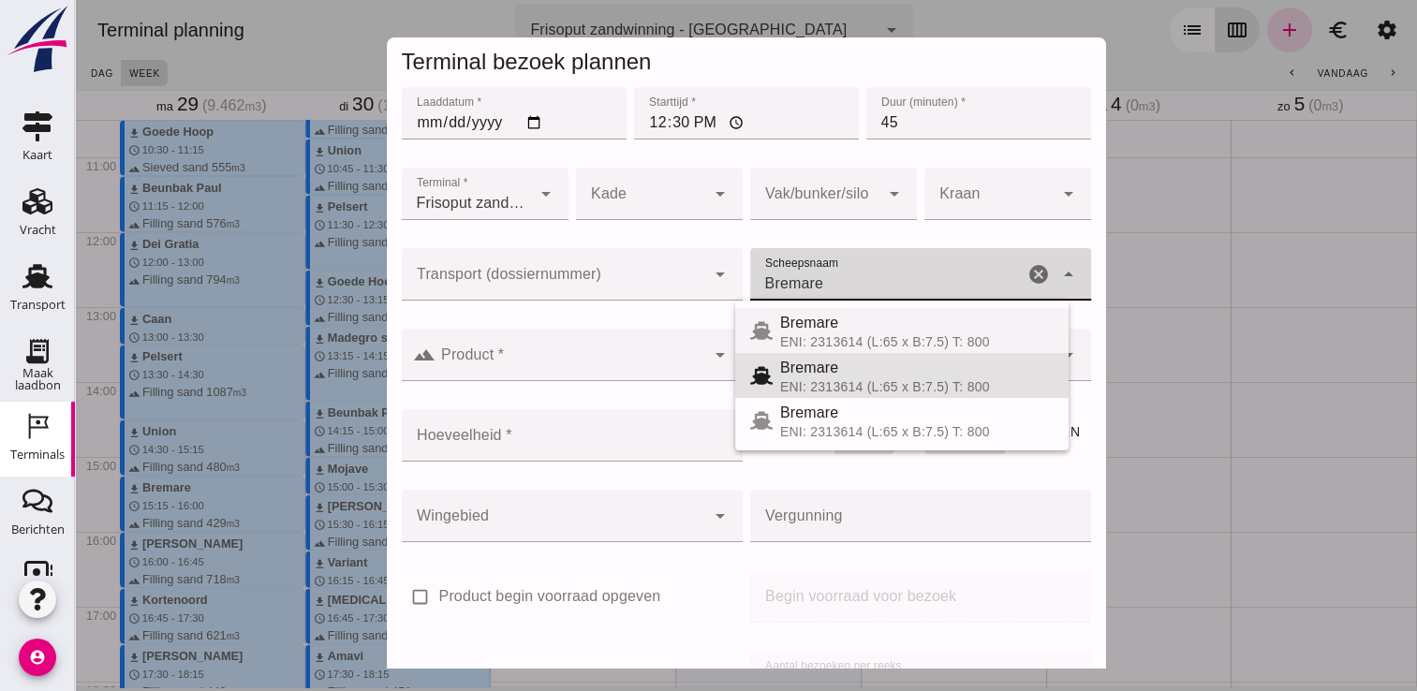
click at [901, 321] on div "Bremare" at bounding box center [916, 323] width 273 height 22
type input "429"
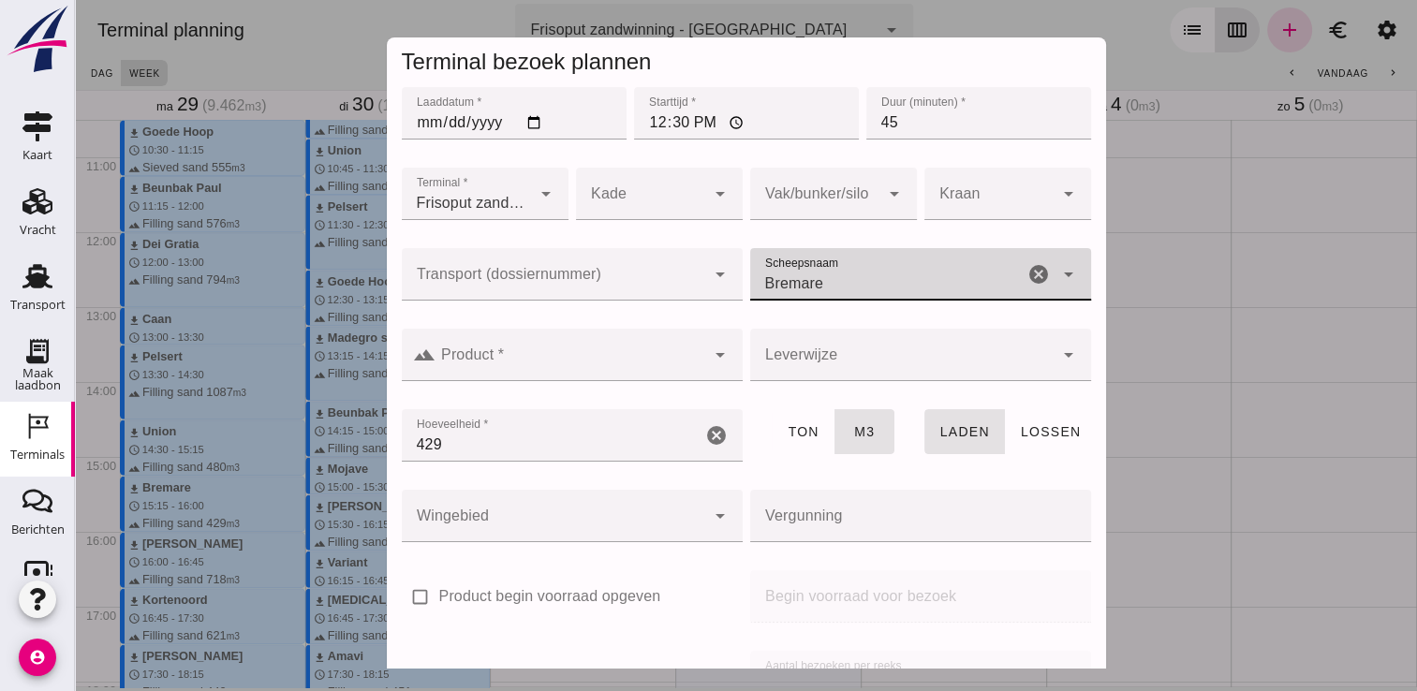
type input "Bremare"
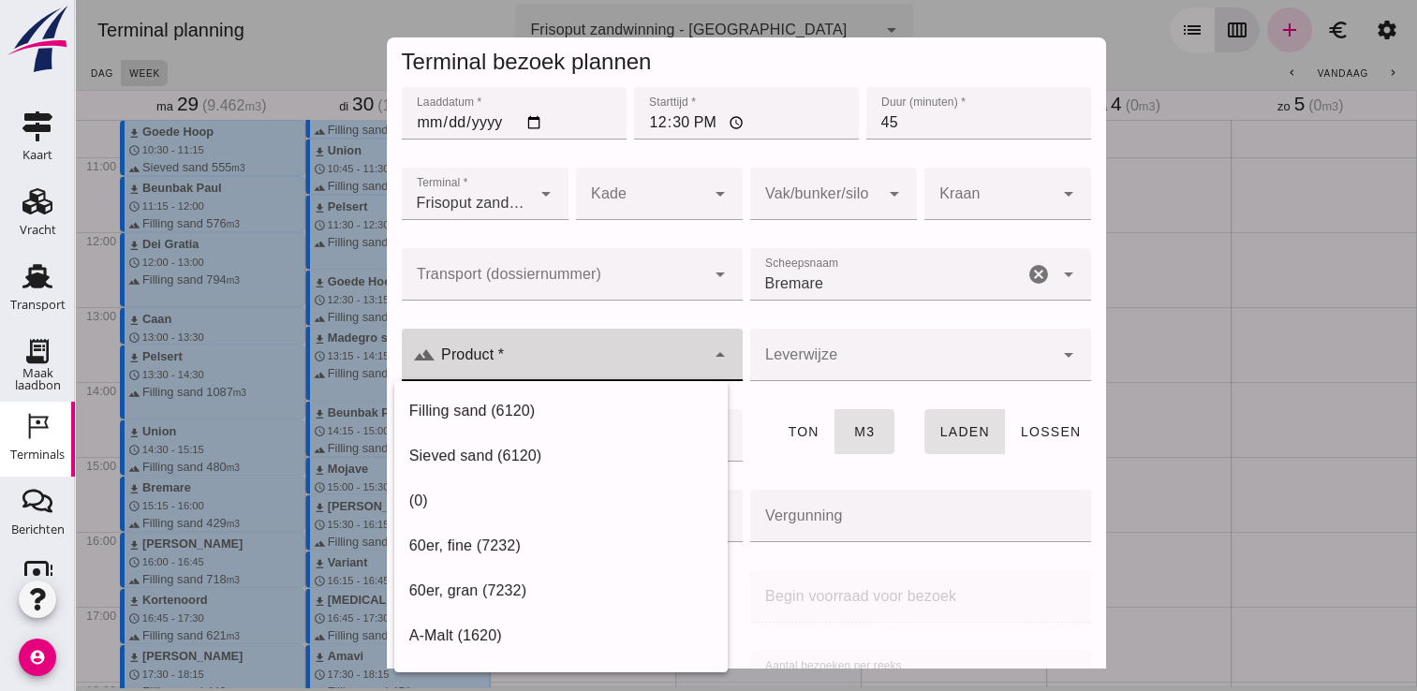
click at [653, 377] on div at bounding box center [570, 355] width 270 height 52
click at [622, 406] on div "Filling sand (6120)" at bounding box center [560, 411] width 303 height 22
type input "Filling sand (6120)"
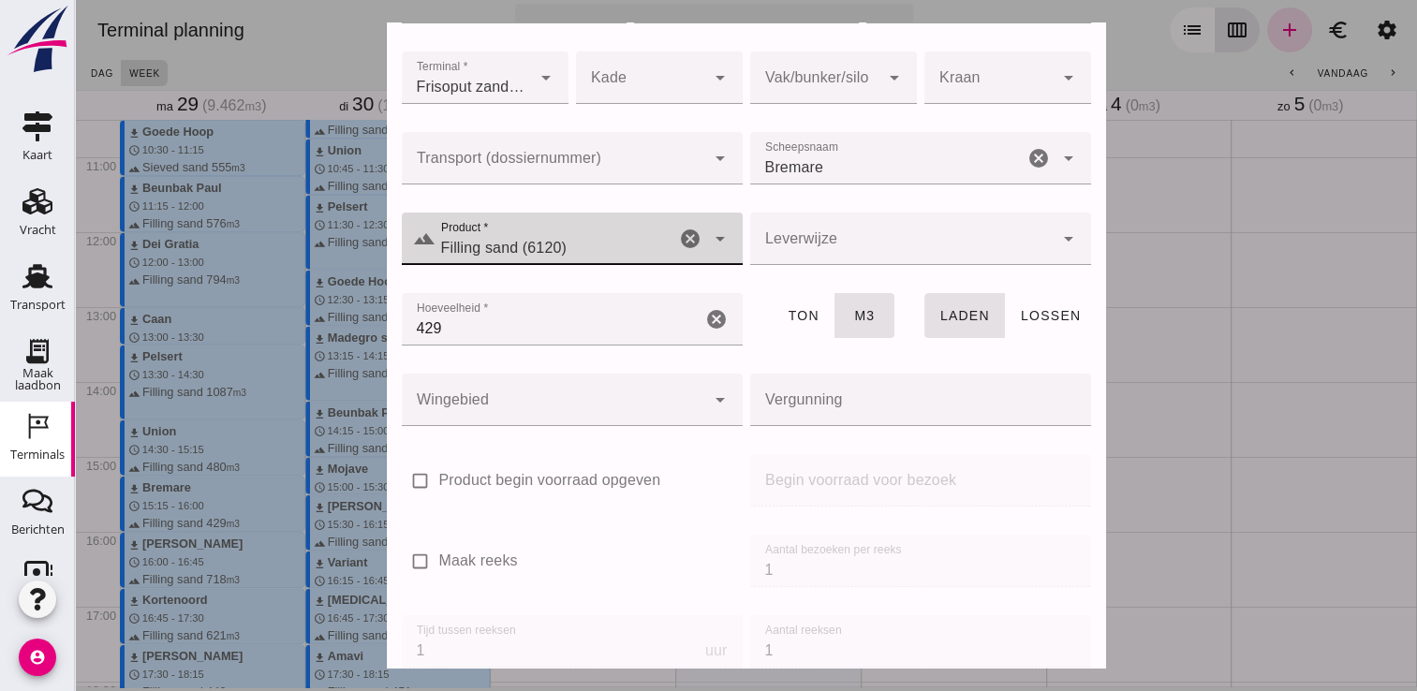
scroll to position [213, 0]
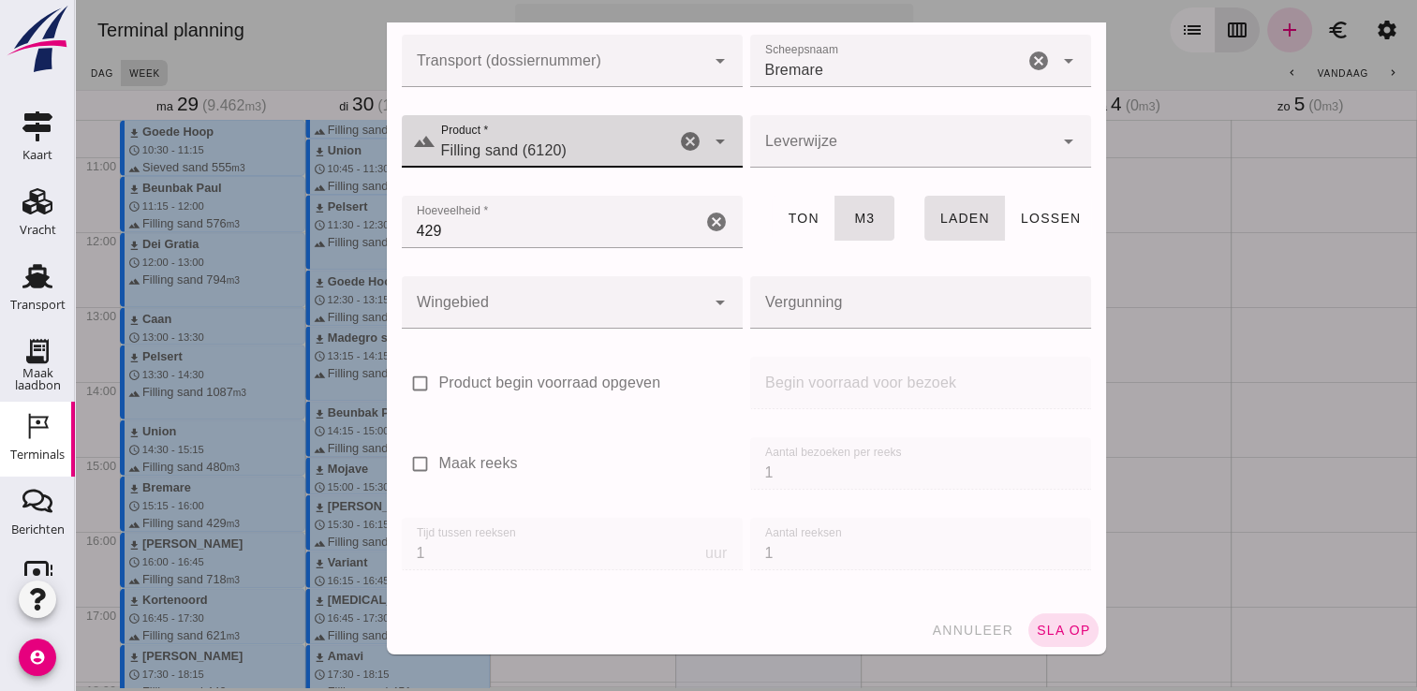
click at [1036, 623] on span "sla op" at bounding box center [1063, 630] width 55 height 15
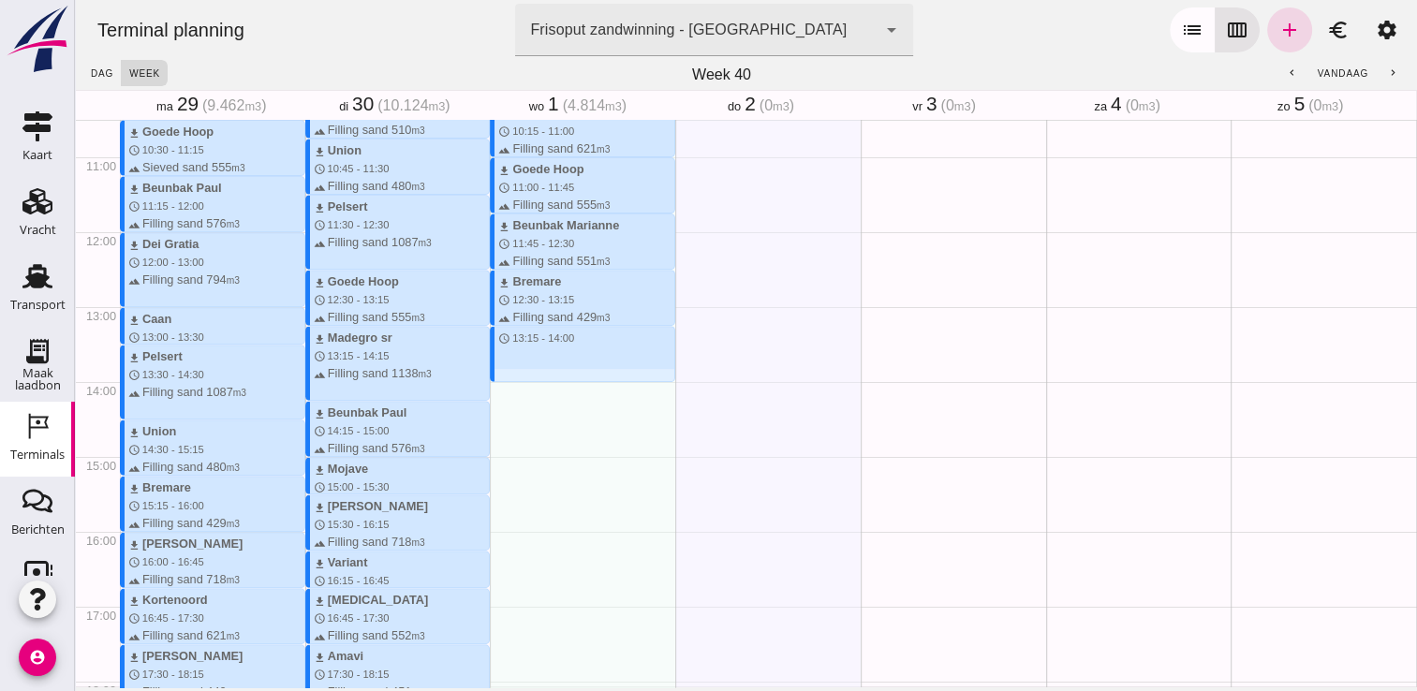
drag, startPoint x: 525, startPoint y: 328, endPoint x: 526, endPoint y: 376, distance: 48.7
click at [526, 376] on div "download Andante schedule 7:00 - 7:45 terrain Filling sand 485 m3 download Beun…" at bounding box center [582, 231] width 185 height 1797
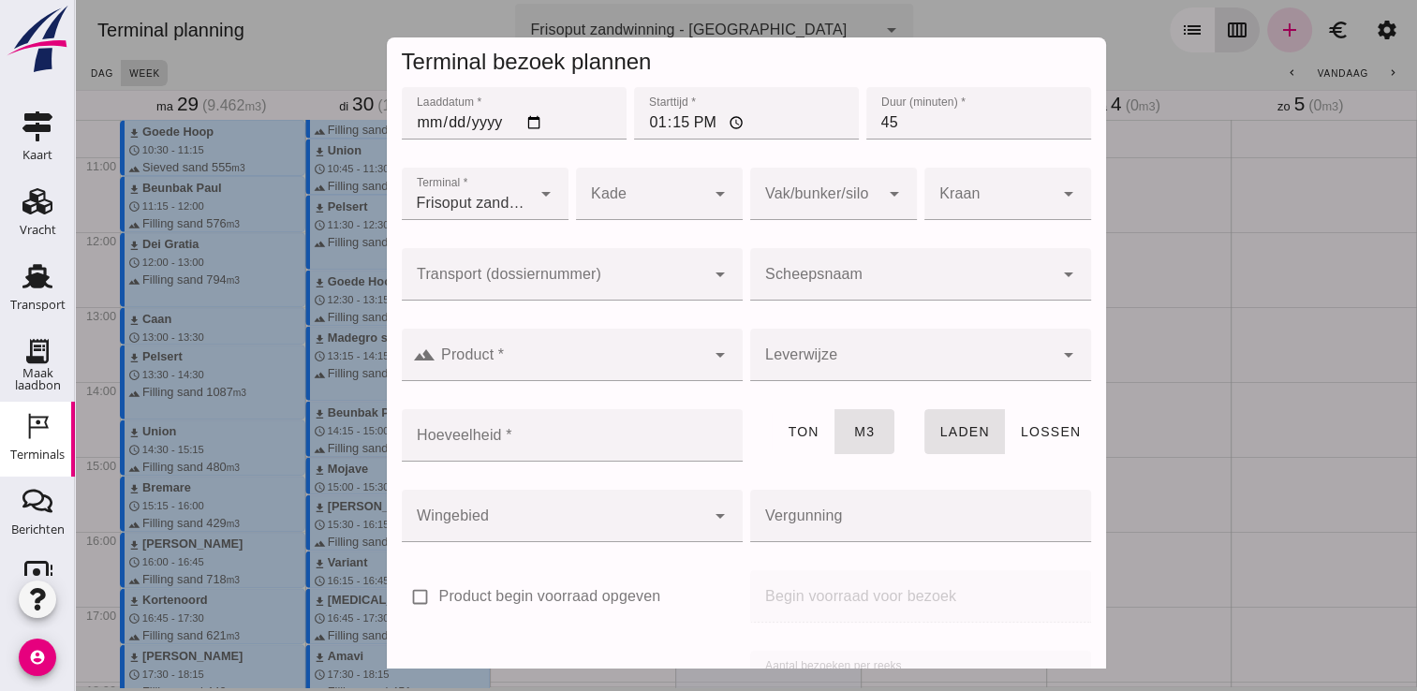
click at [904, 292] on input "Scheepsnaam" at bounding box center [901, 283] width 303 height 22
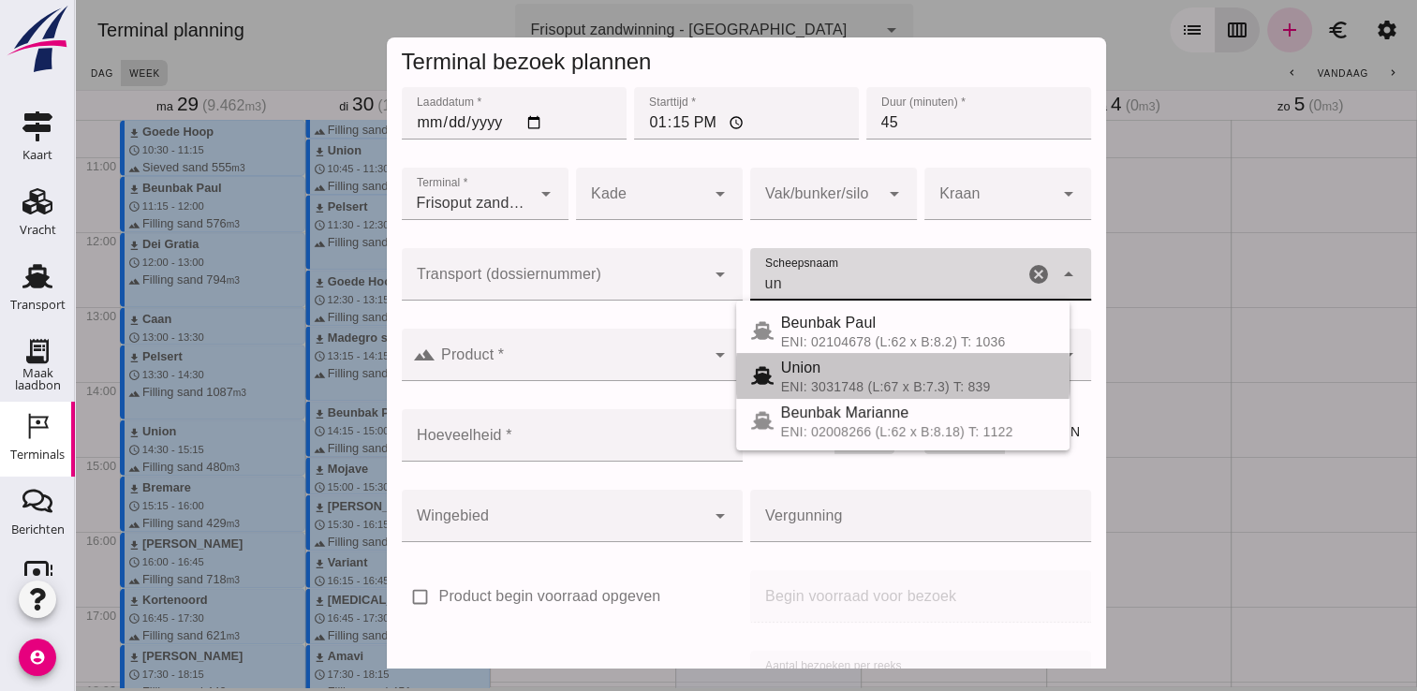
drag, startPoint x: 850, startPoint y: 369, endPoint x: 843, endPoint y: 390, distance: 21.9
click at [850, 370] on div "Union" at bounding box center [917, 368] width 273 height 22
type input "Union"
type input "480"
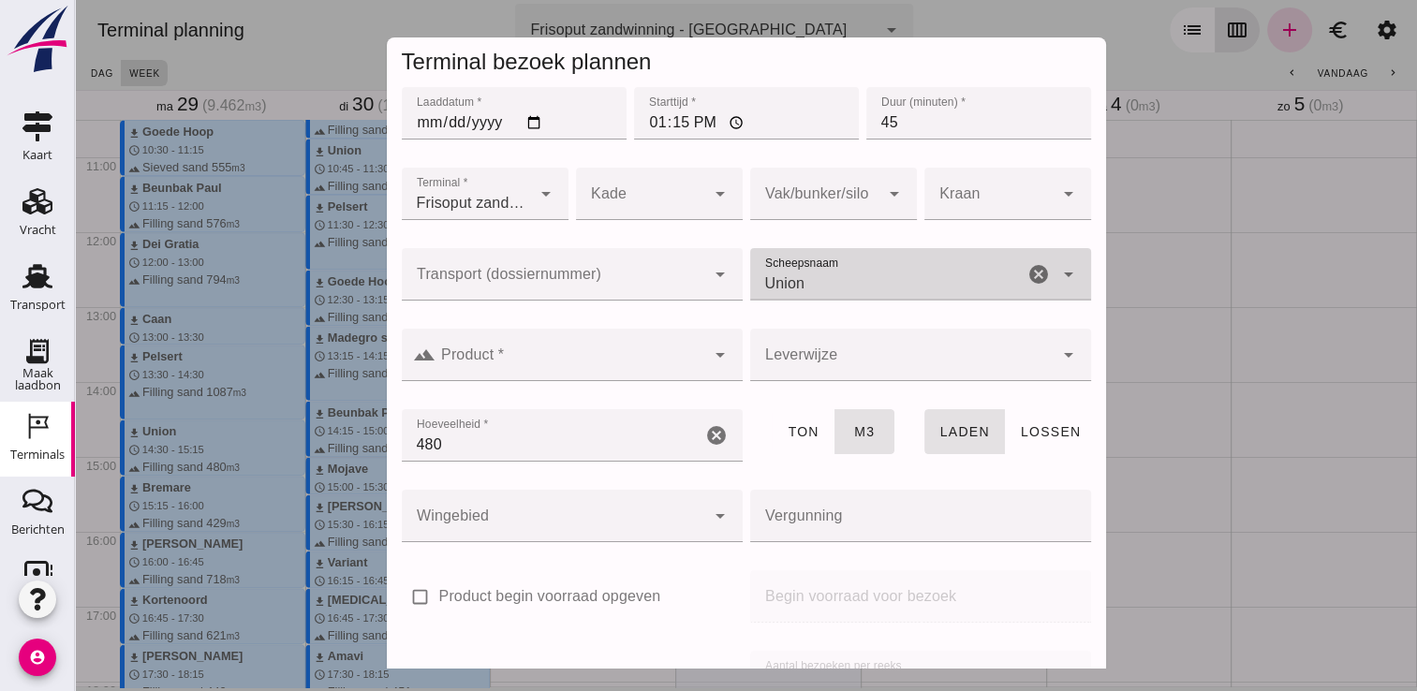
type input "Union"
click at [600, 365] on input "Product *" at bounding box center [570, 364] width 270 height 22
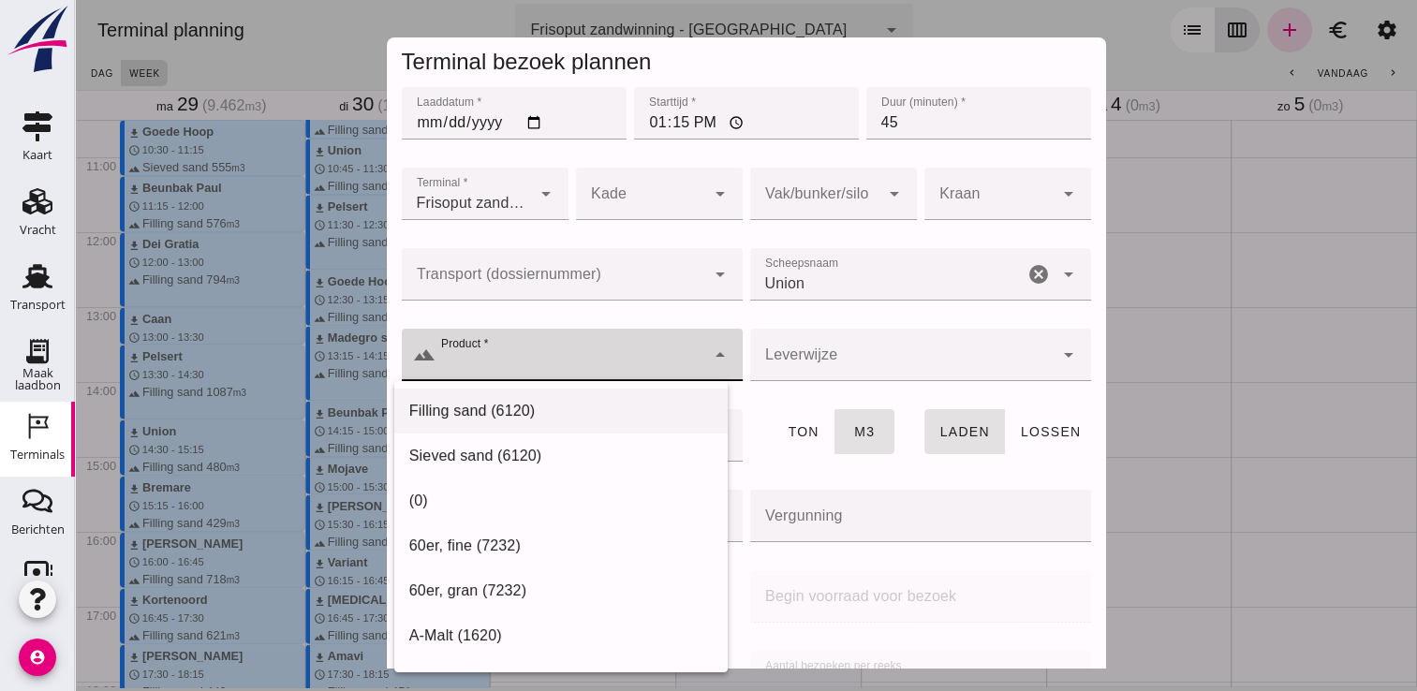
click at [587, 406] on div "Filling sand (6120)" at bounding box center [560, 411] width 303 height 22
type input "Filling sand (6120)"
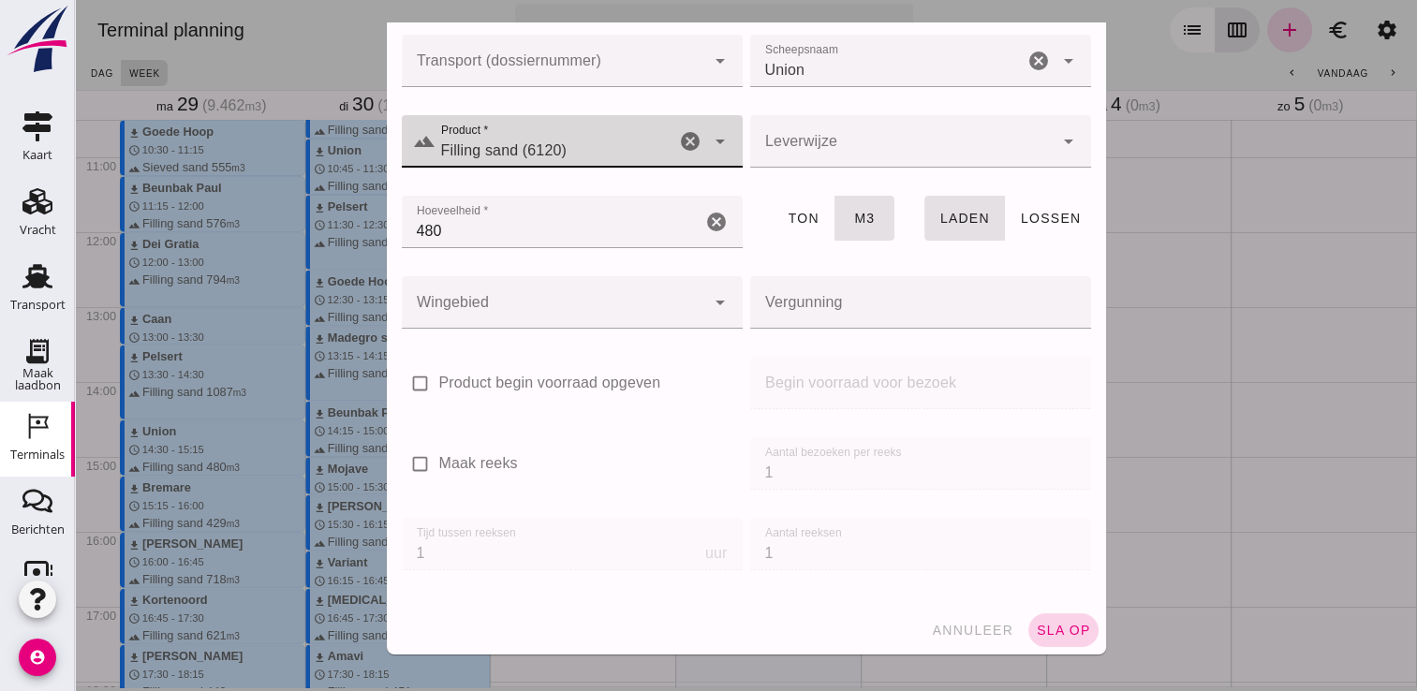
click at [1044, 643] on button "sla op" at bounding box center [1063, 630] width 70 height 34
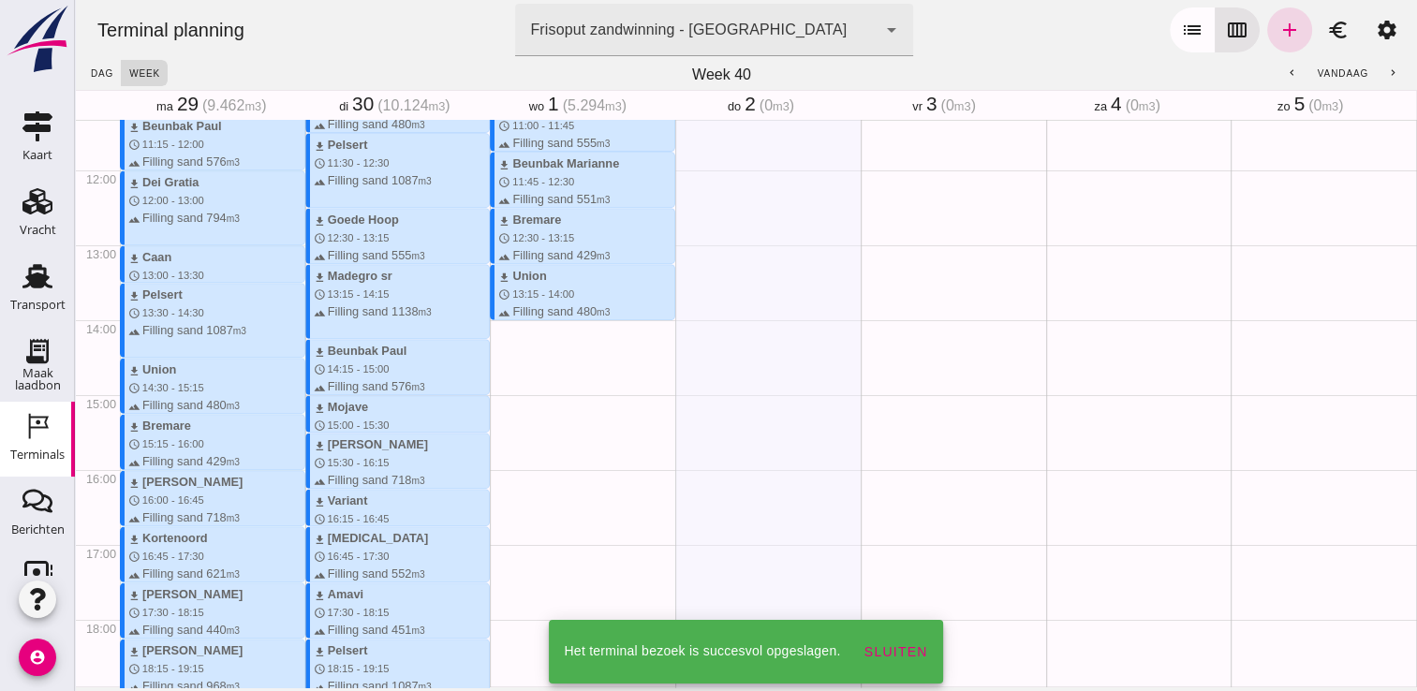
scroll to position [880, 0]
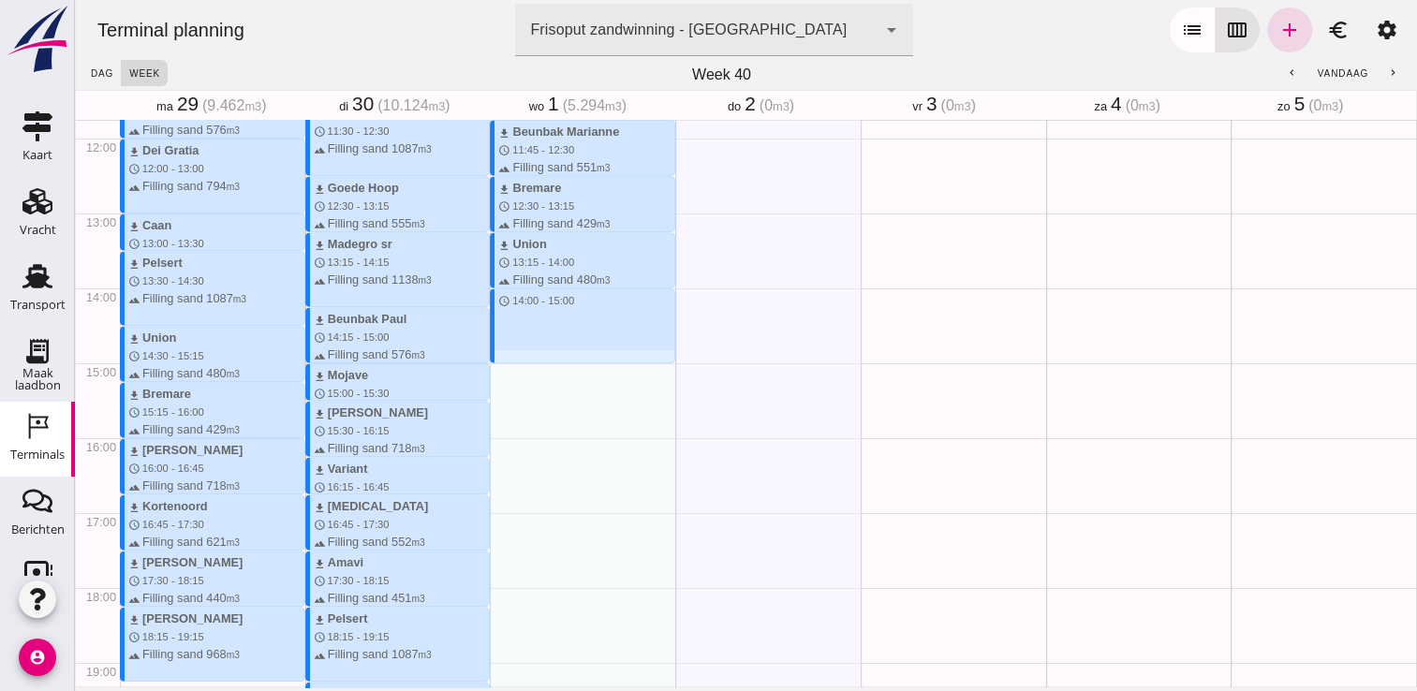
drag, startPoint x: 528, startPoint y: 293, endPoint x: 517, endPoint y: 360, distance: 67.4
click at [517, 360] on div "download Andante schedule 7:00 - 7:45 terrain Filling sand 485 m3 download Beun…" at bounding box center [582, 138] width 185 height 1797
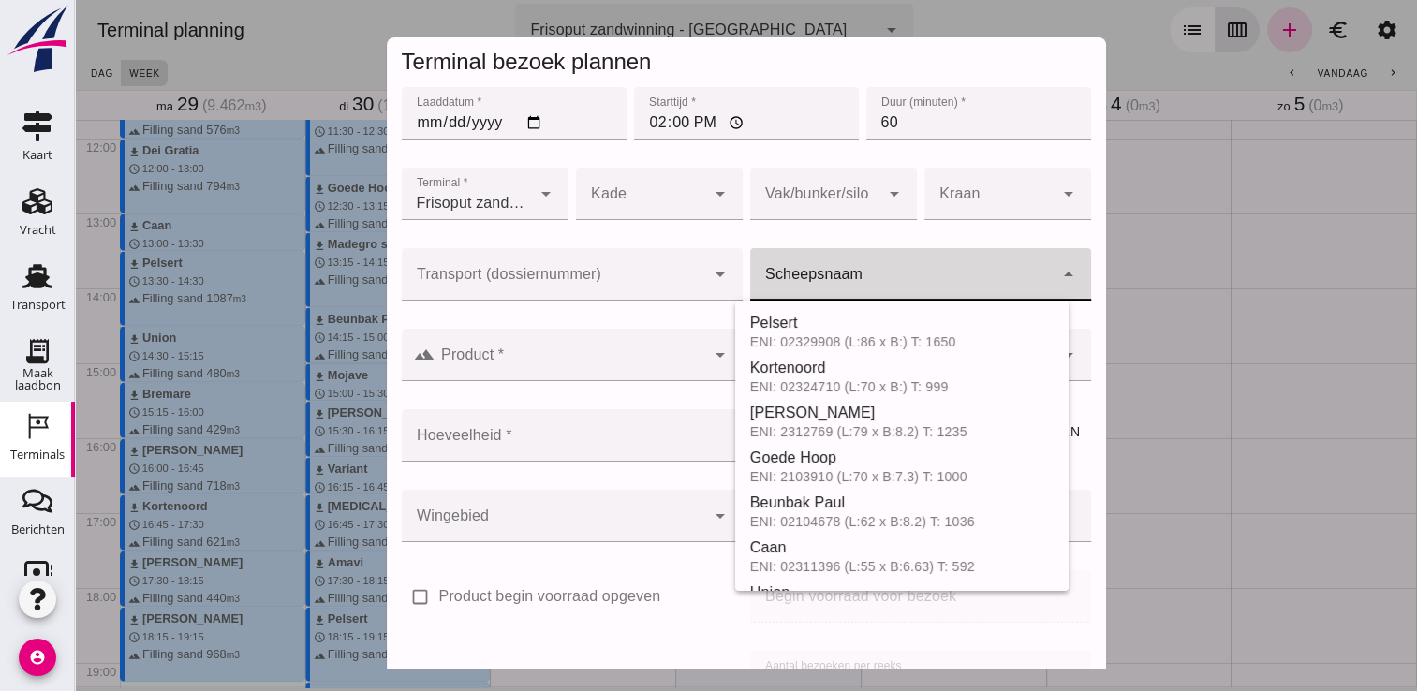
click at [844, 270] on div at bounding box center [901, 274] width 303 height 52
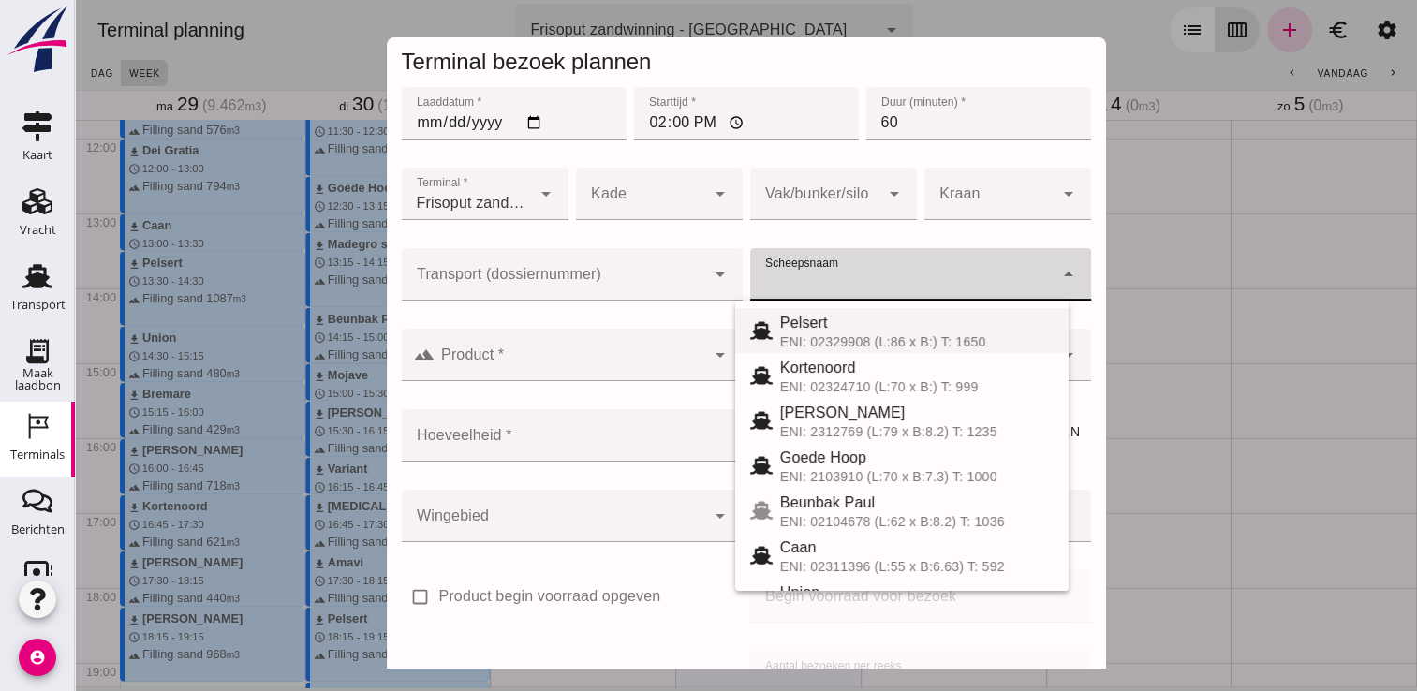
click at [906, 316] on div "Pelsert" at bounding box center [916, 323] width 273 height 22
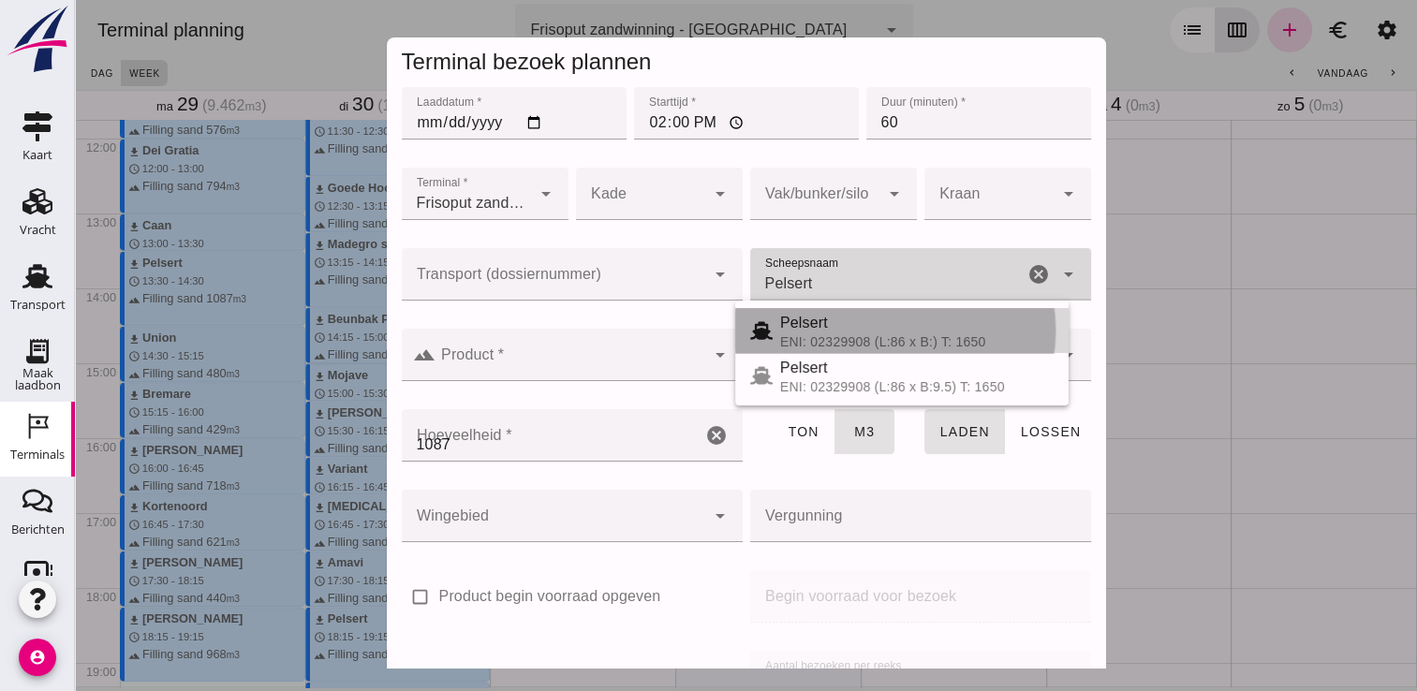
type input "Pelsert"
type input "1087"
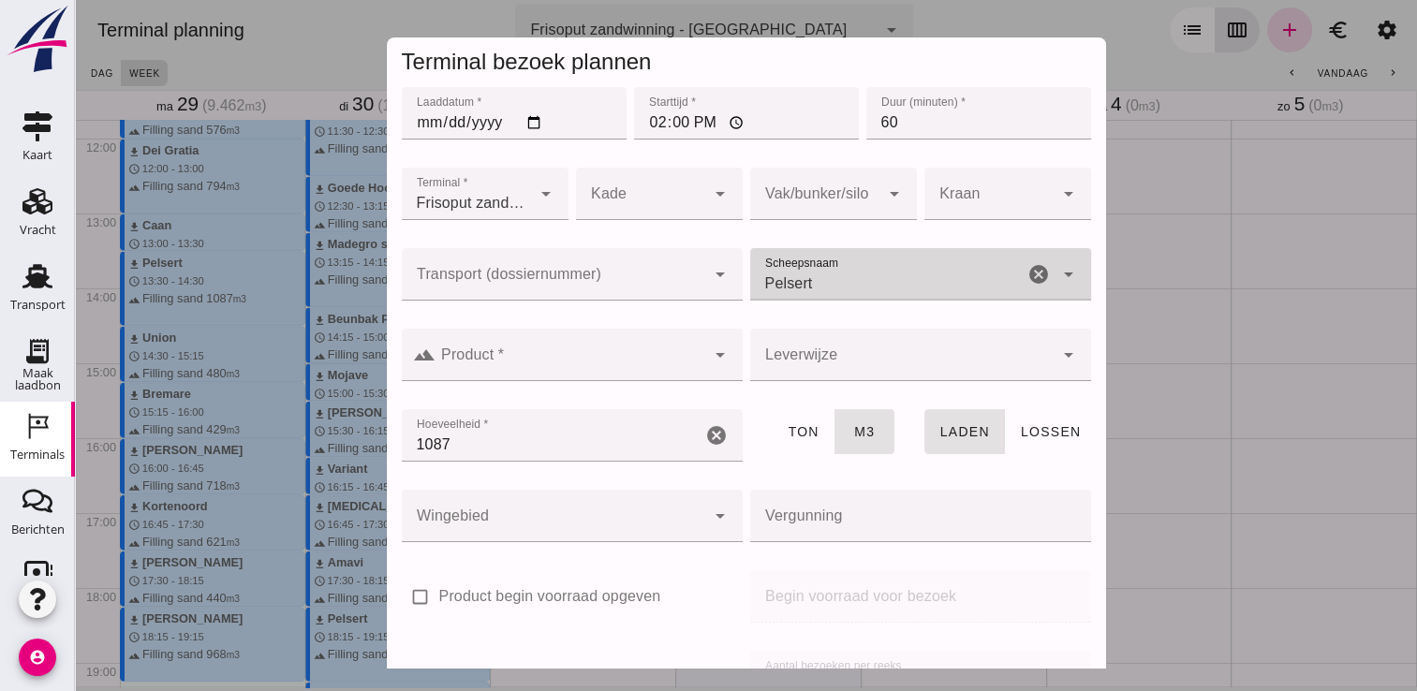
click at [654, 367] on input "Product *" at bounding box center [570, 364] width 270 height 22
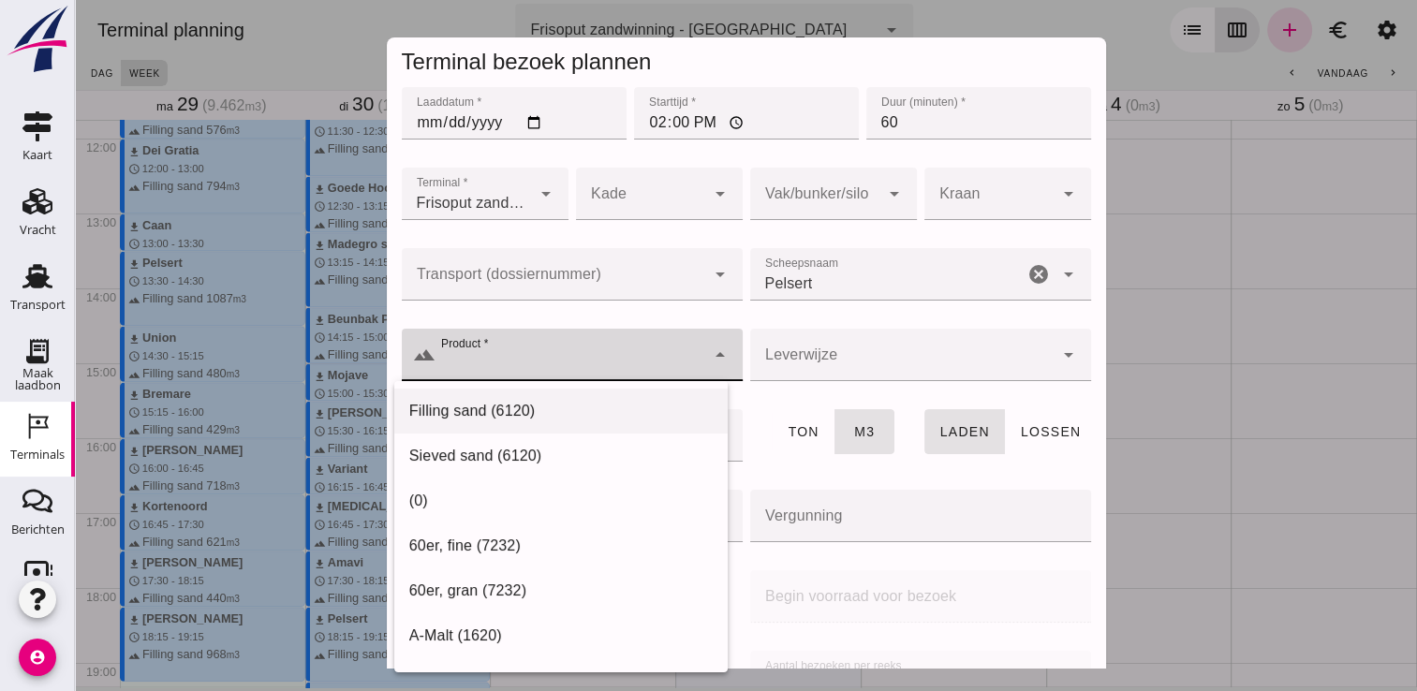
click at [633, 401] on div "Filling sand (6120)" at bounding box center [560, 411] width 303 height 22
type input "Filling sand (6120)"
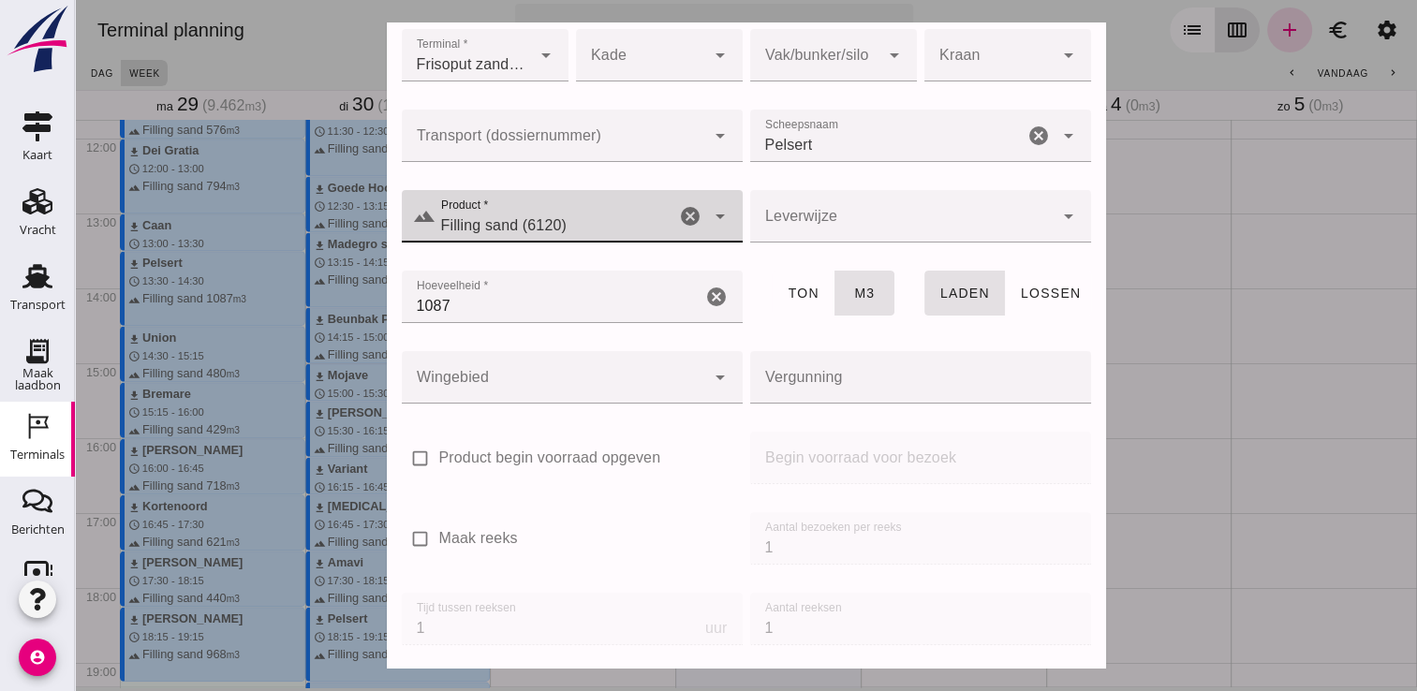
scroll to position [213, 0]
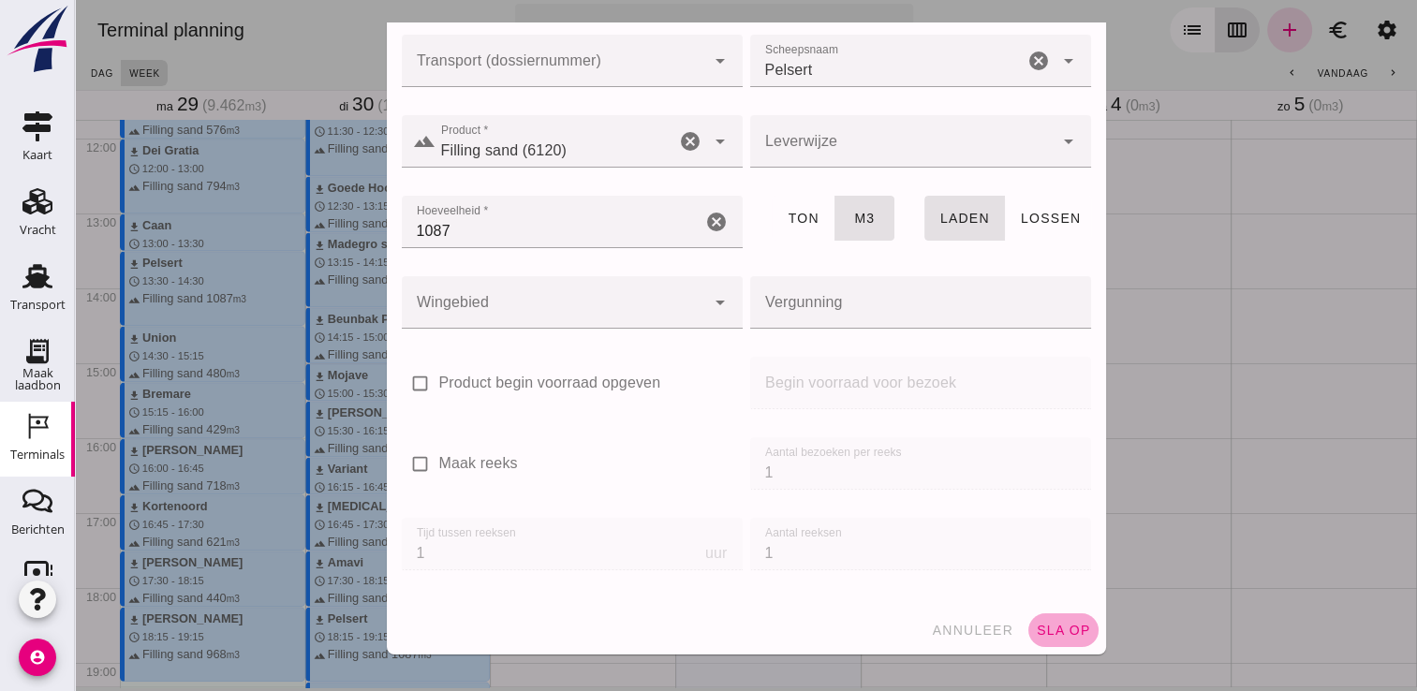
drag, startPoint x: 1022, startPoint y: 628, endPoint x: 1034, endPoint y: 631, distance: 11.6
click at [1036, 630] on span "sla op" at bounding box center [1063, 630] width 55 height 15
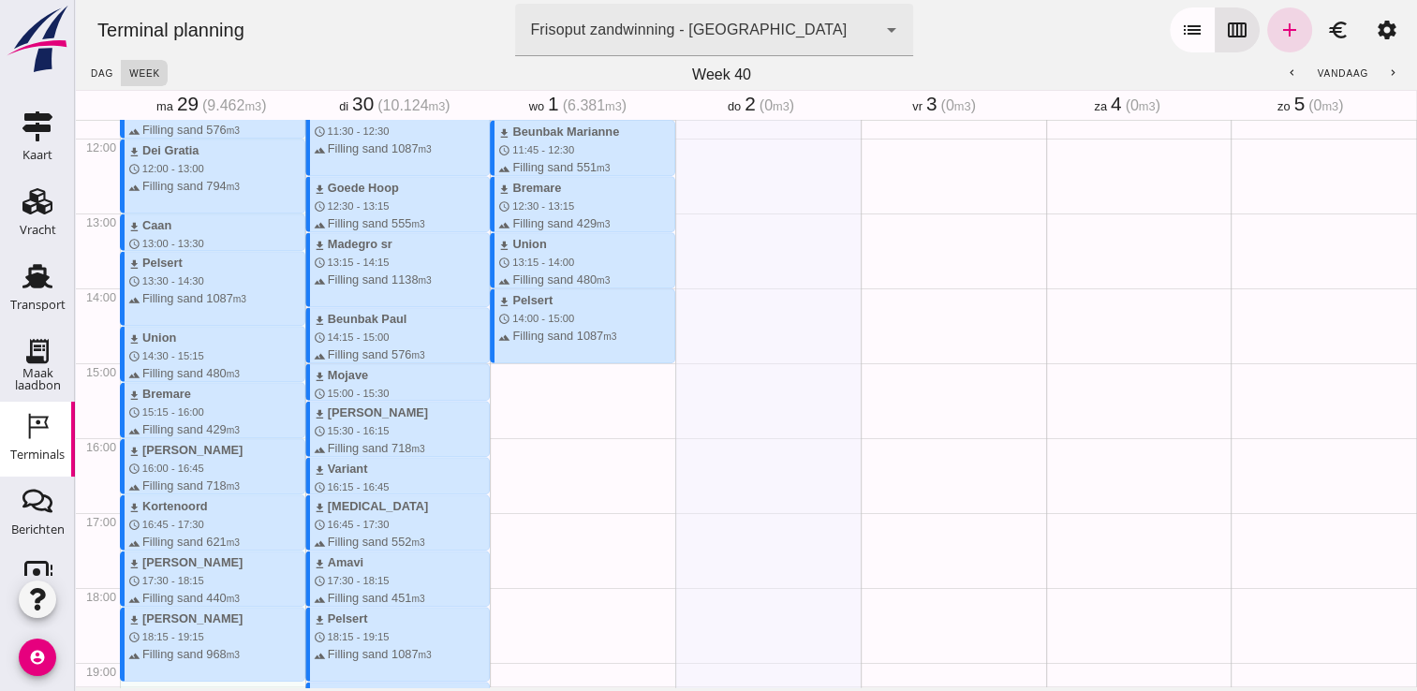
drag, startPoint x: 584, startPoint y: 366, endPoint x: 577, endPoint y: 434, distance: 67.8
click at [577, 434] on div "download Andante schedule 7:00 - 7:45 terrain Filling sand 485 m3 download Beun…" at bounding box center [582, 138] width 185 height 1797
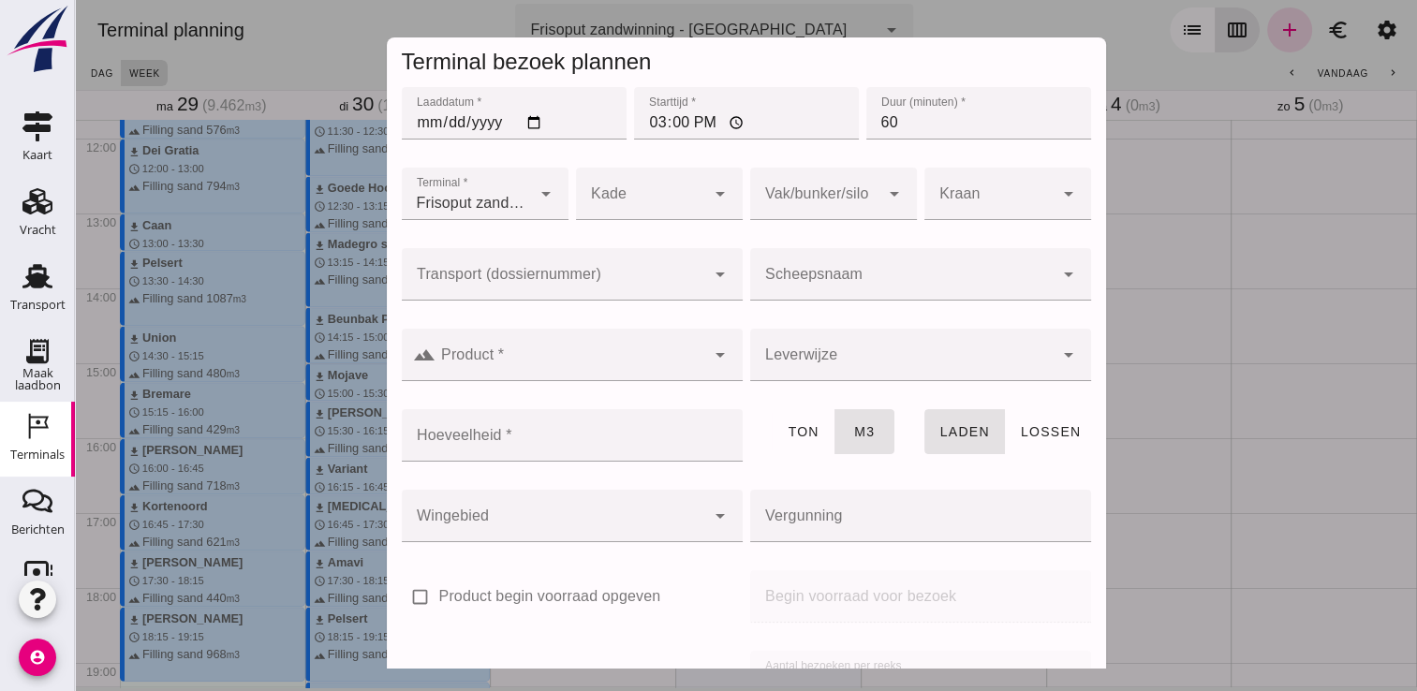
click at [894, 269] on div at bounding box center [901, 274] width 303 height 52
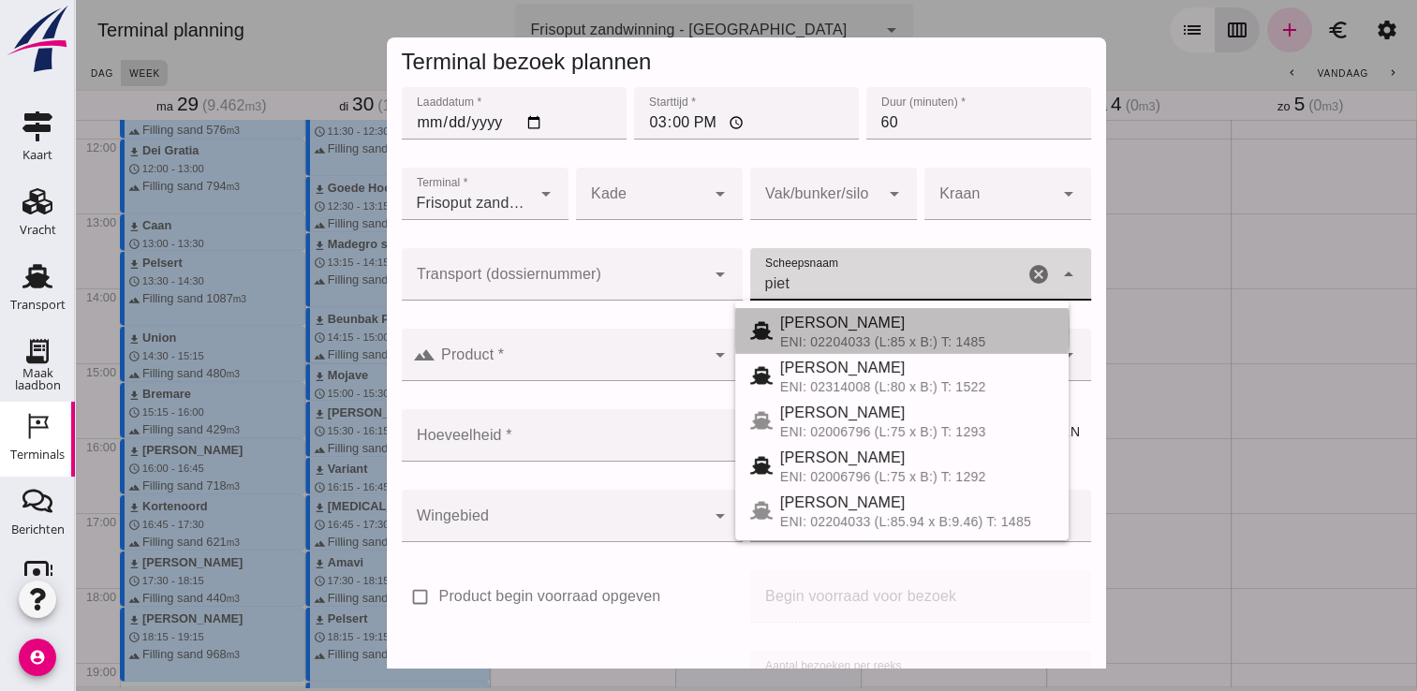
click at [1049, 334] on div "ENI: 02204033 (L:85 x B:) T: 1485" at bounding box center [916, 341] width 273 height 15
type input "[PERSON_NAME]"
type input "968"
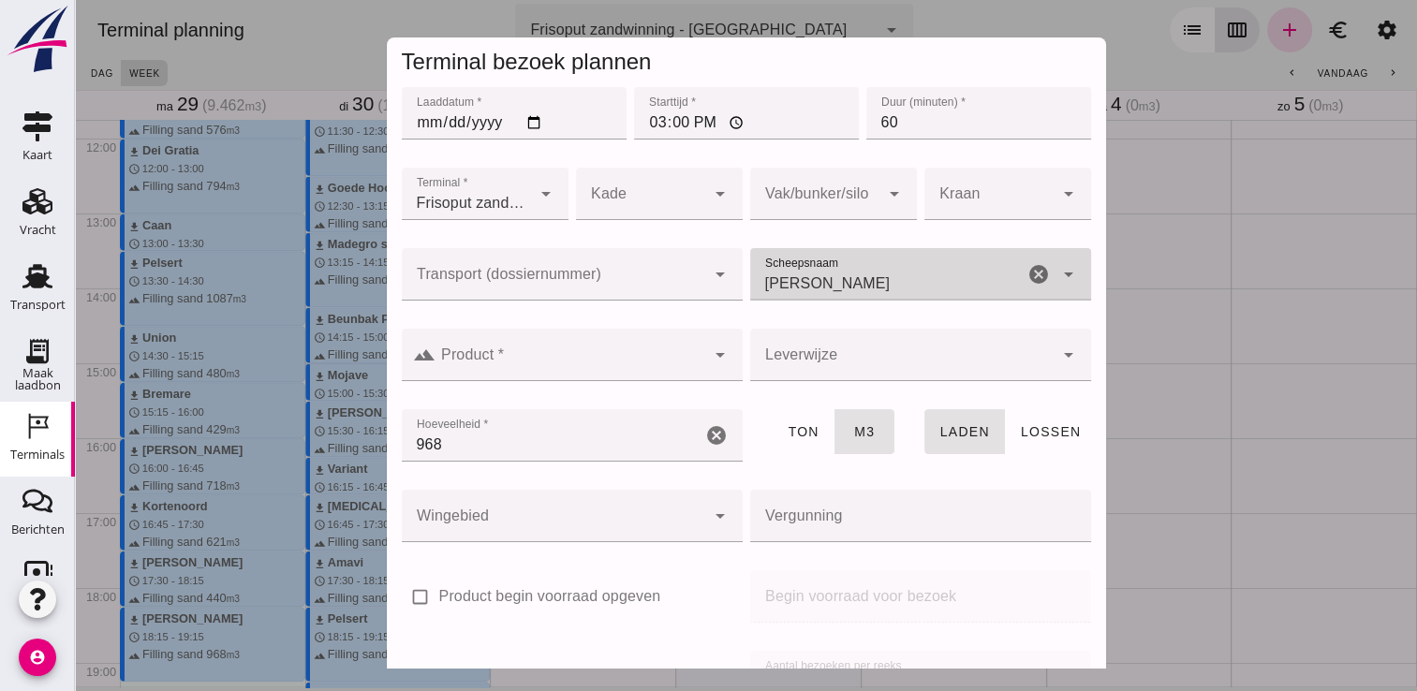
type input "[PERSON_NAME]"
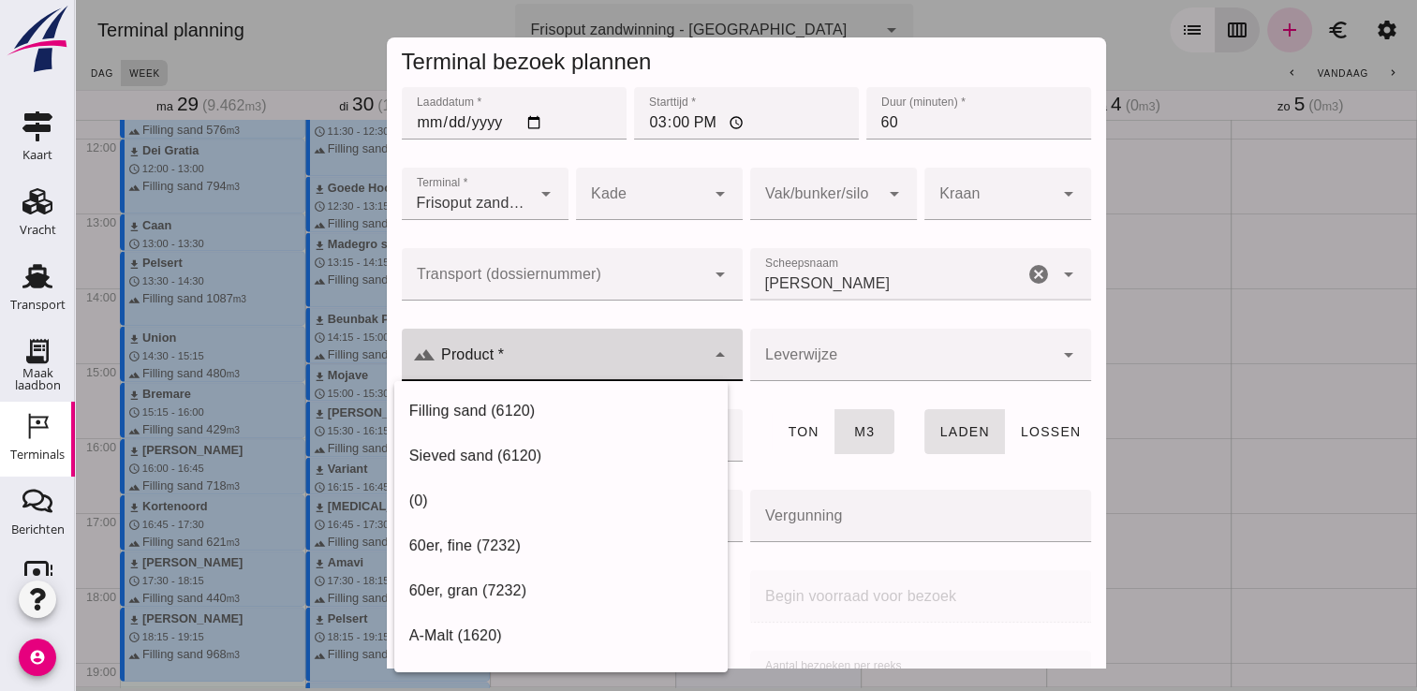
click at [599, 345] on div at bounding box center [570, 355] width 270 height 52
click at [610, 389] on div "Filling sand (6120)" at bounding box center [560, 411] width 333 height 45
type input "Filling sand (6120)"
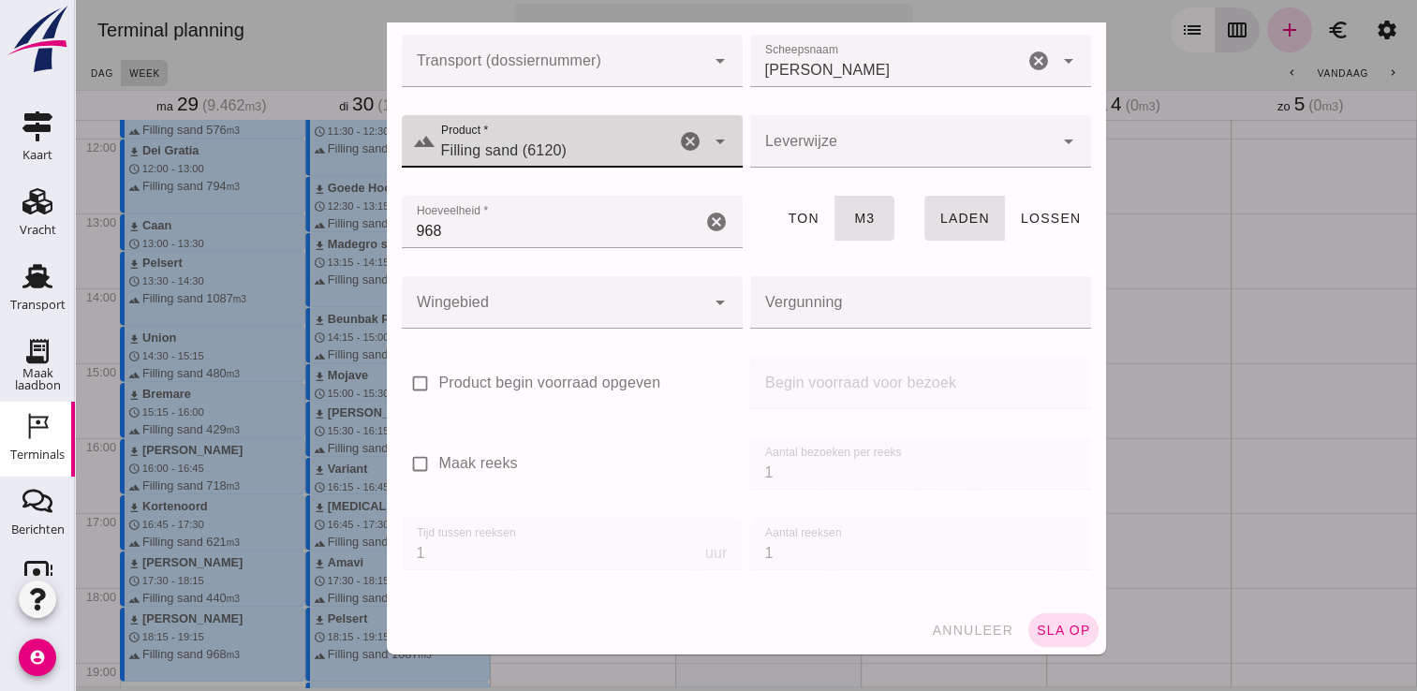
click at [1033, 621] on button "sla op" at bounding box center [1063, 630] width 70 height 34
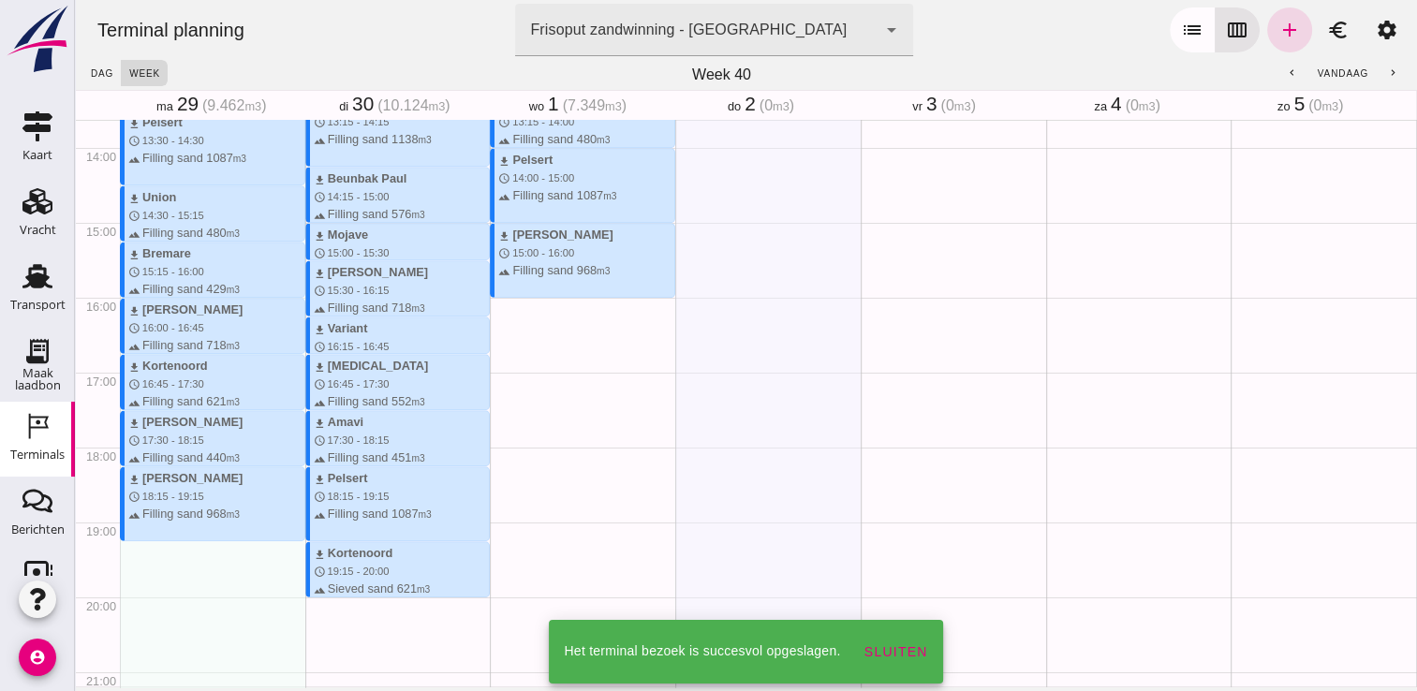
scroll to position [1067, 0]
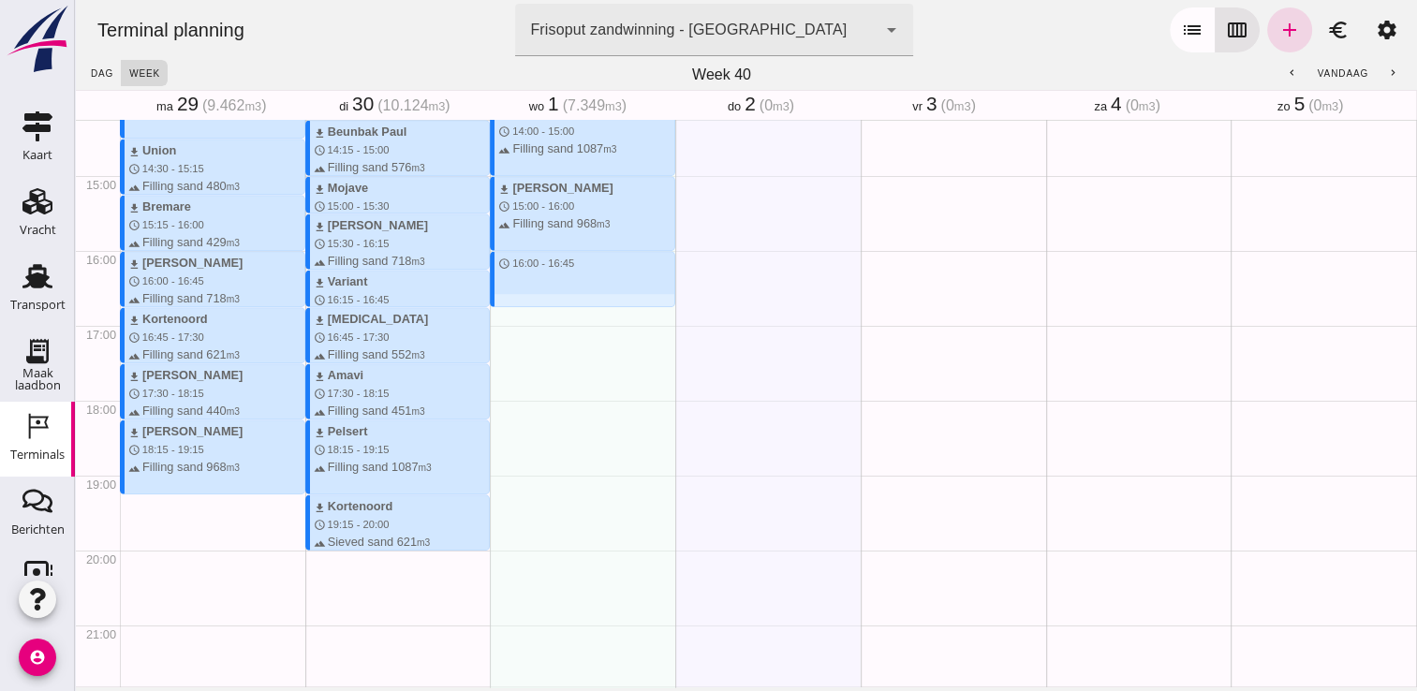
drag, startPoint x: 513, startPoint y: 255, endPoint x: 510, endPoint y: 301, distance: 46.9
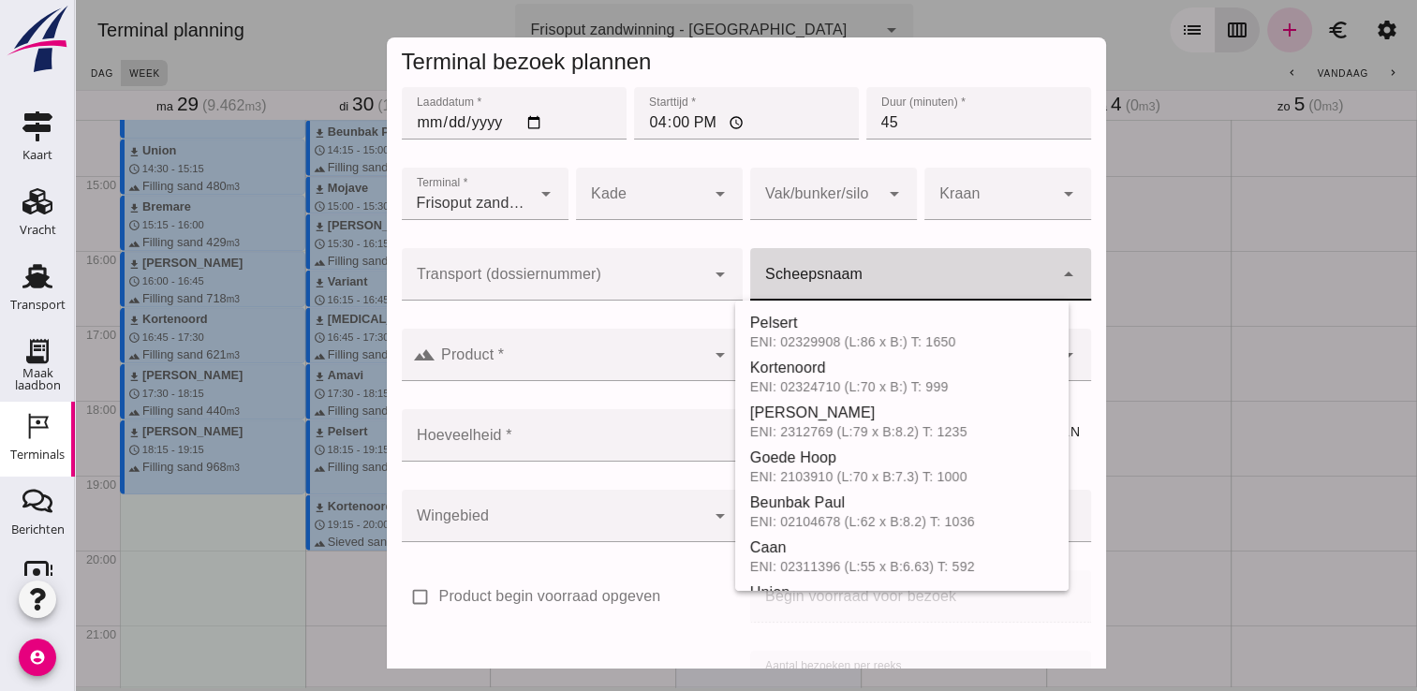
click at [807, 273] on input "Scheepsnaam" at bounding box center [901, 283] width 303 height 22
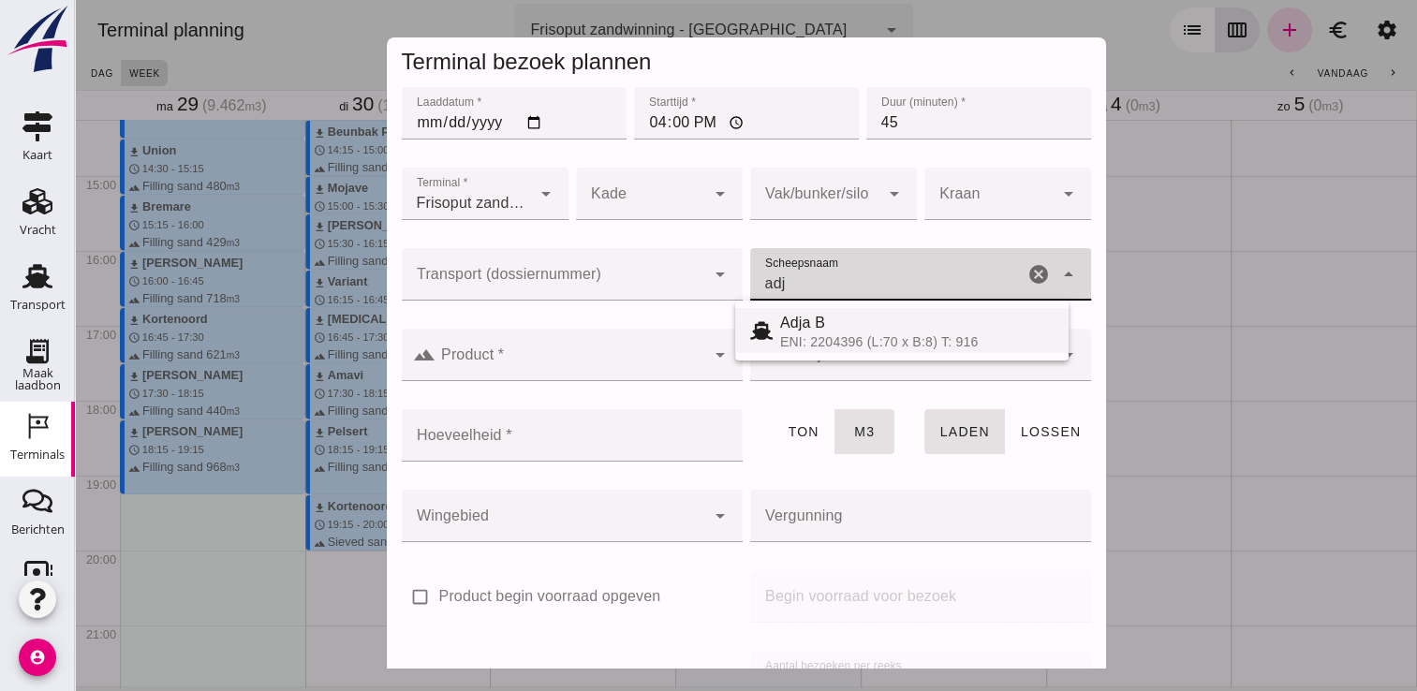
click at [856, 324] on div "Adja B" at bounding box center [916, 323] width 273 height 22
type input "Adja B"
type input "541"
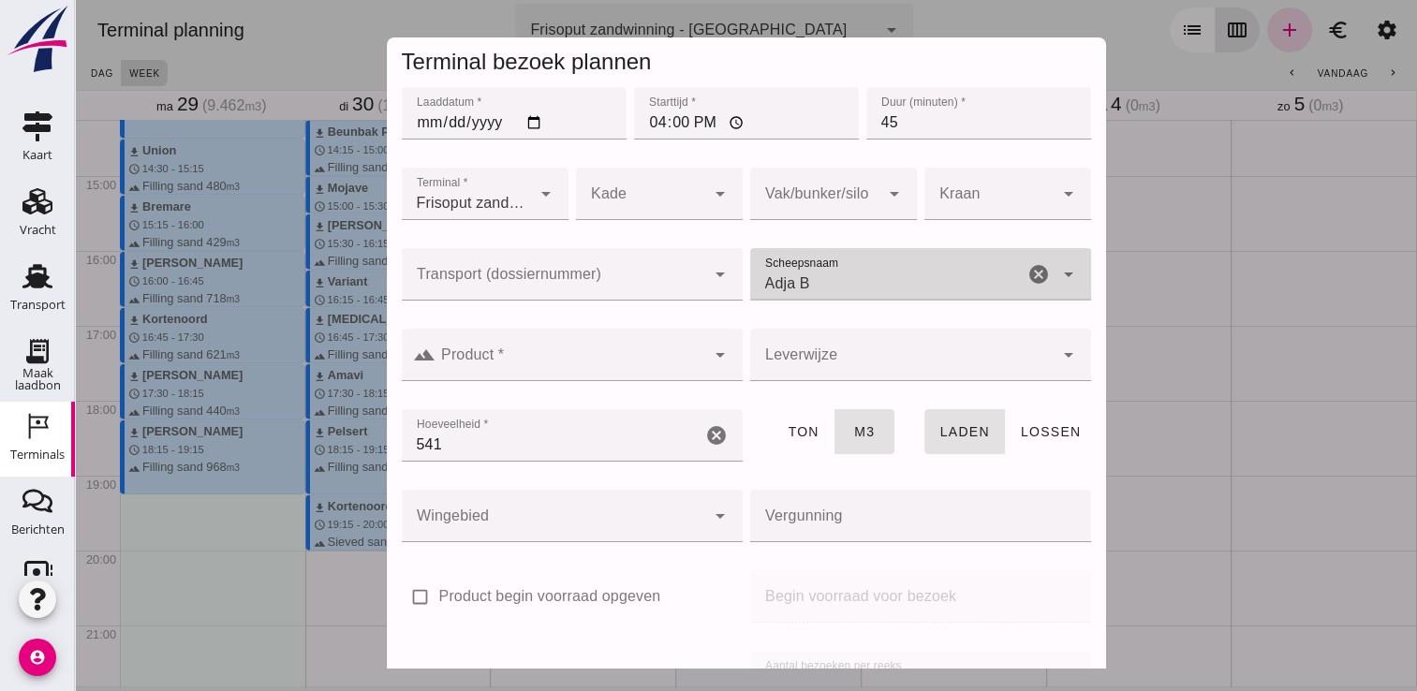
type input "Adja B"
click at [536, 372] on input "Product *" at bounding box center [570, 364] width 270 height 22
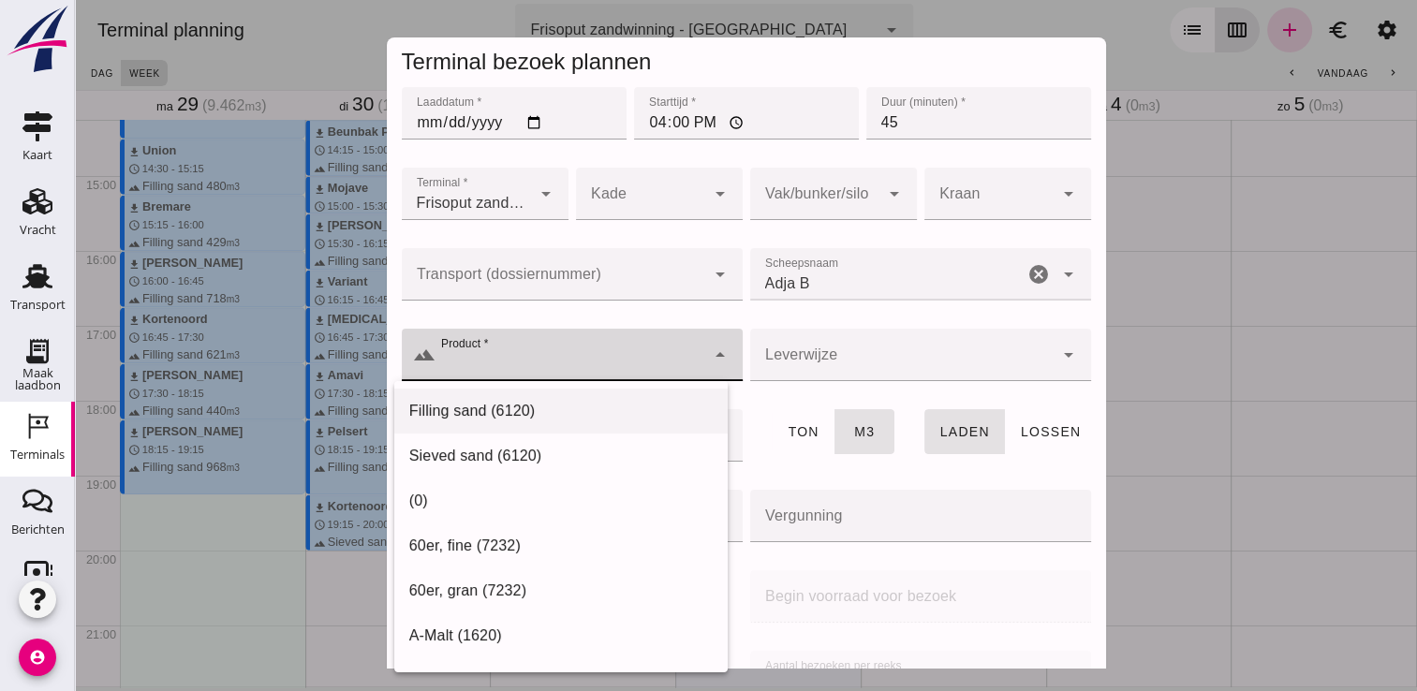
click at [537, 419] on div "Filling sand (6120)" at bounding box center [560, 411] width 303 height 22
type input "Filling sand (6120)"
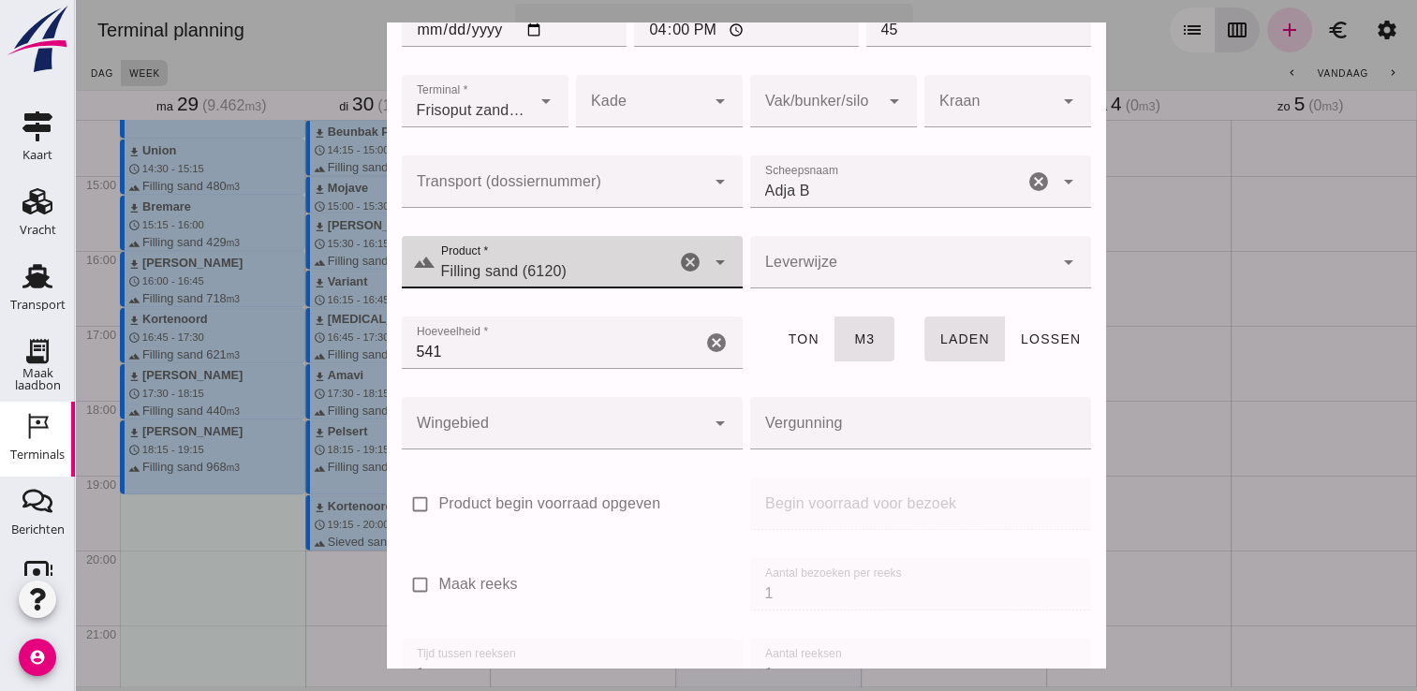
scroll to position [213, 0]
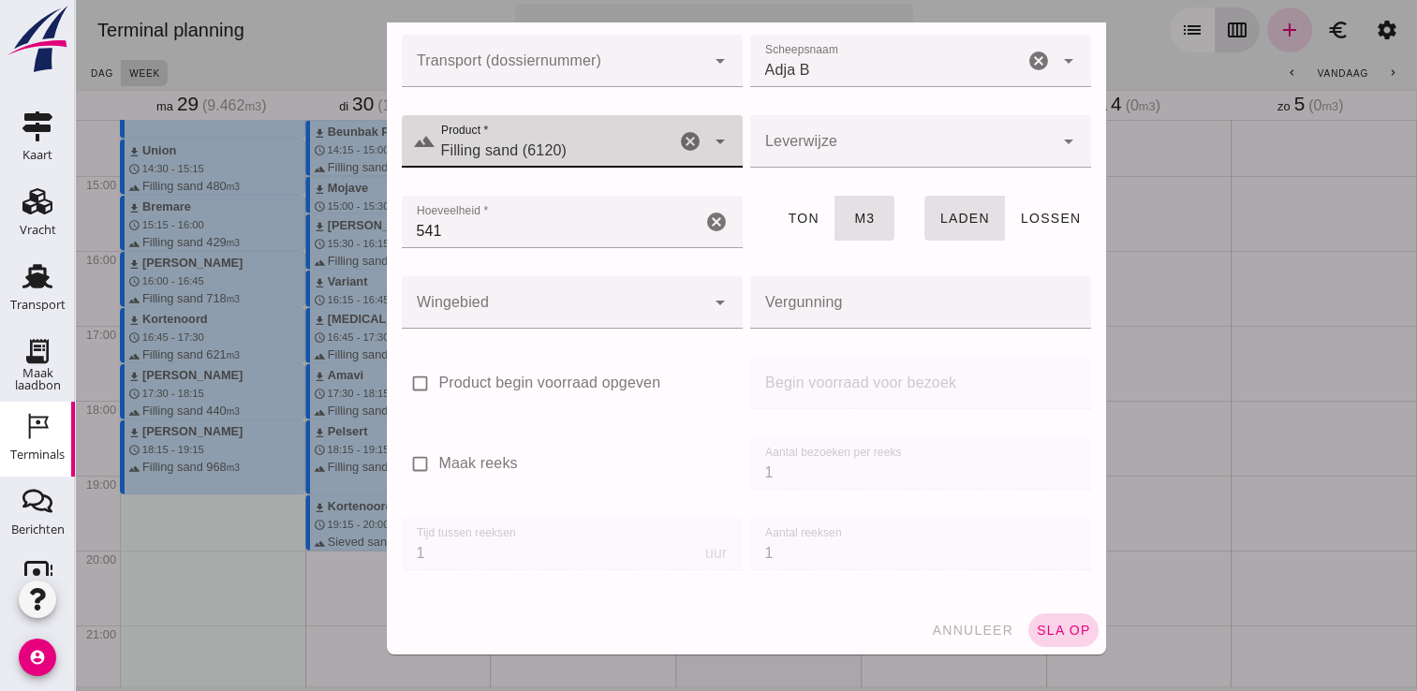
click at [1046, 623] on span "sla op" at bounding box center [1063, 630] width 55 height 15
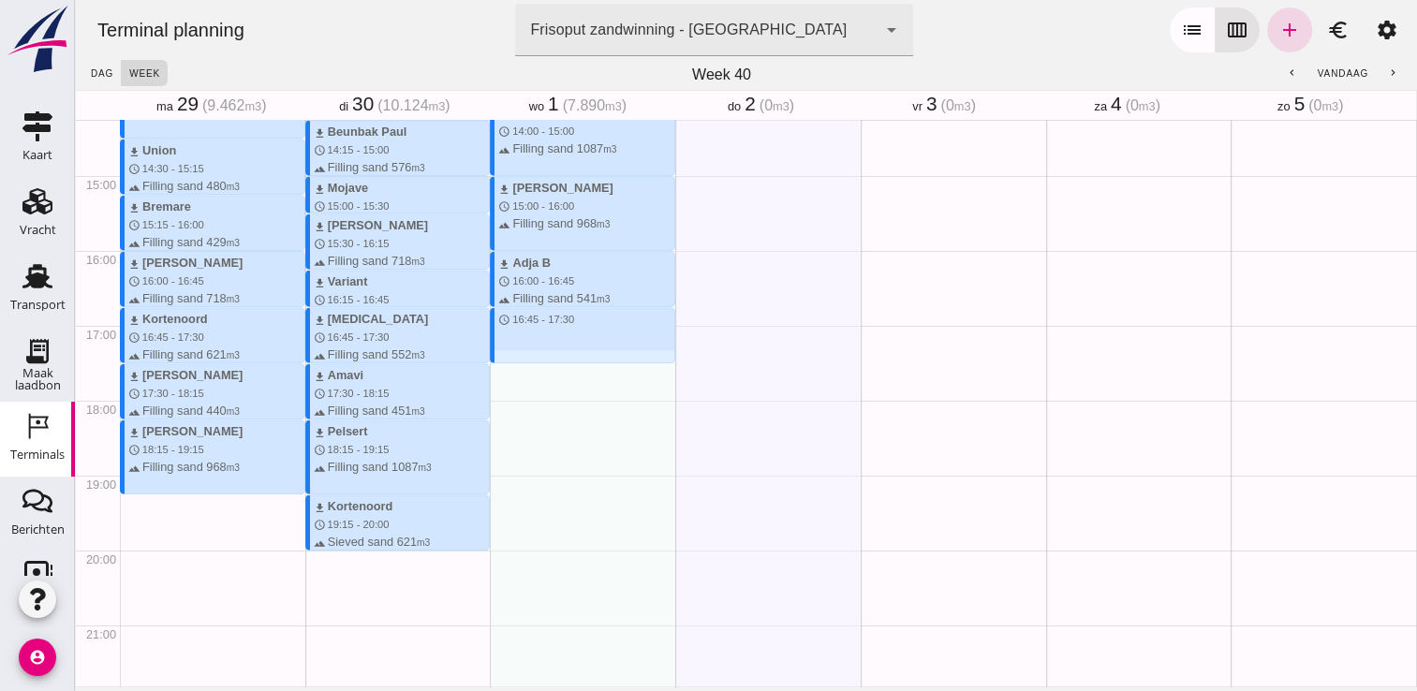
drag, startPoint x: 559, startPoint y: 307, endPoint x: 559, endPoint y: 360, distance: 52.4
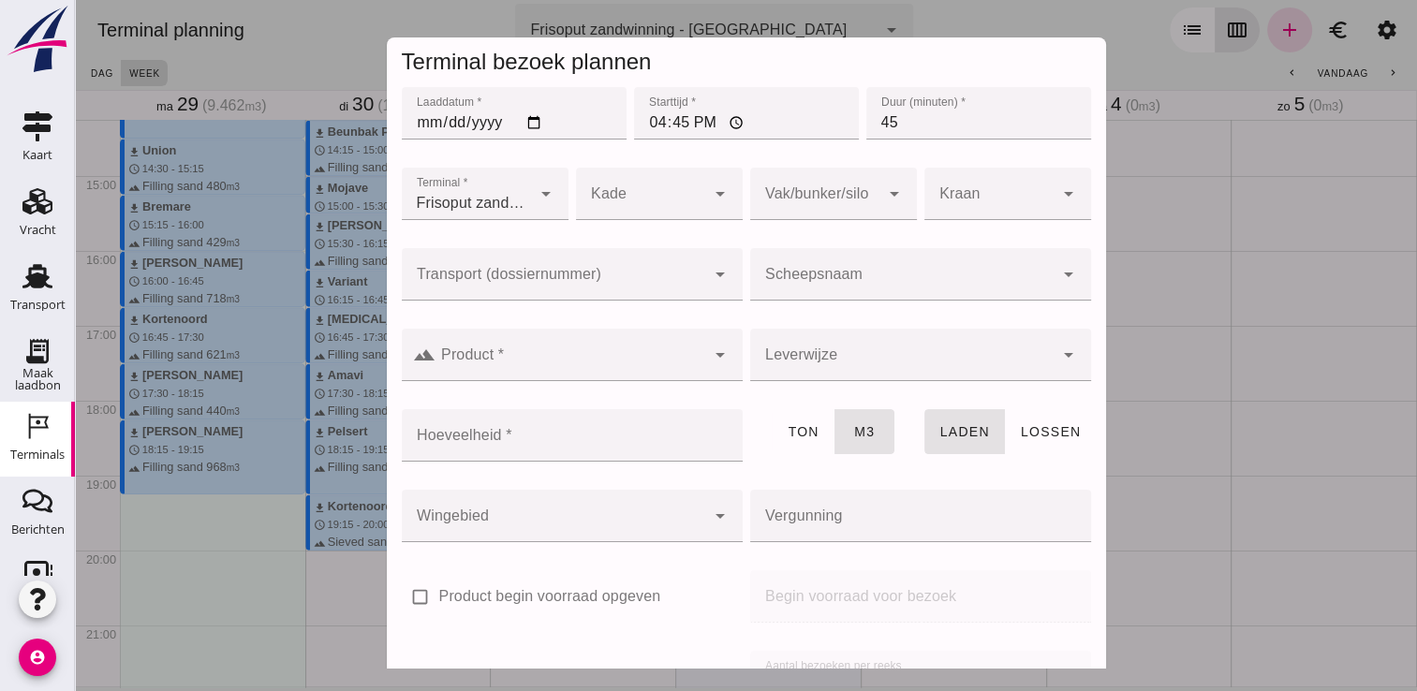
click at [816, 270] on div at bounding box center [901, 274] width 303 height 52
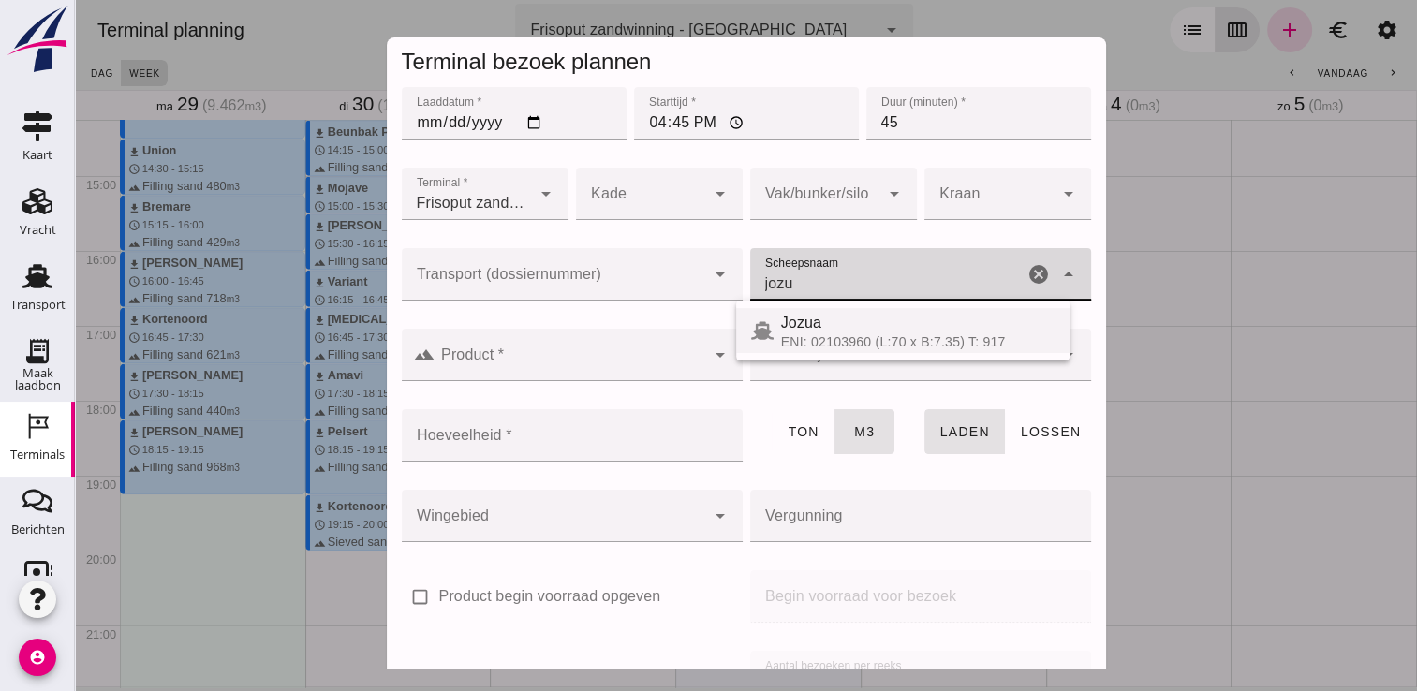
click at [886, 326] on div "Jozua" at bounding box center [917, 323] width 273 height 22
type input "Jozua"
type input "536"
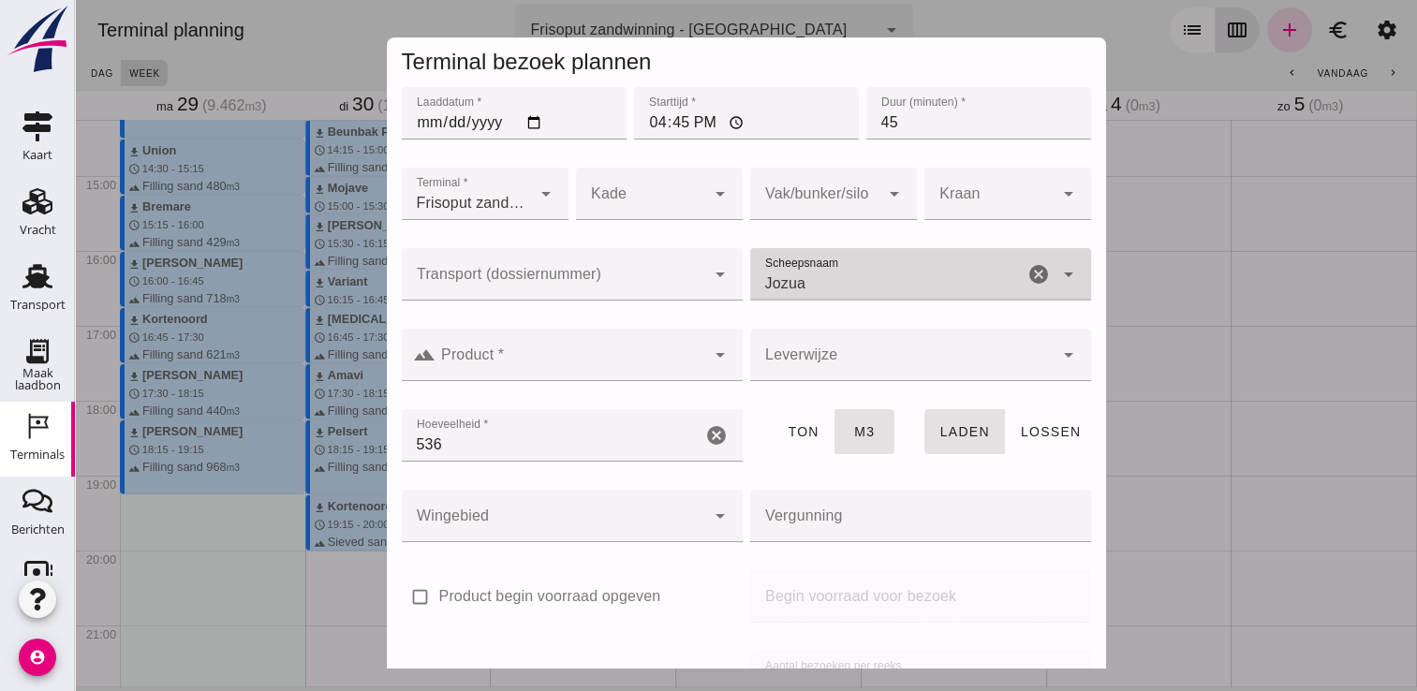
type input "Jozua"
click at [663, 346] on div at bounding box center [570, 355] width 270 height 52
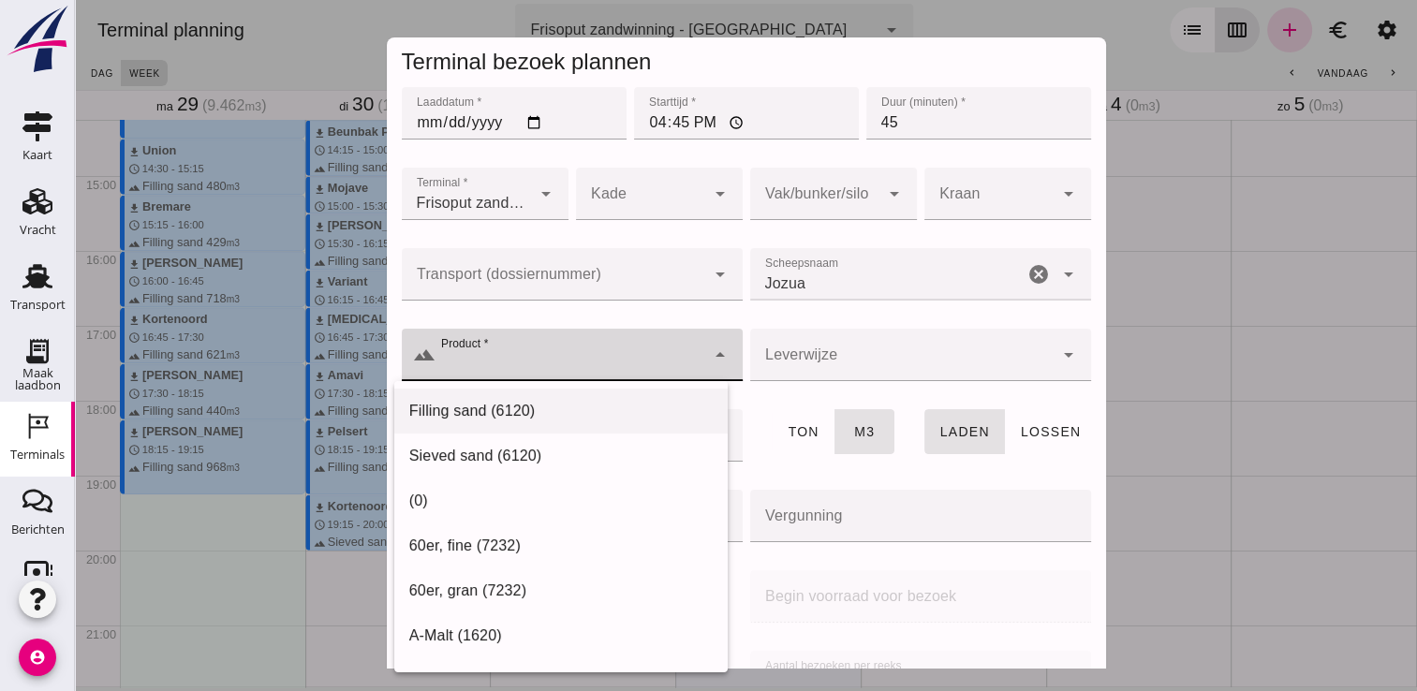
click at [571, 413] on div "Filling sand (6120)" at bounding box center [560, 411] width 303 height 22
type input "Filling sand (6120)"
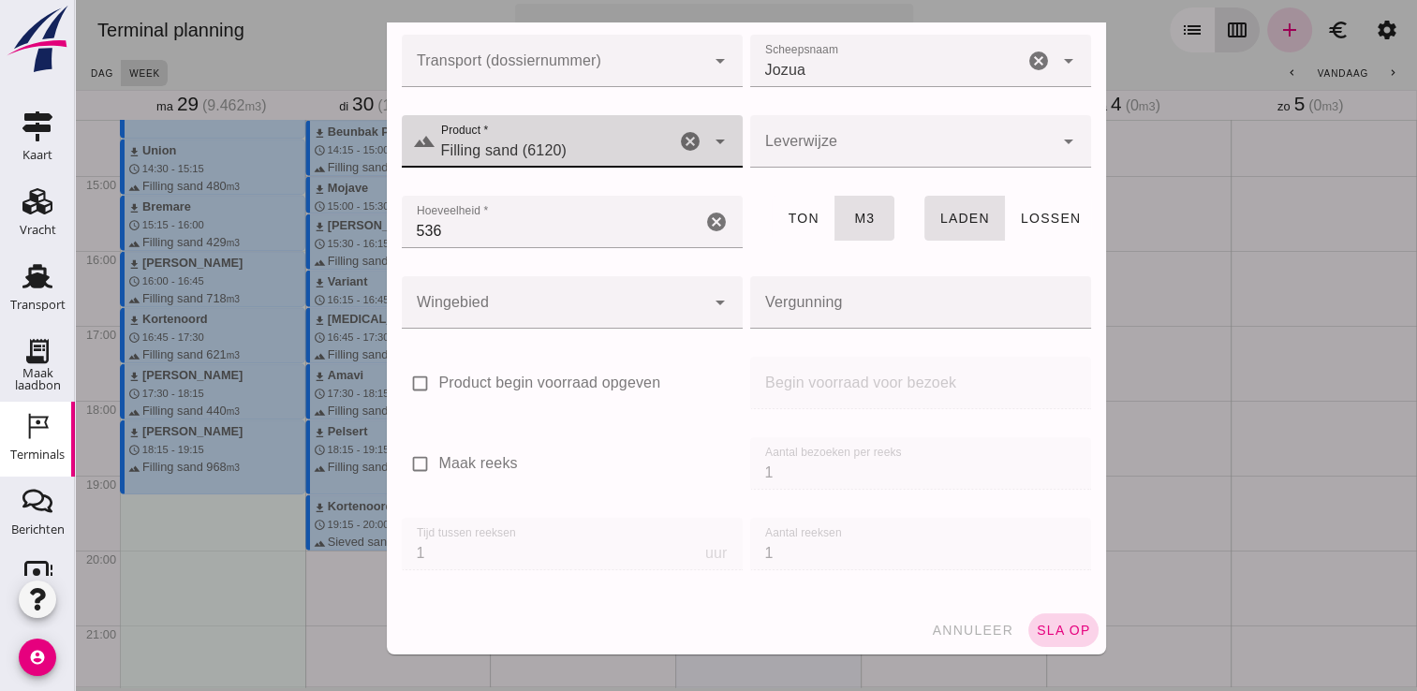
click at [1053, 626] on span "sla op" at bounding box center [1063, 630] width 55 height 15
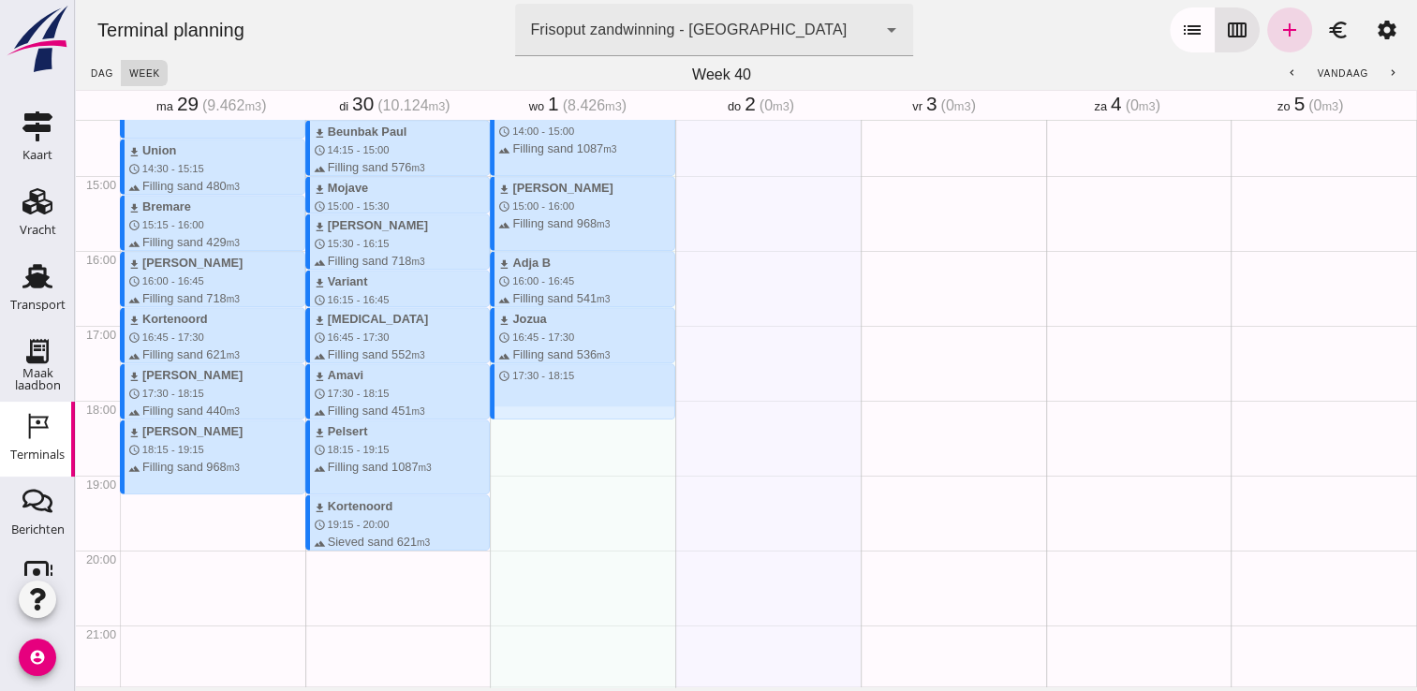
drag, startPoint x: 522, startPoint y: 366, endPoint x: 515, endPoint y: 418, distance: 51.9
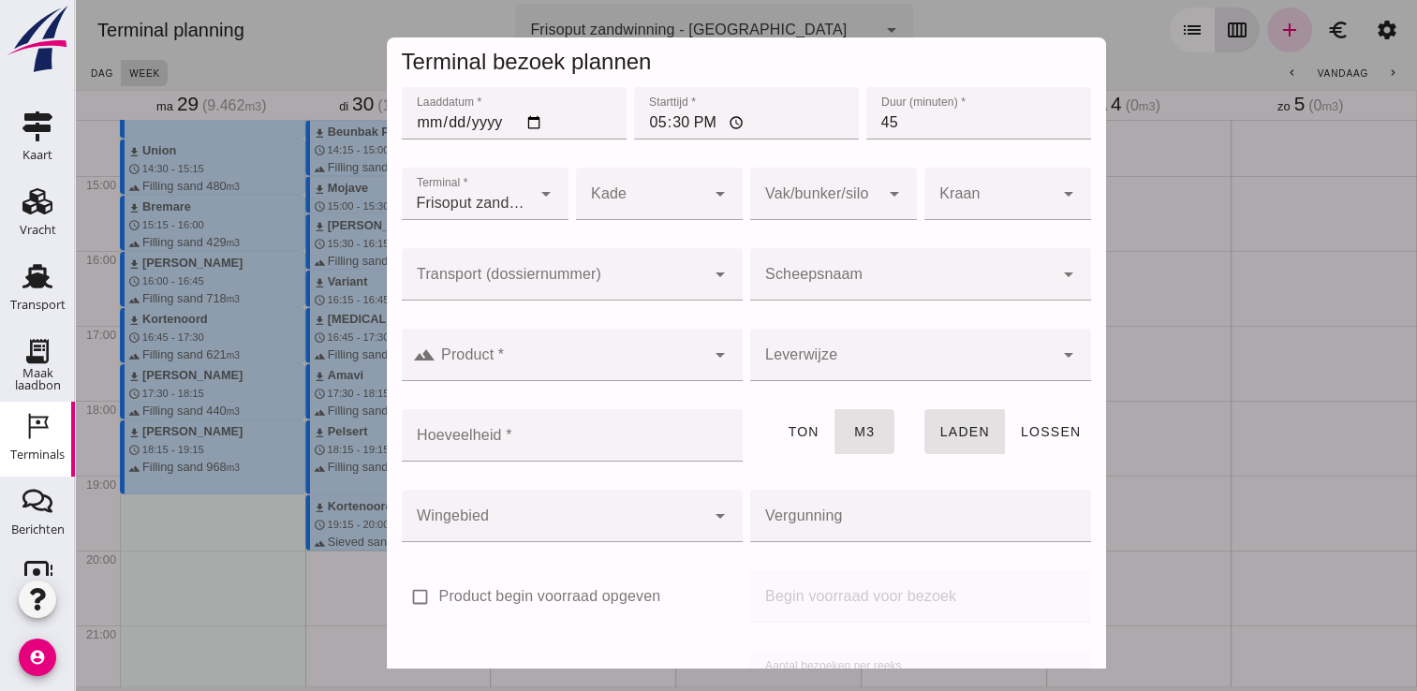
click at [831, 279] on input "Scheepsnaam" at bounding box center [901, 283] width 303 height 22
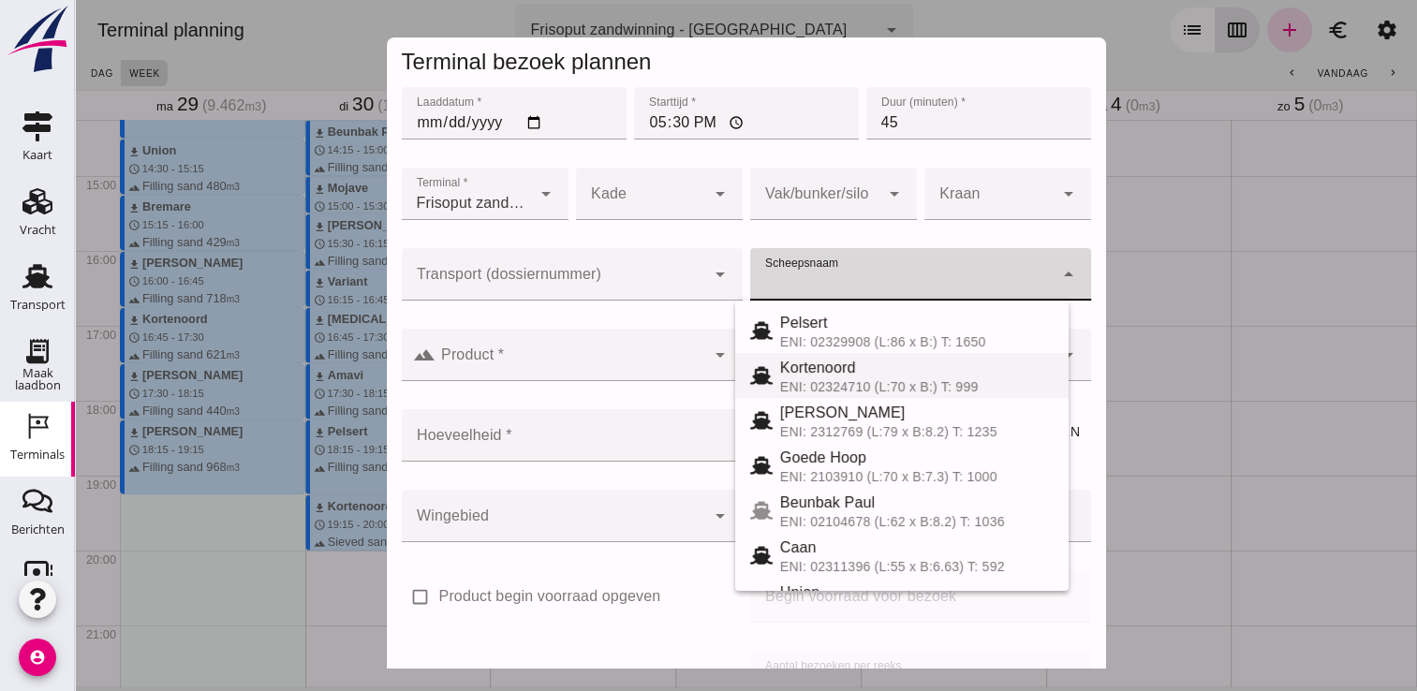
click at [820, 371] on span "Kortenoord" at bounding box center [818, 368] width 76 height 16
type input "Kortenoord"
type input "621"
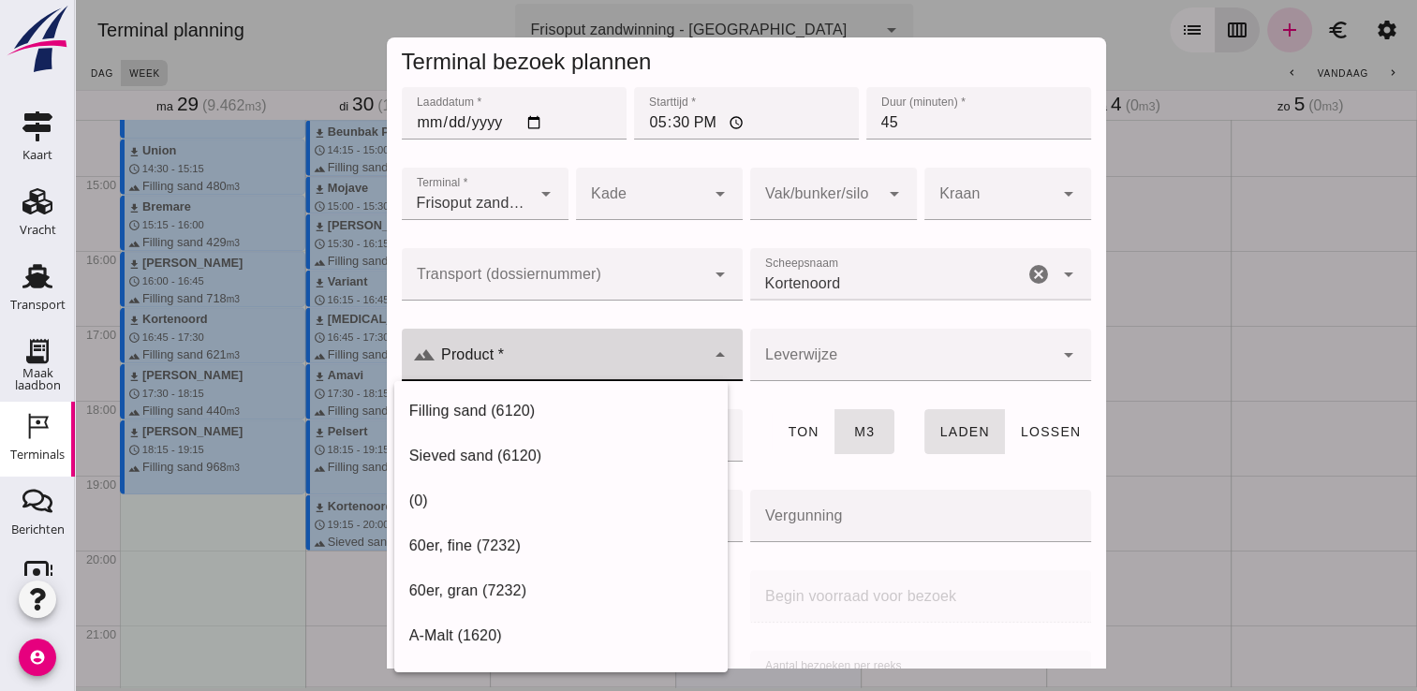
click at [633, 354] on input "Product *" at bounding box center [570, 364] width 270 height 22
click at [461, 415] on div "Filling sand (6120)" at bounding box center [560, 411] width 303 height 22
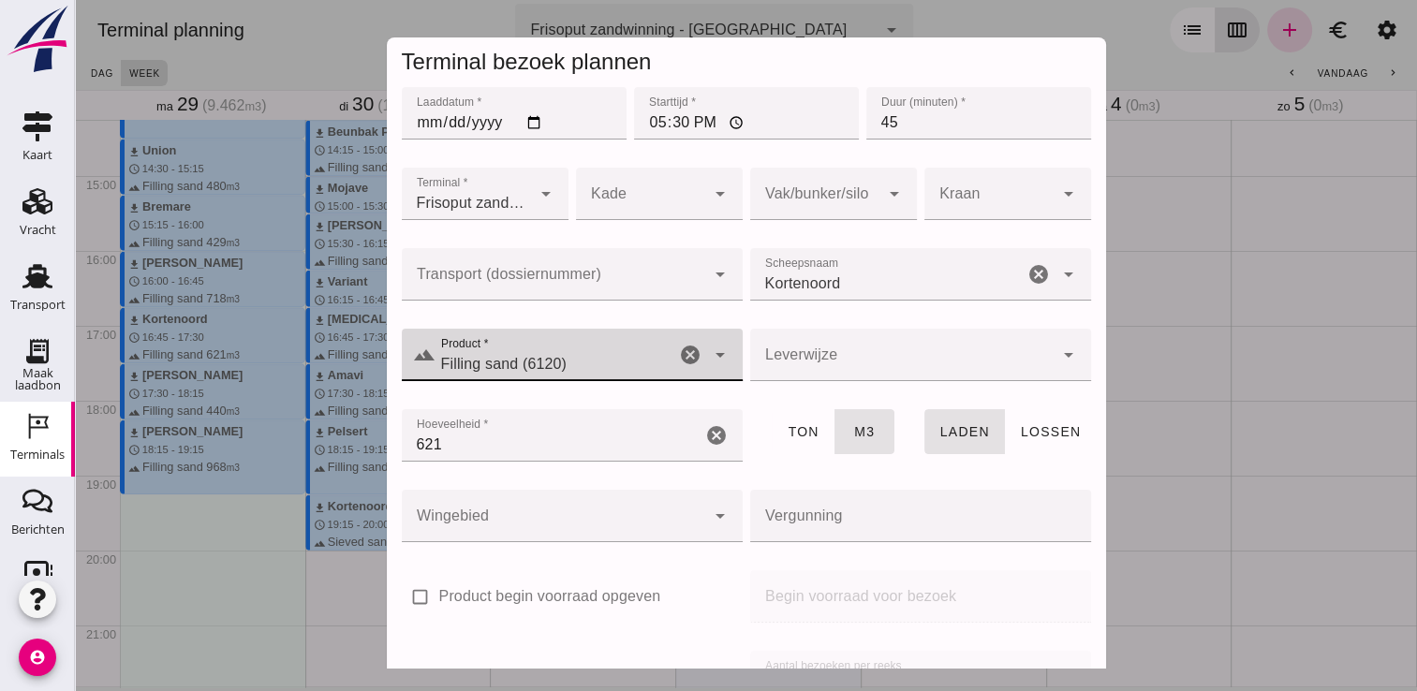
type input "Filling sand (6120)"
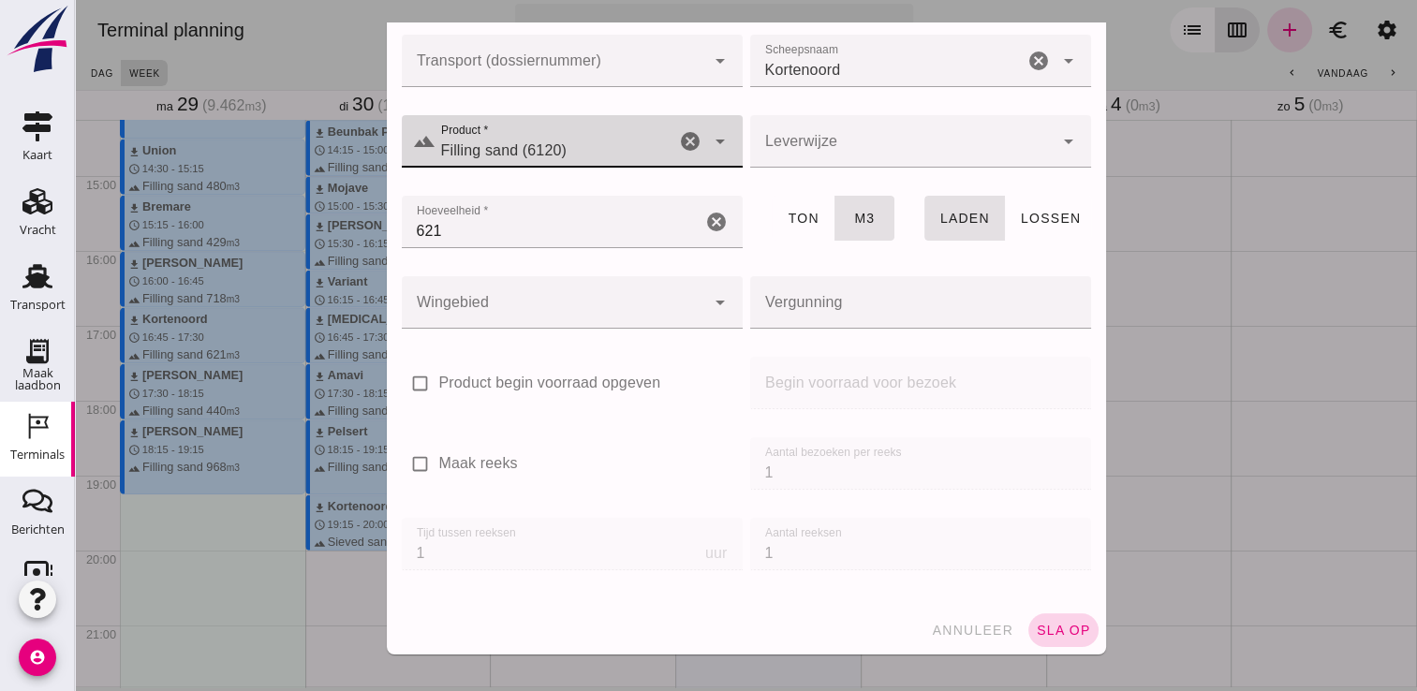
click at [1049, 629] on span "sla op" at bounding box center [1063, 630] width 55 height 15
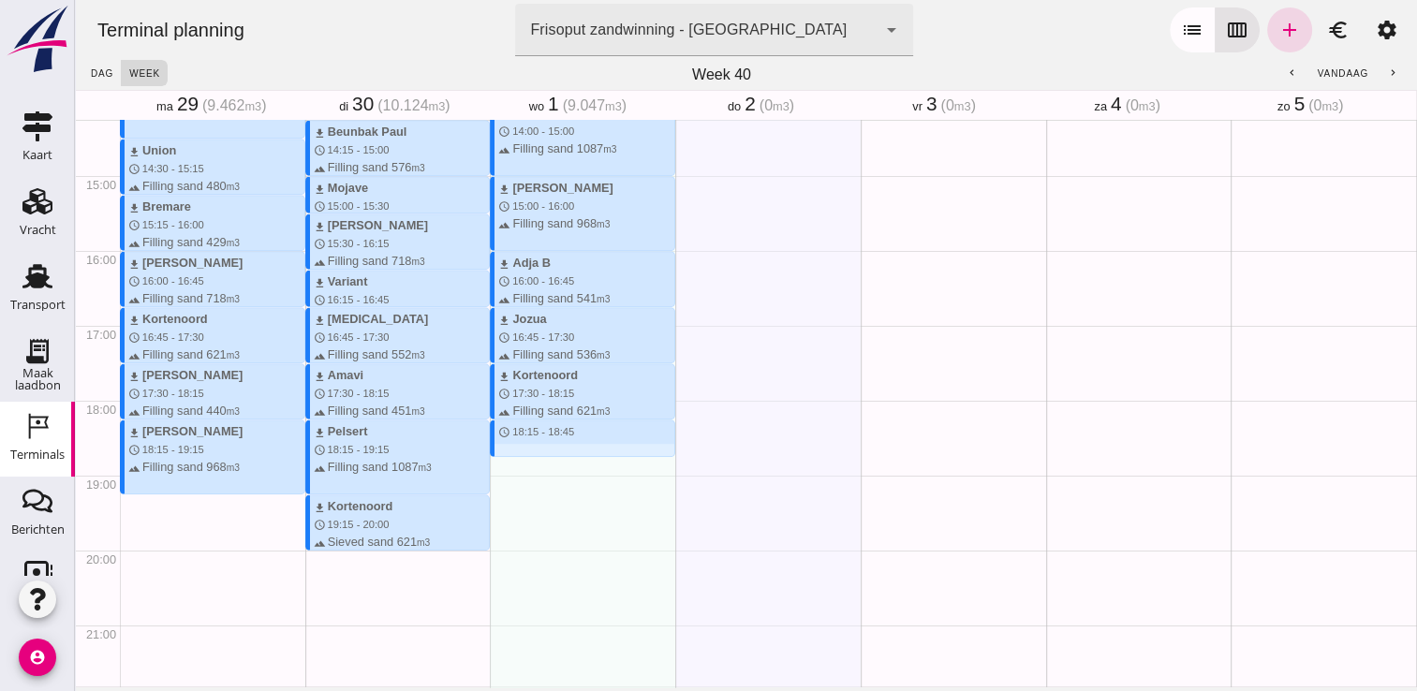
drag, startPoint x: 595, startPoint y: 420, endPoint x: 595, endPoint y: 459, distance: 38.4
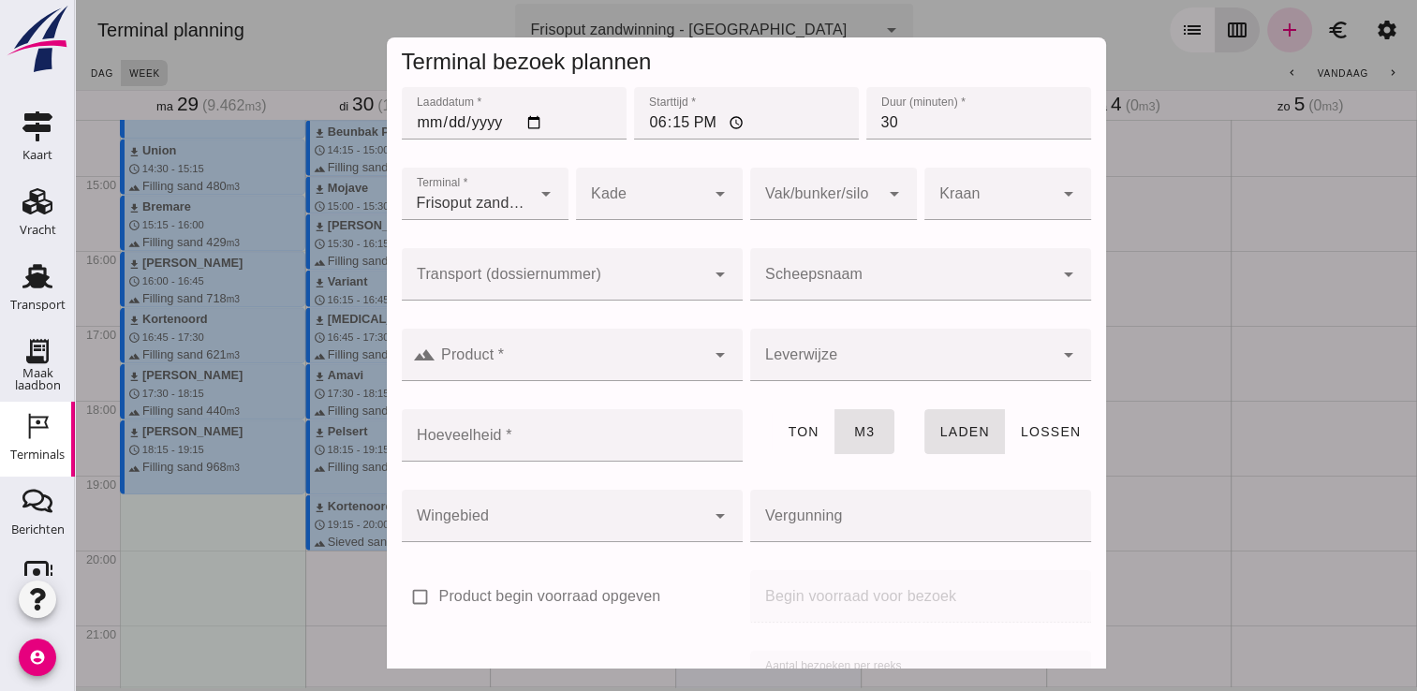
click at [788, 280] on input "Scheepsnaam" at bounding box center [901, 283] width 303 height 22
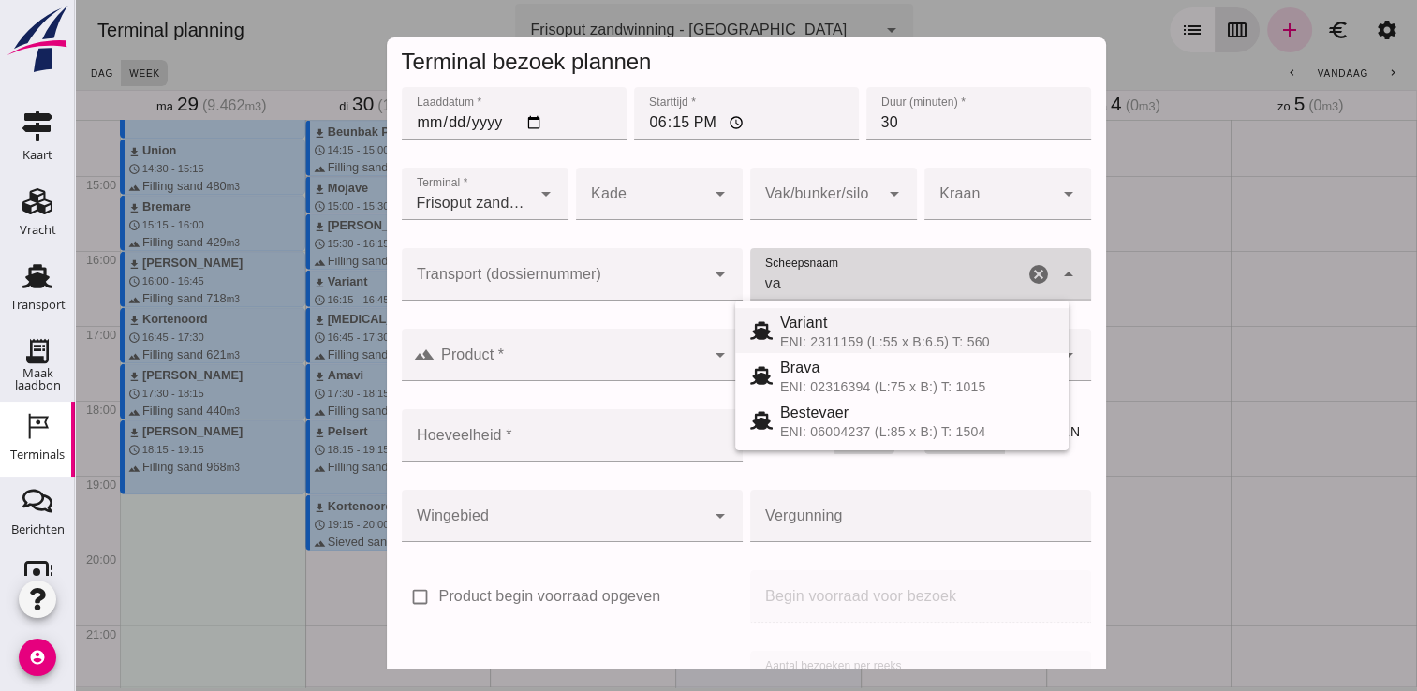
click at [801, 322] on span "Variant" at bounding box center [804, 323] width 48 height 16
type input "Variant"
type input "337"
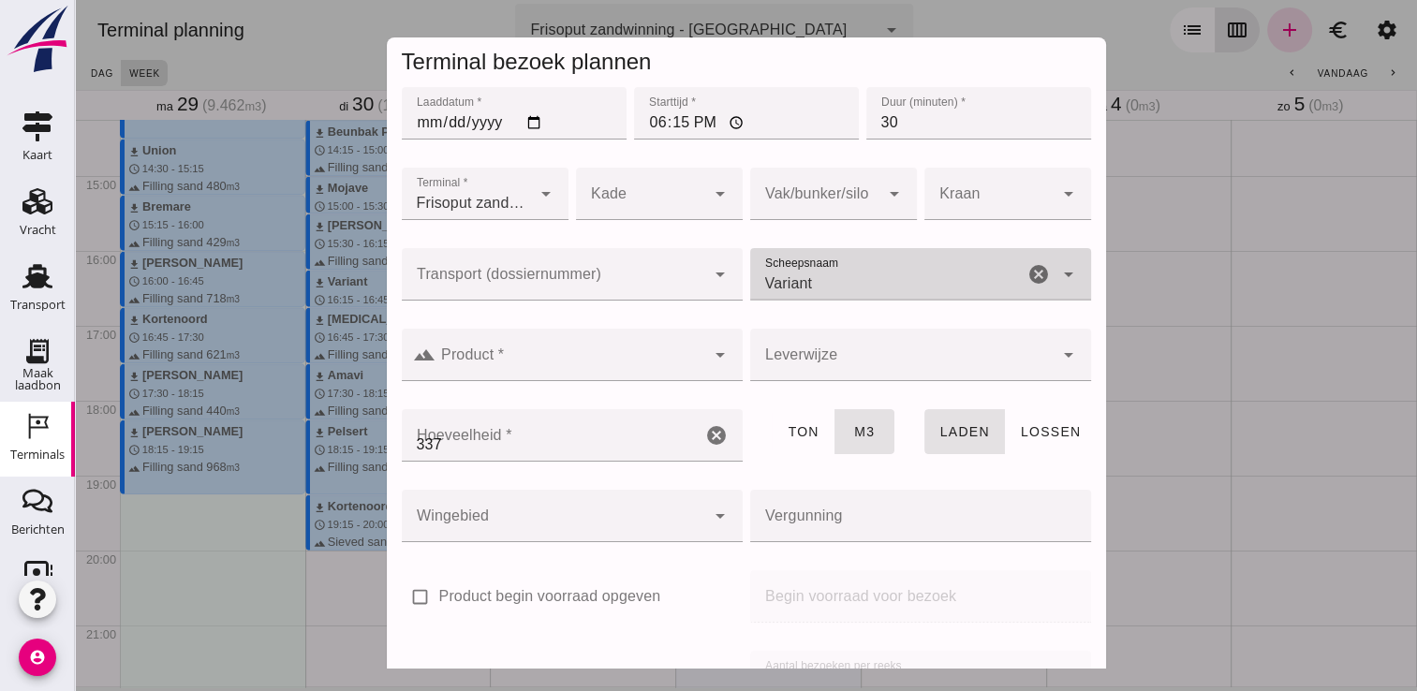
type input "Variant"
click at [612, 358] on input "Product *" at bounding box center [570, 364] width 270 height 22
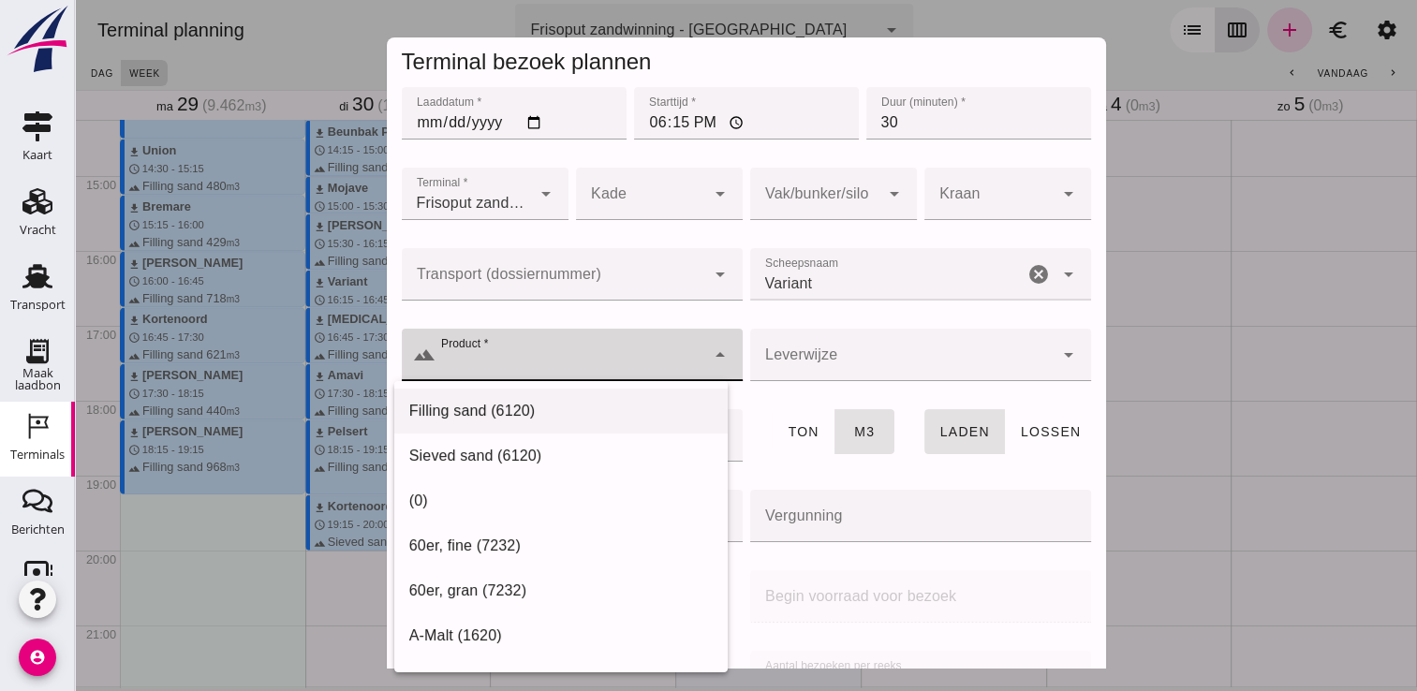
click at [575, 412] on div "Filling sand (6120)" at bounding box center [560, 411] width 303 height 22
type input "Filling sand (6120)"
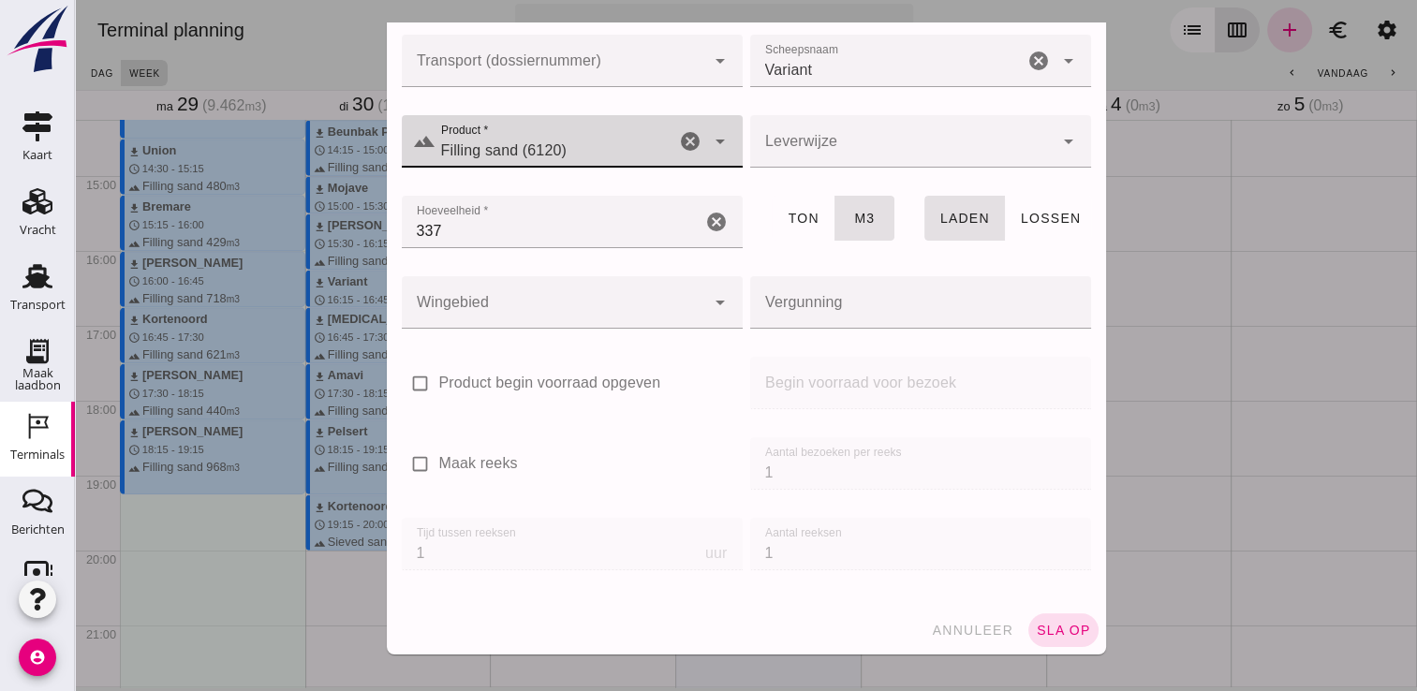
click at [1064, 618] on button "sla op" at bounding box center [1063, 630] width 70 height 34
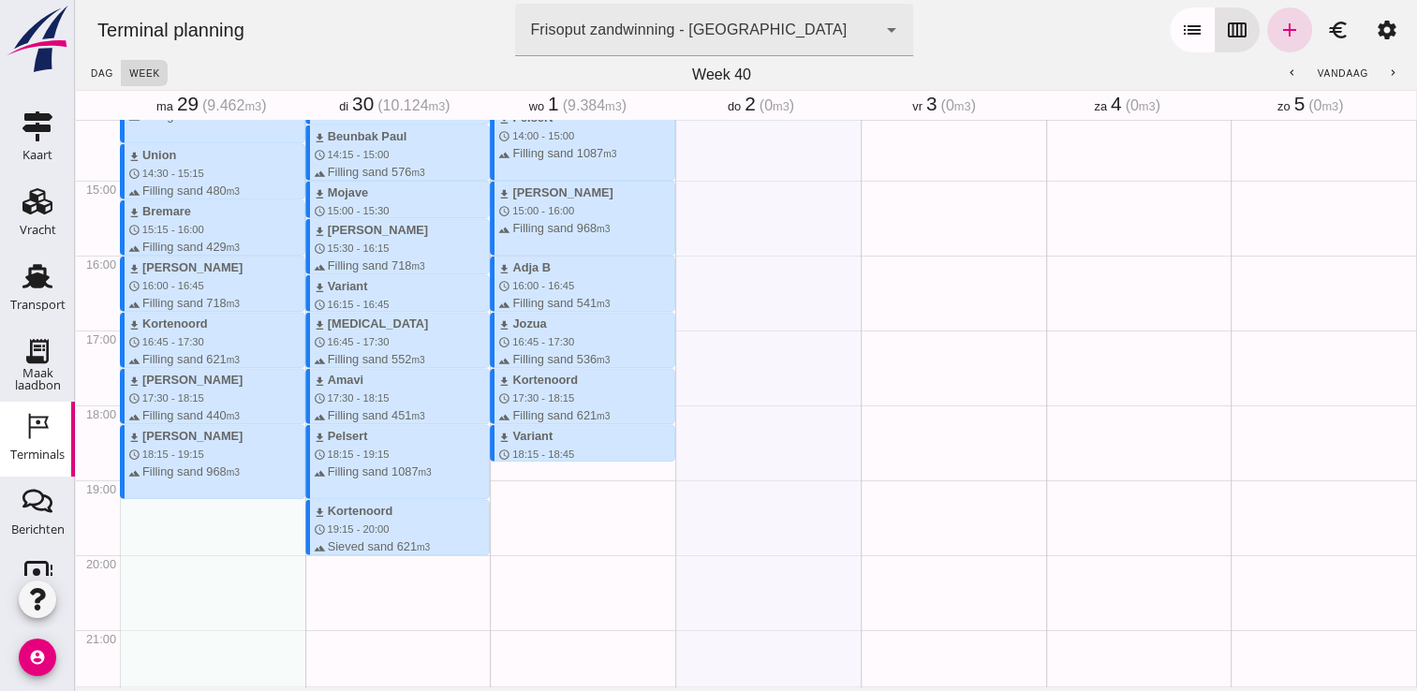
scroll to position [1161, 0]
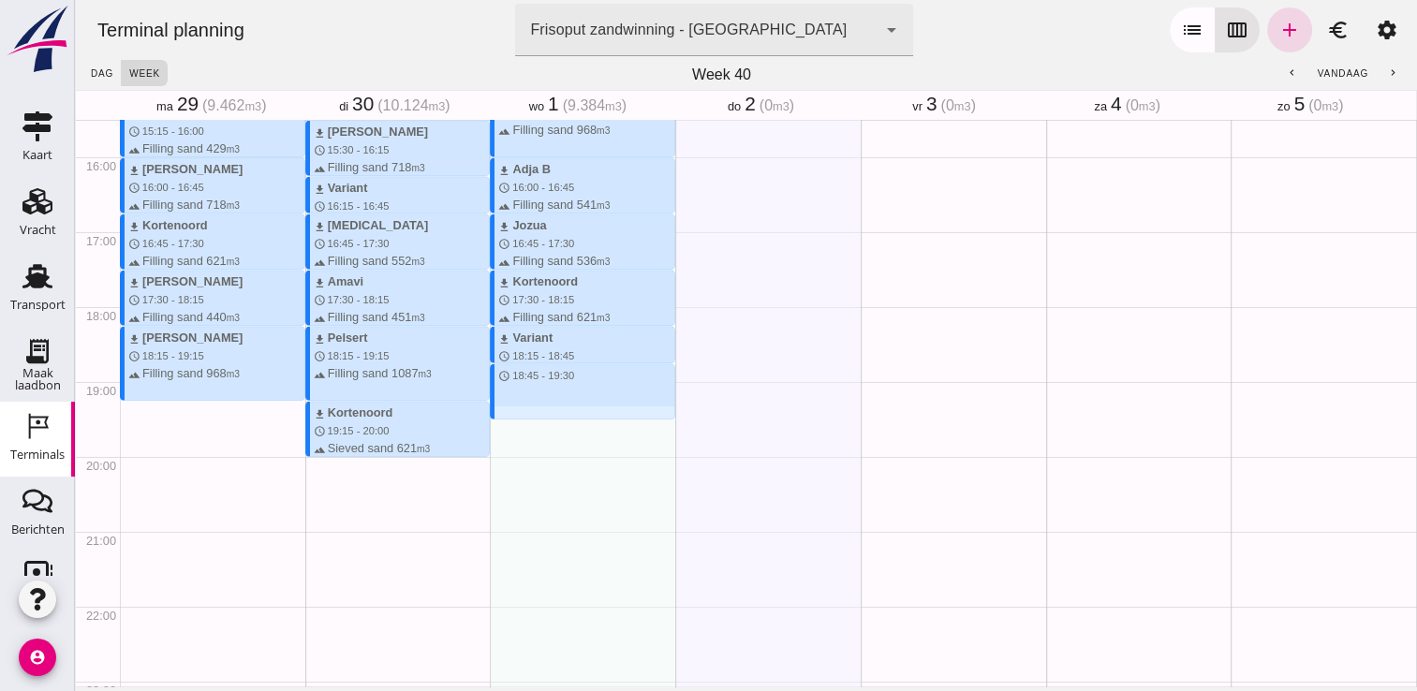
drag, startPoint x: 551, startPoint y: 365, endPoint x: 547, endPoint y: 421, distance: 56.3
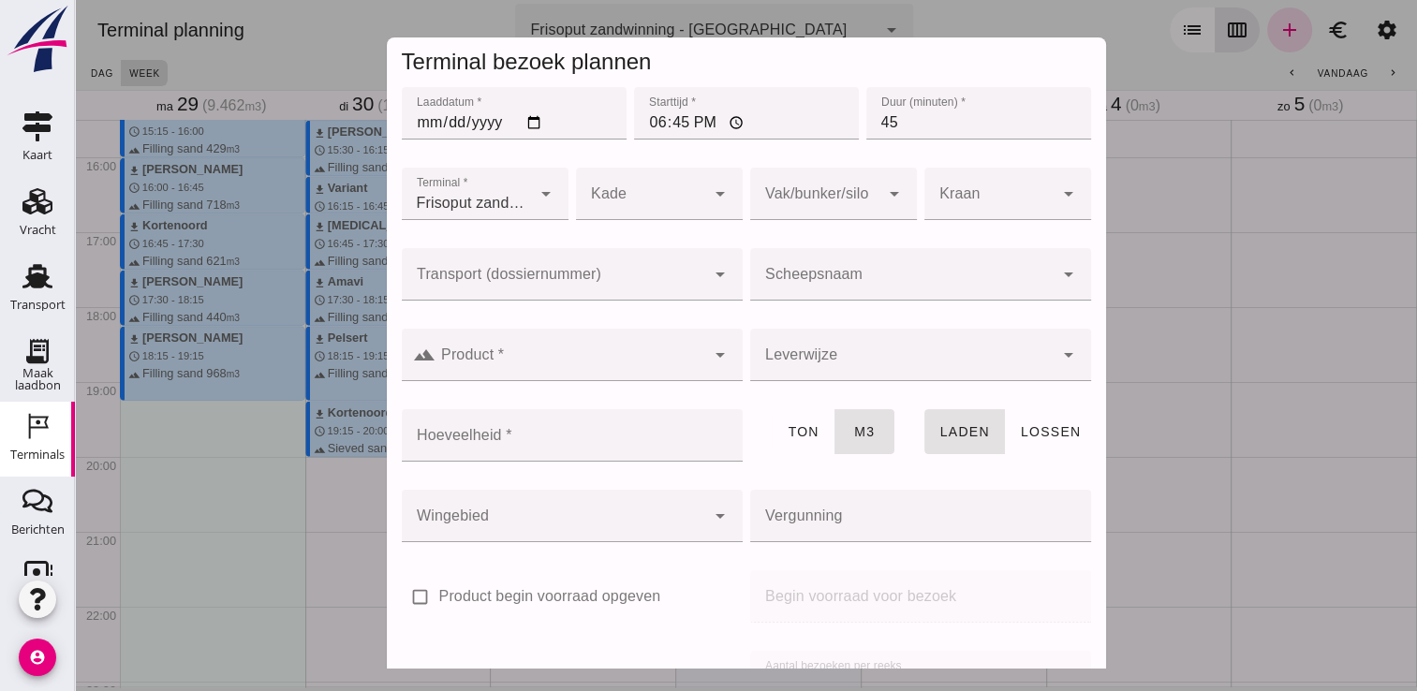
click at [803, 285] on input "Scheepsnaam" at bounding box center [901, 283] width 303 height 22
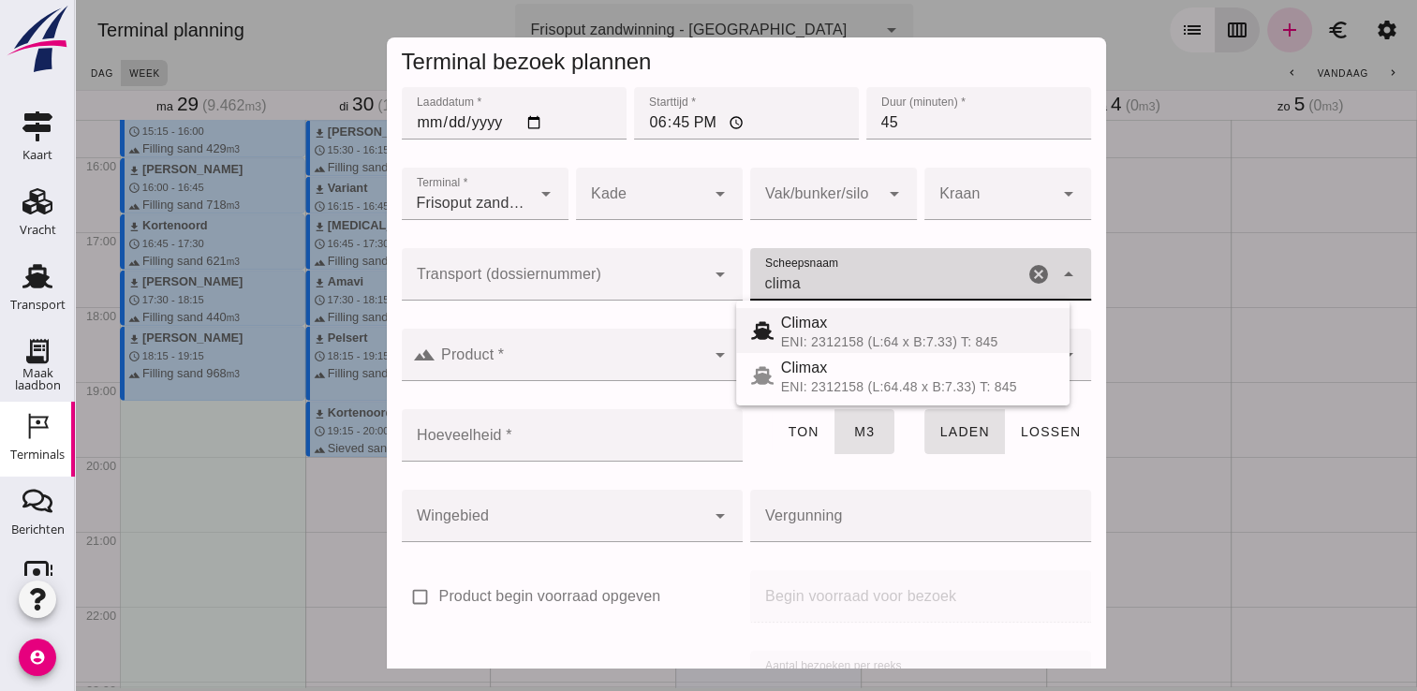
click at [812, 339] on div "ENI: 2312158 (L:64 x B:7.33) T: 845" at bounding box center [917, 341] width 273 height 15
type input "Climax"
type input "510"
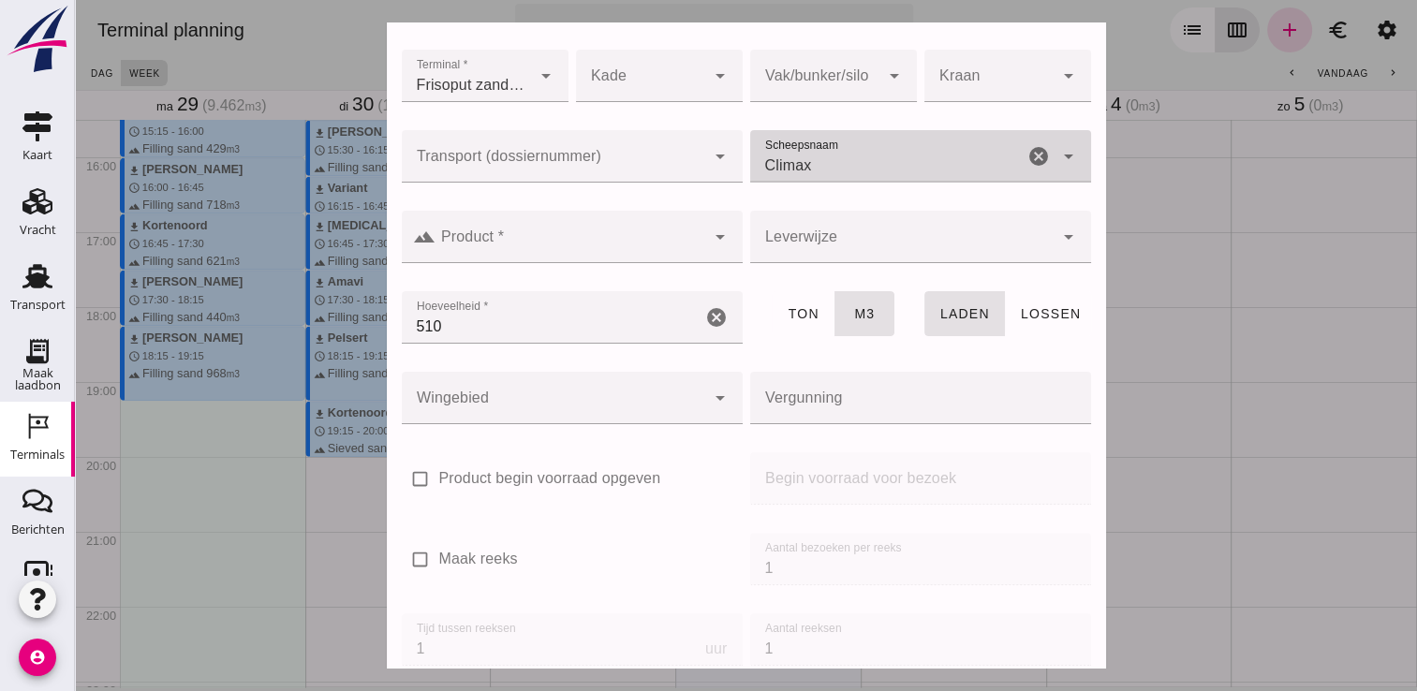
scroll to position [213, 0]
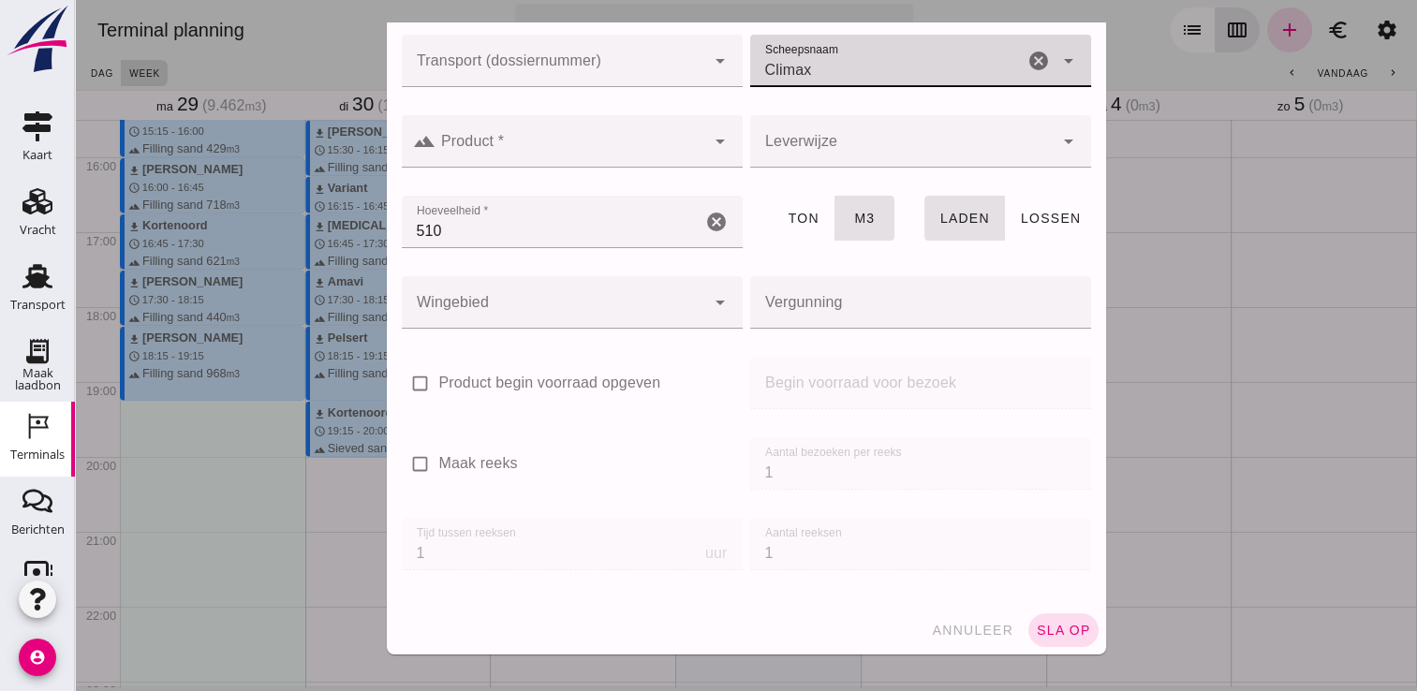
type input "Climax"
click at [589, 123] on div at bounding box center [570, 141] width 270 height 52
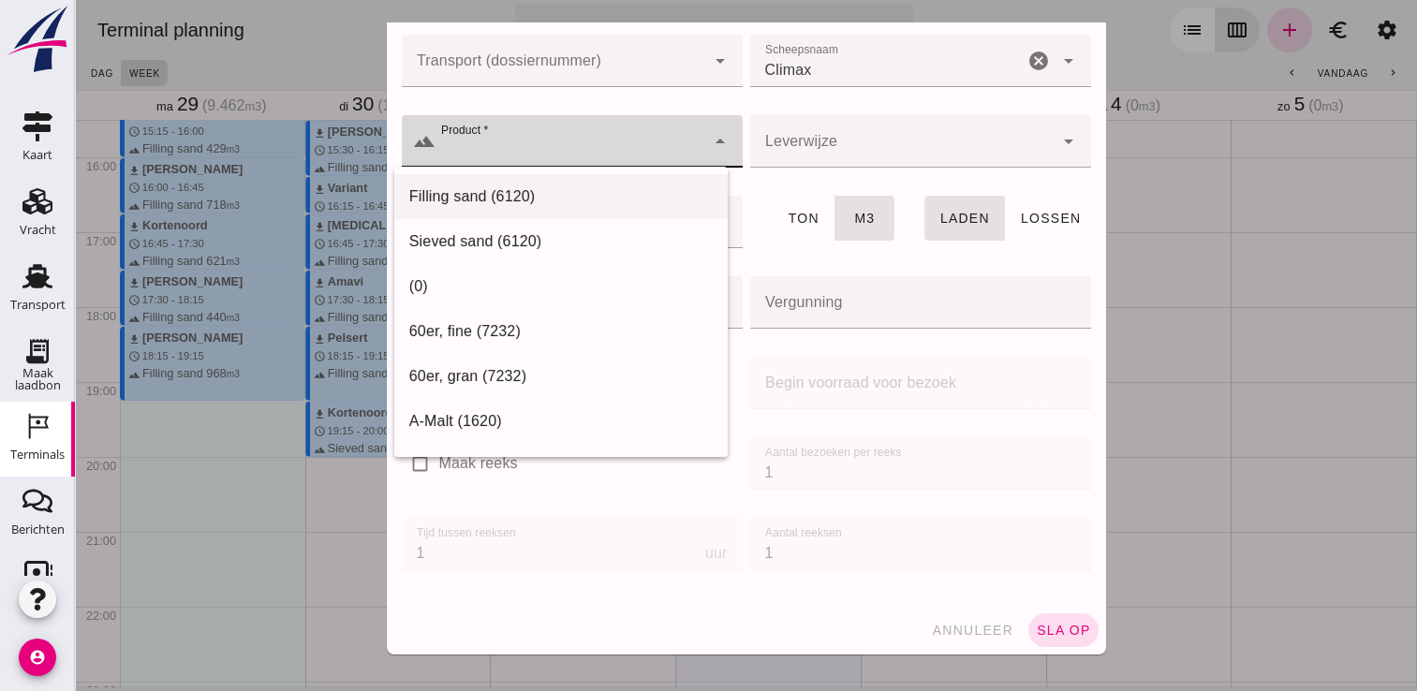
click at [625, 204] on div "Filling sand (6120)" at bounding box center [560, 196] width 303 height 22
type input "Filling sand (6120)"
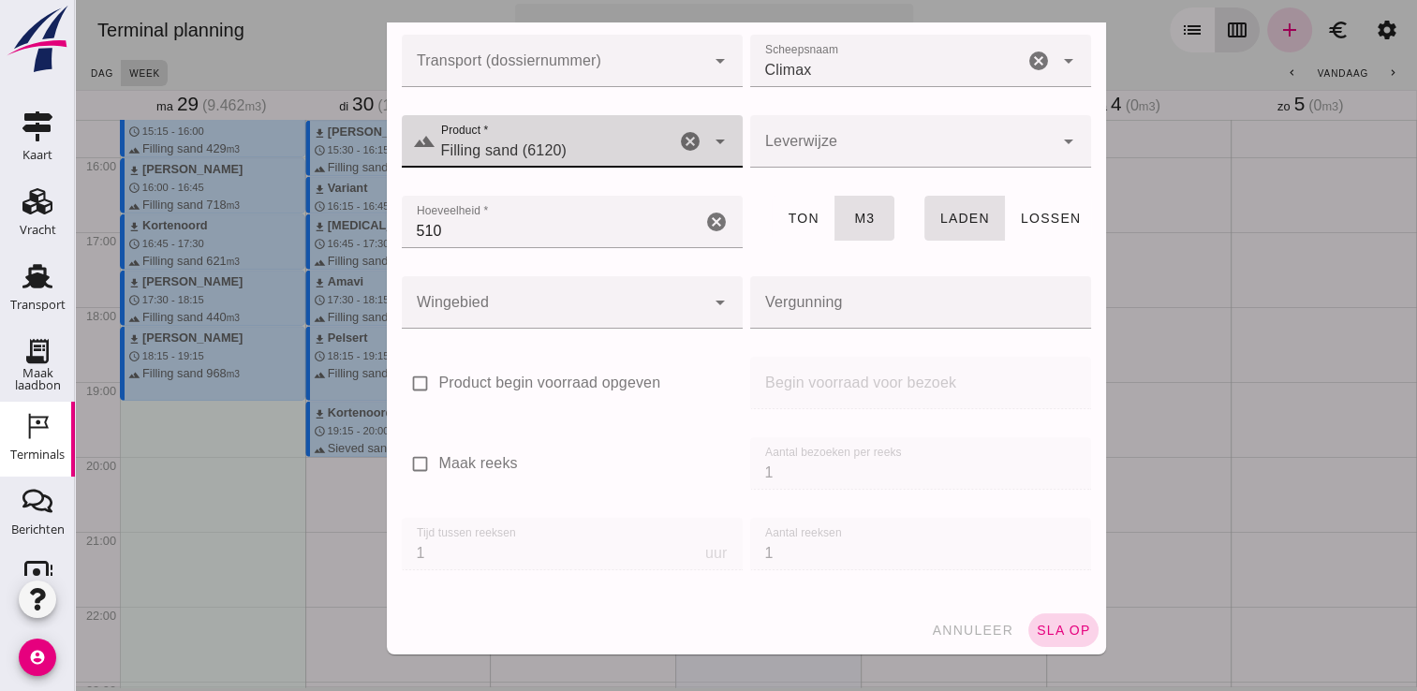
click at [1036, 636] on span "sla op" at bounding box center [1063, 630] width 55 height 15
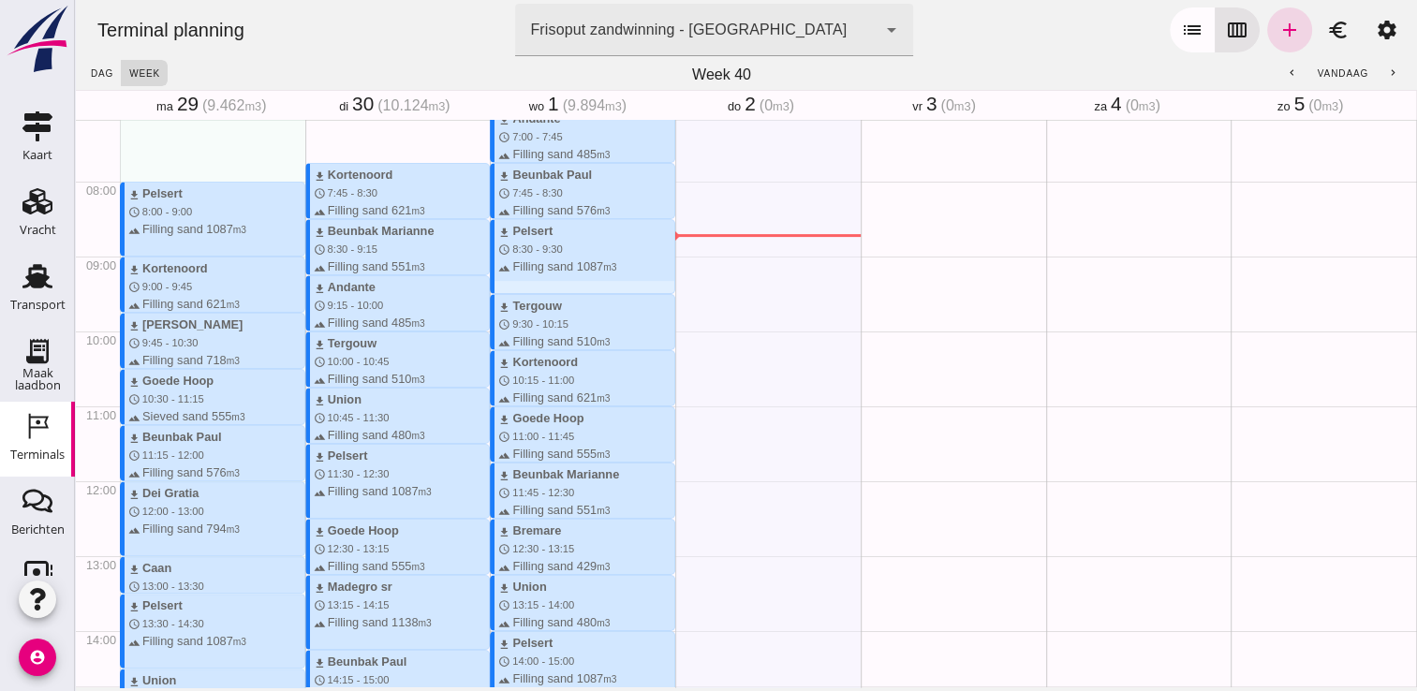
scroll to position [506, 0]
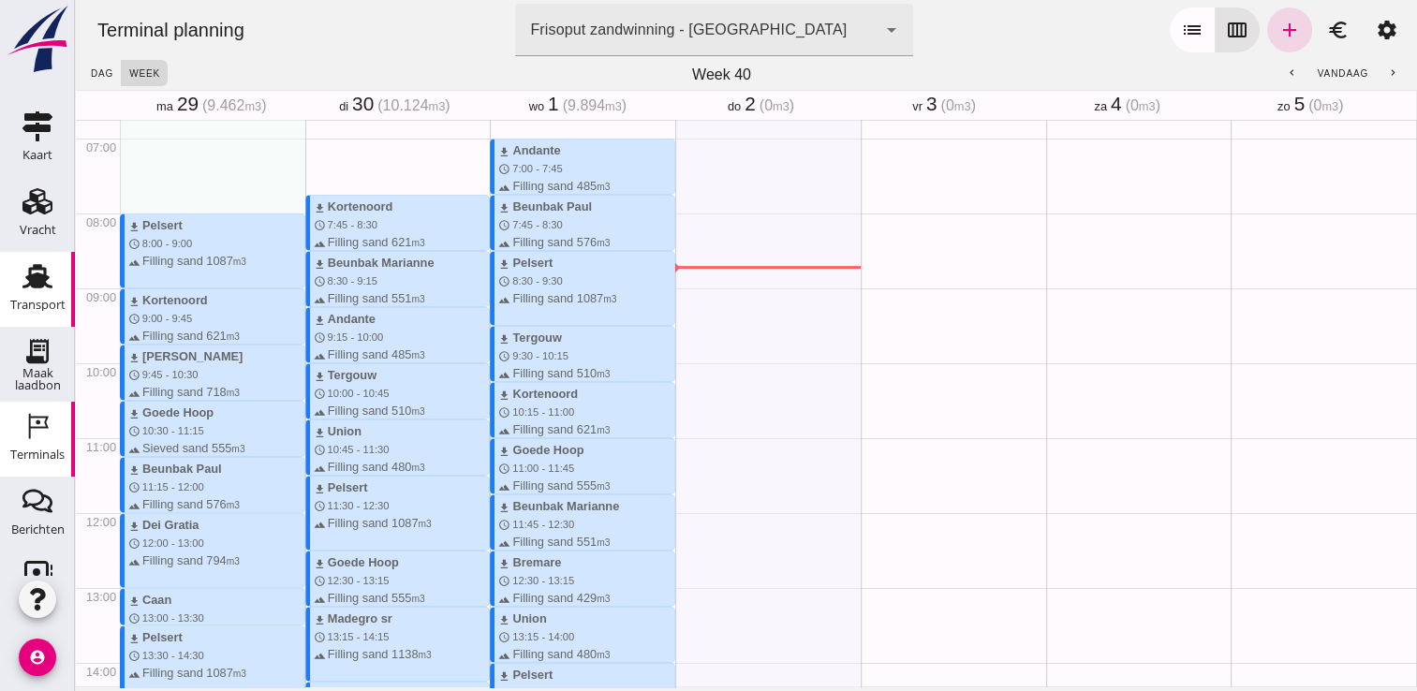
click at [37, 292] on div "Transport" at bounding box center [37, 304] width 55 height 26
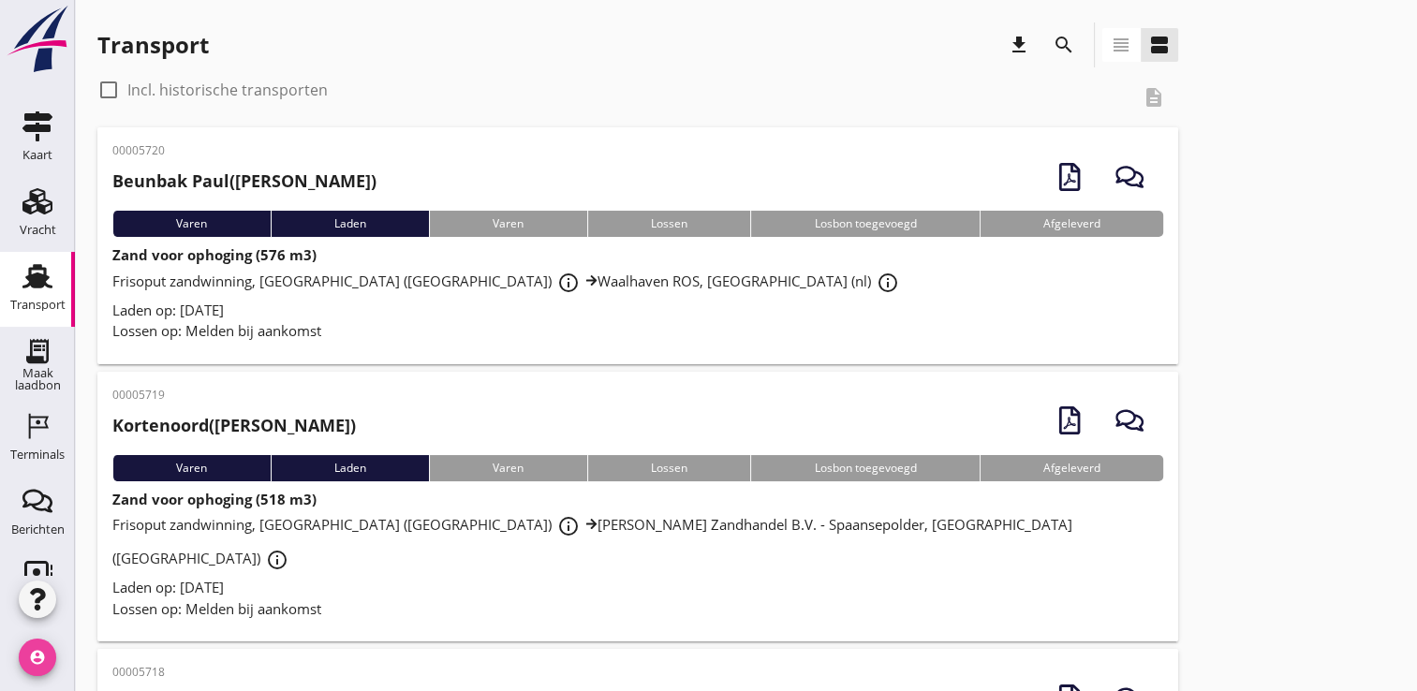
click at [49, 660] on icon "account_circle" at bounding box center [37, 657] width 37 height 37
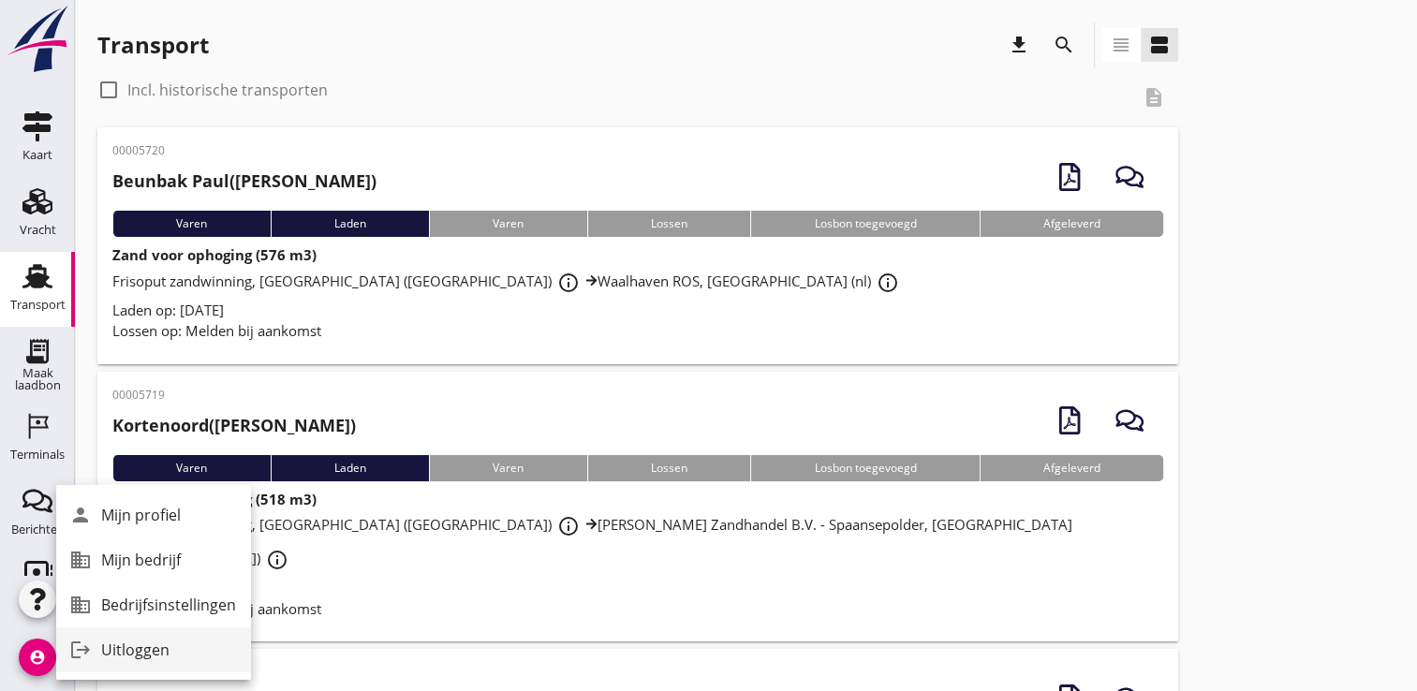
click at [122, 656] on div "Uitloggen" at bounding box center [168, 650] width 135 height 22
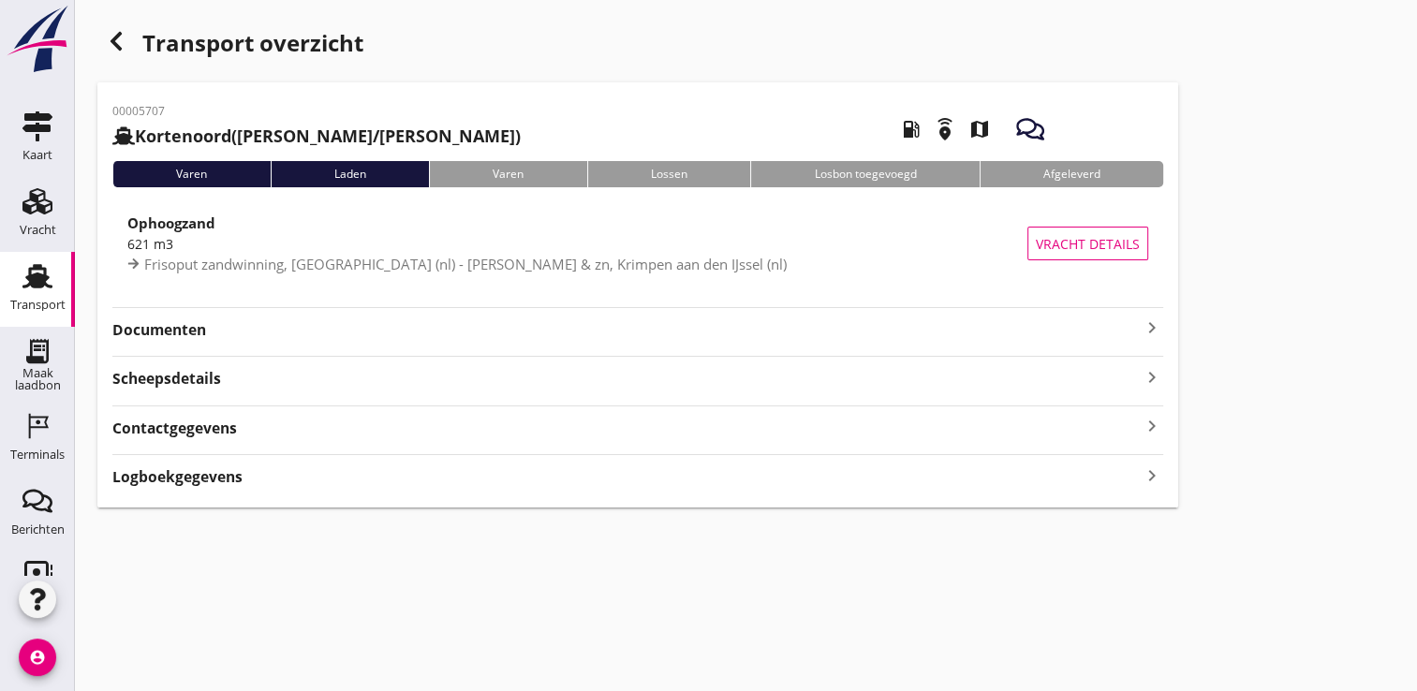
click at [1140, 337] on icon "keyboard_arrow_right" at bounding box center [1151, 327] width 22 height 22
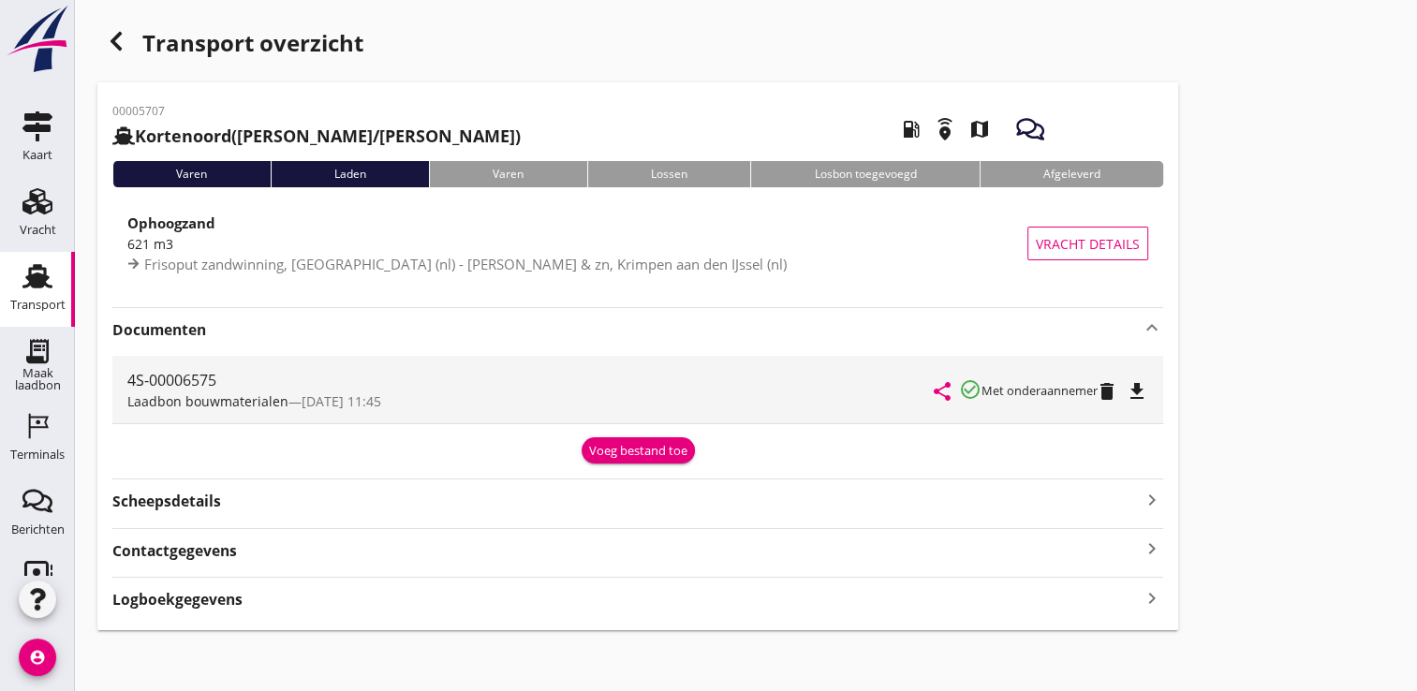
click at [1146, 386] on icon "file_download" at bounding box center [1136, 391] width 22 height 22
